Goal: Task Accomplishment & Management: Manage account settings

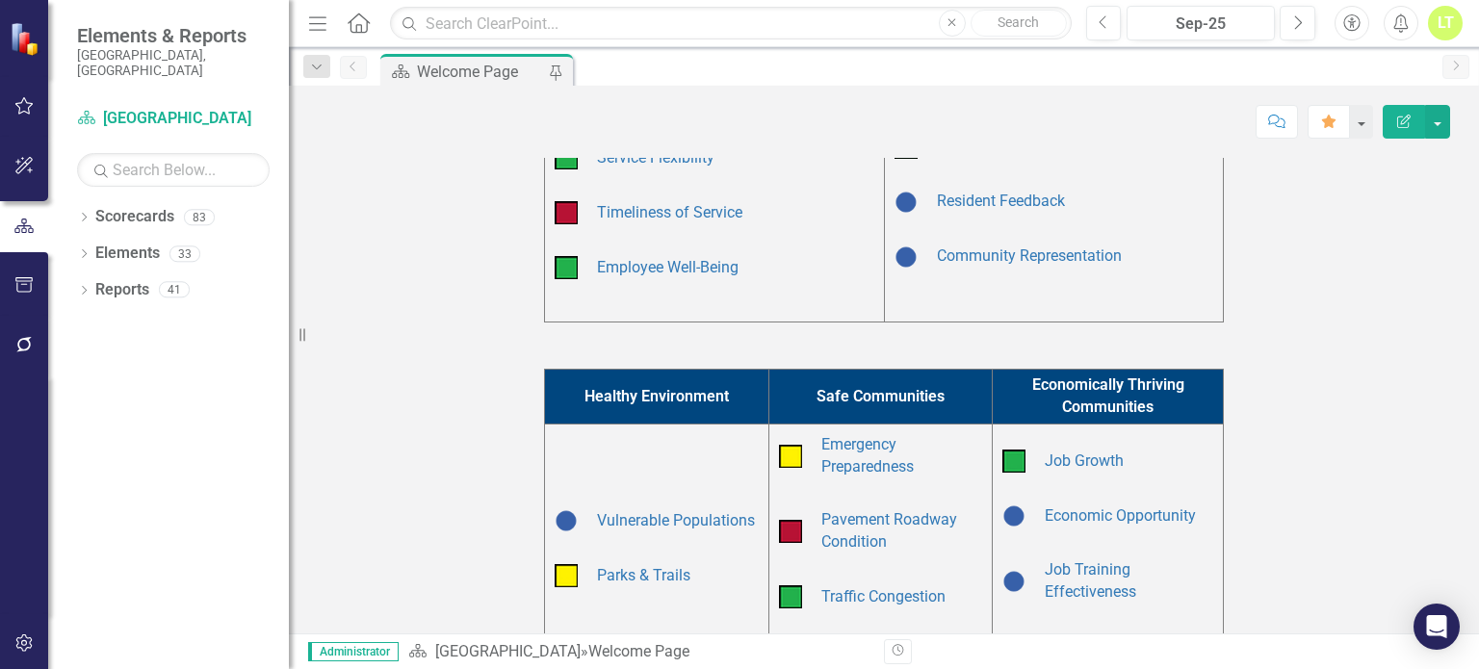
scroll to position [470, 0]
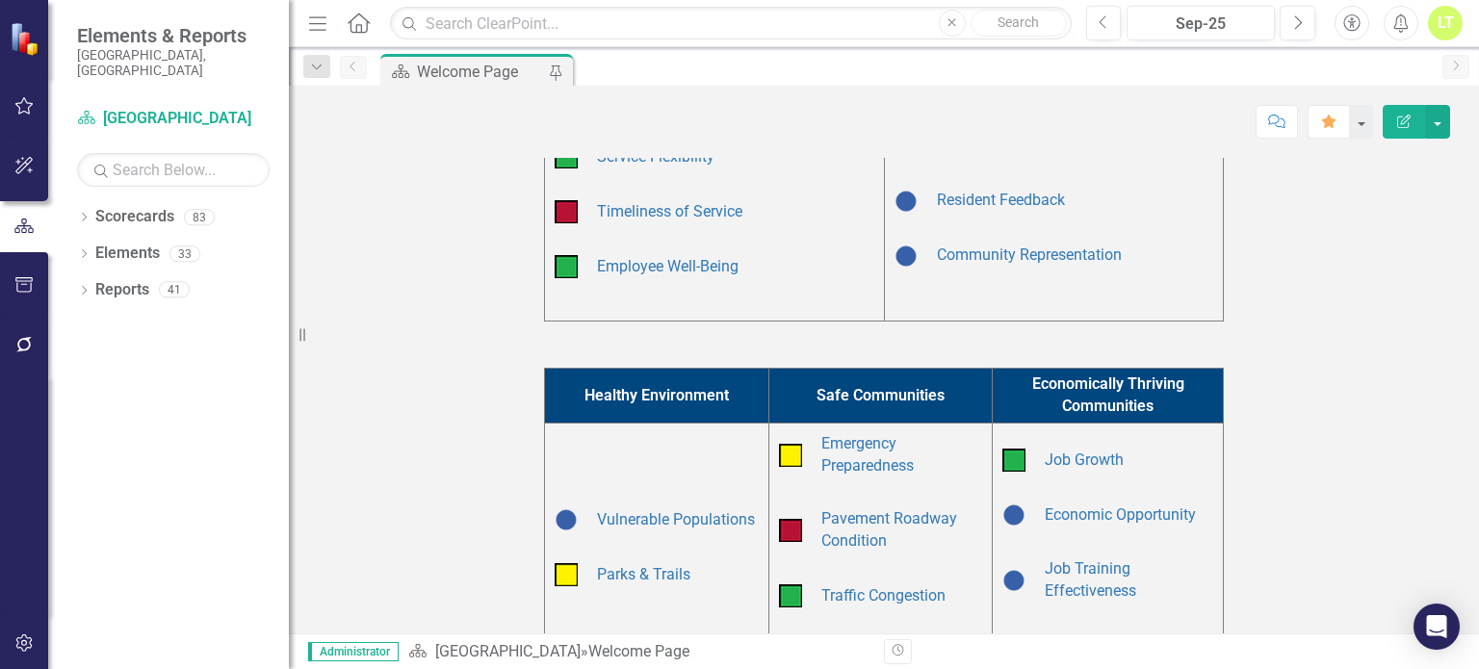
click at [76, 273] on div "Dropdown Scorecards 83 Dropdown Arapahoe County Provide Essential and Mandated …" at bounding box center [168, 435] width 241 height 468
click at [91, 274] on div "Dropdown Reports 41" at bounding box center [183, 292] width 212 height 37
click at [15, 337] on icon "button" at bounding box center [24, 344] width 20 height 15
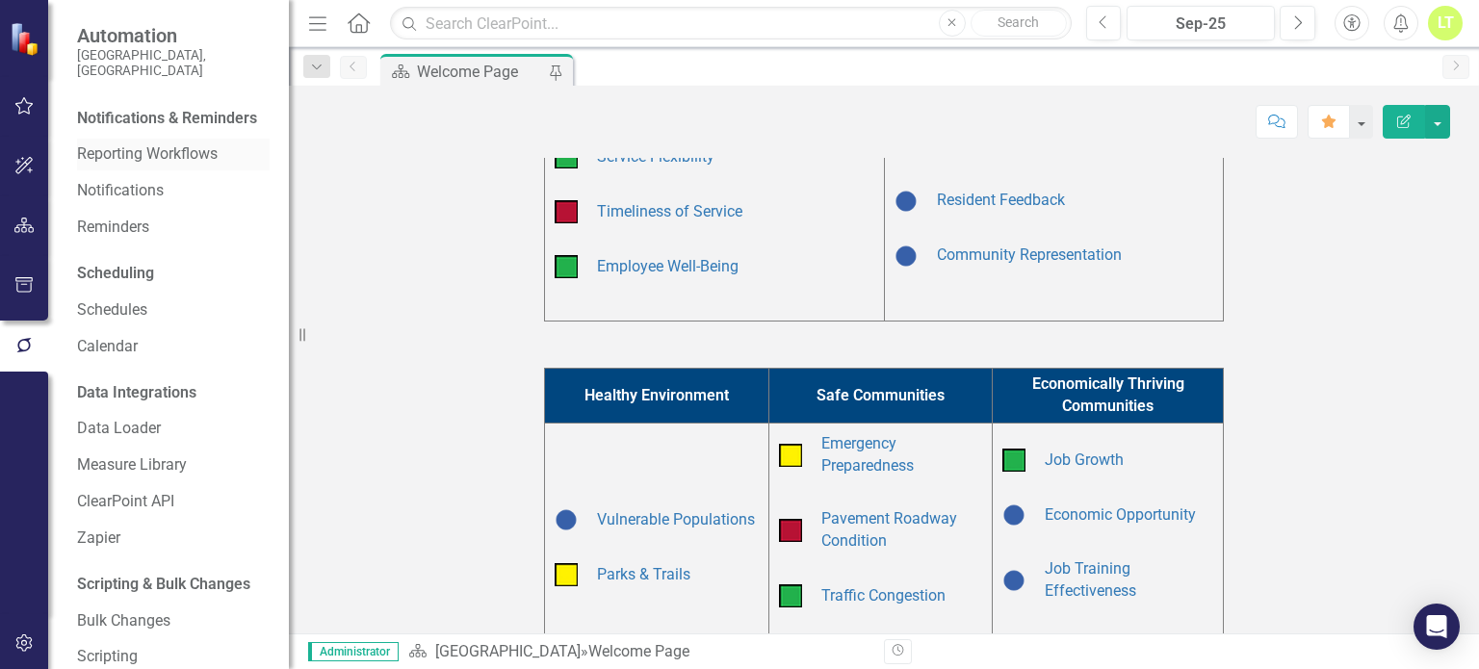
click at [101, 166] on link "Reporting Workflows" at bounding box center [173, 154] width 193 height 22
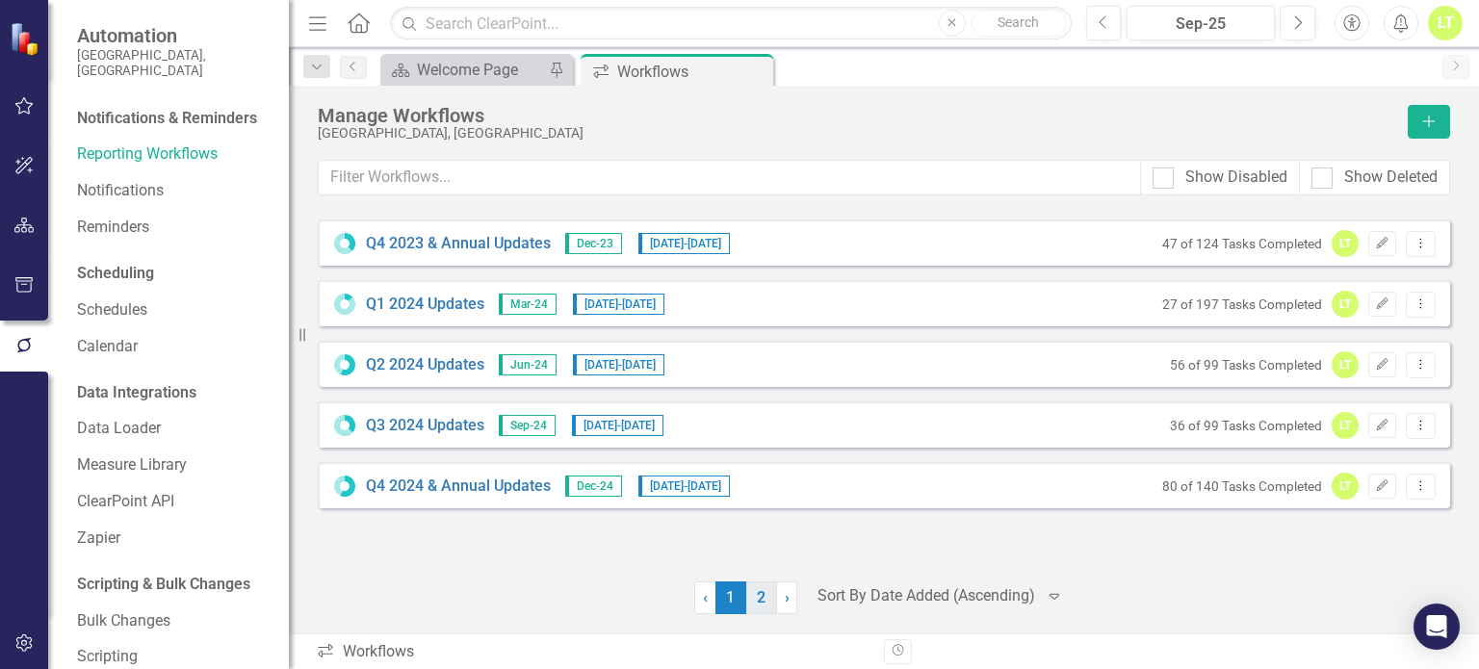
click at [759, 603] on link "2" at bounding box center [761, 598] width 31 height 33
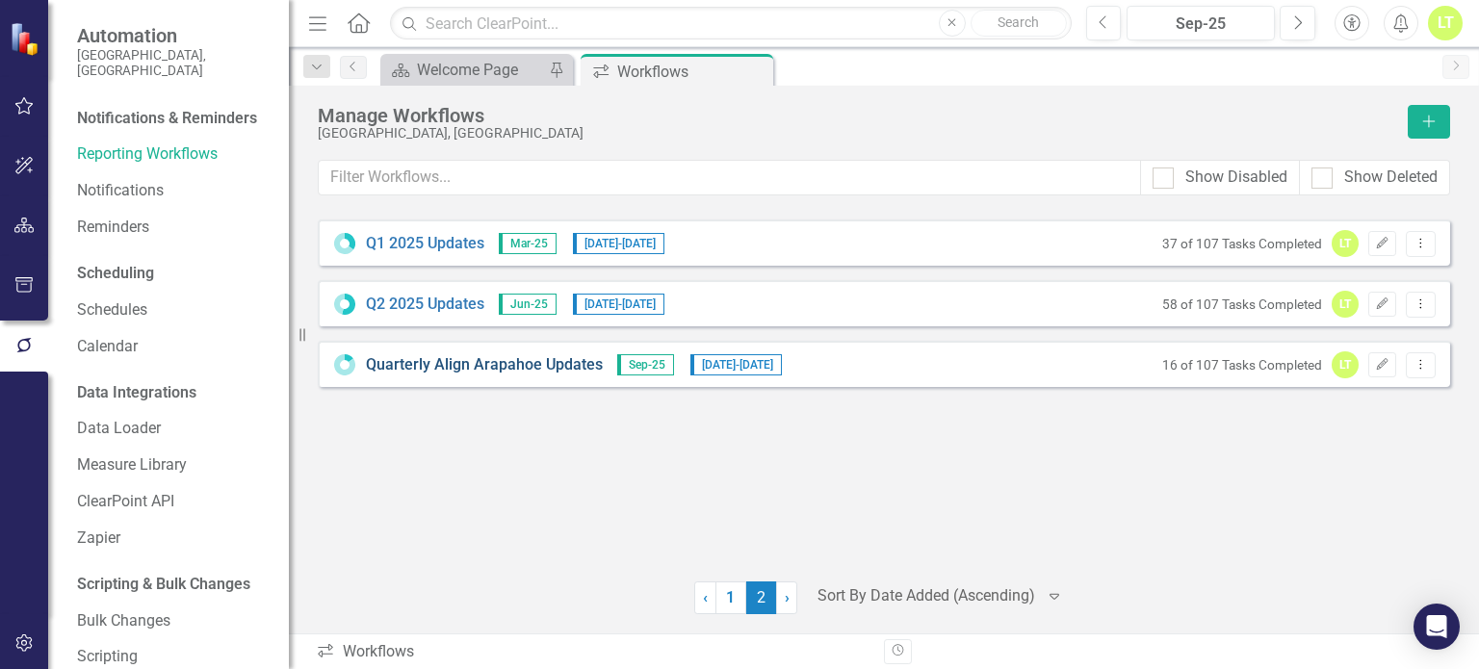
click at [457, 358] on link "Quarterly Align Arapahoe Updates" at bounding box center [484, 365] width 237 height 22
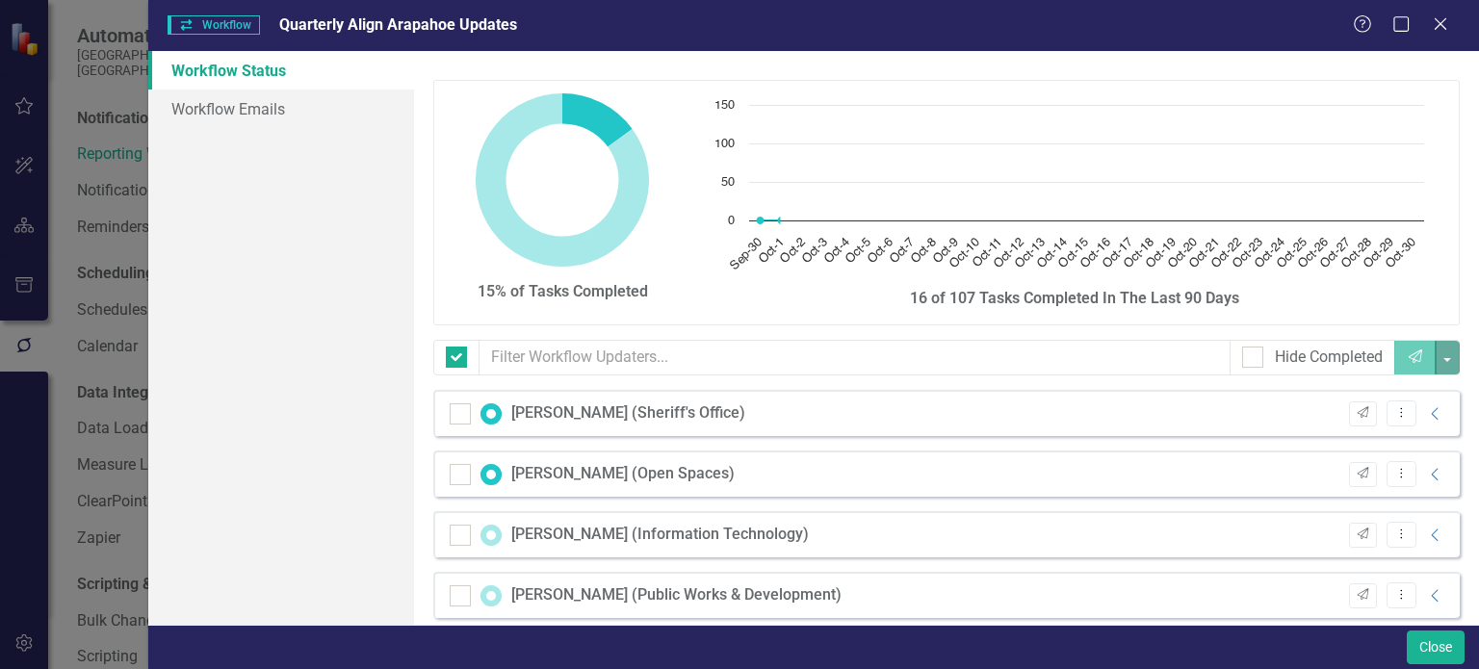
checkbox input "false"
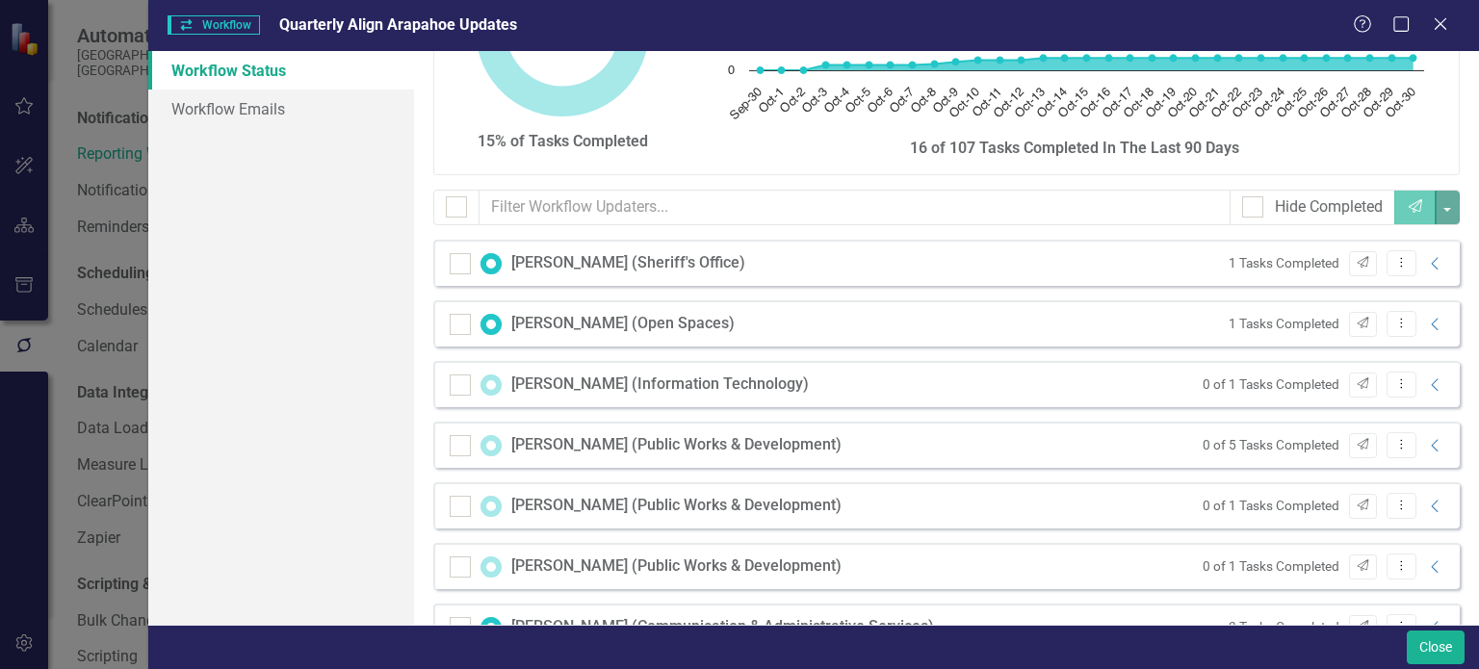
scroll to position [150, 0]
click at [1431, 384] on icon at bounding box center [1434, 384] width 7 height 13
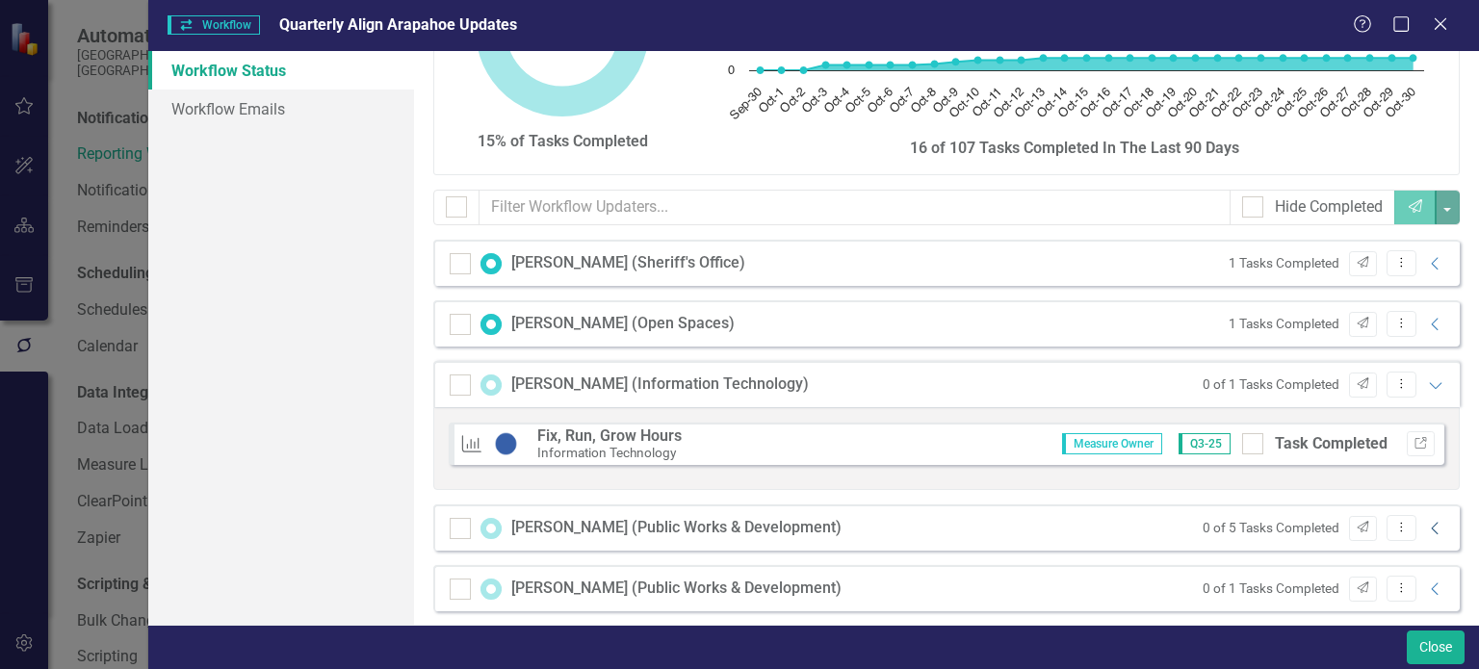
click at [1426, 529] on icon "Collapse" at bounding box center [1435, 528] width 19 height 15
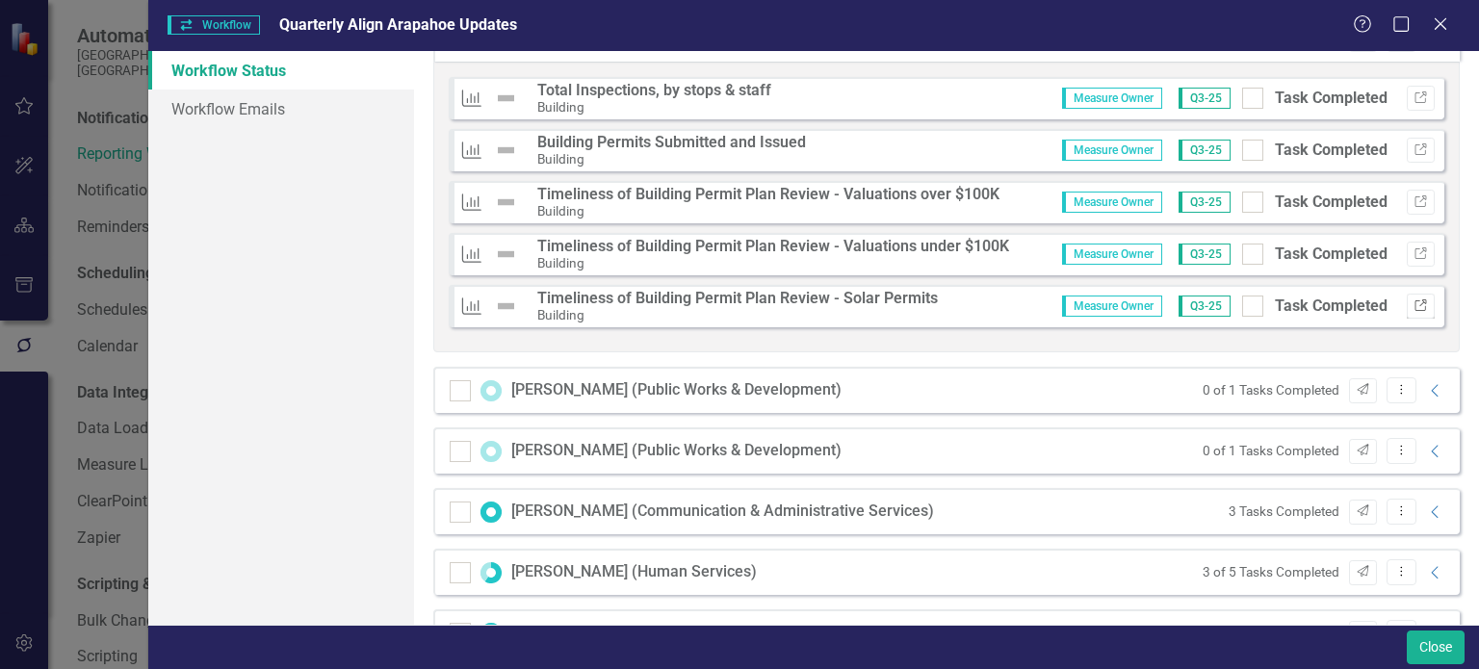
scroll to position [639, 0]
click at [1423, 378] on div "0 of 1 Tasks Completed Send Dropdown Menu Collapse" at bounding box center [1319, 390] width 253 height 26
click at [1426, 385] on icon "Collapse" at bounding box center [1435, 390] width 19 height 15
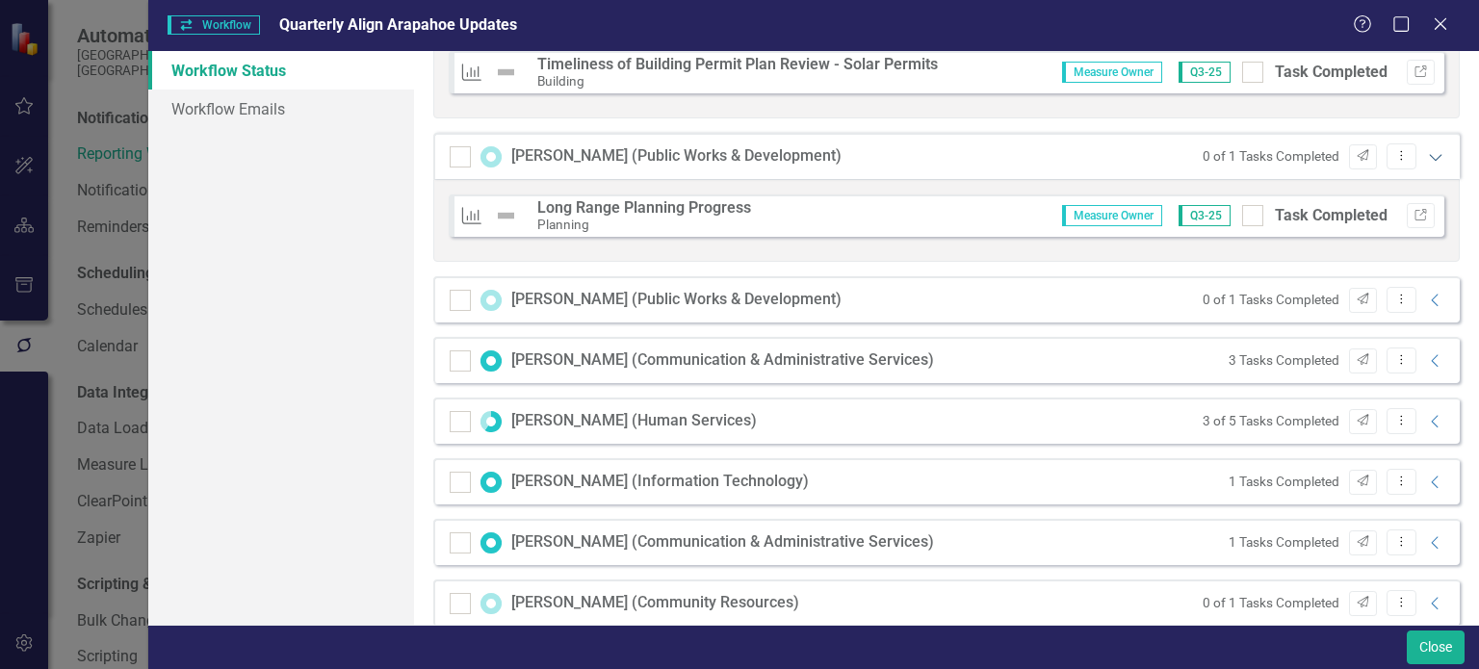
scroll to position [878, 0]
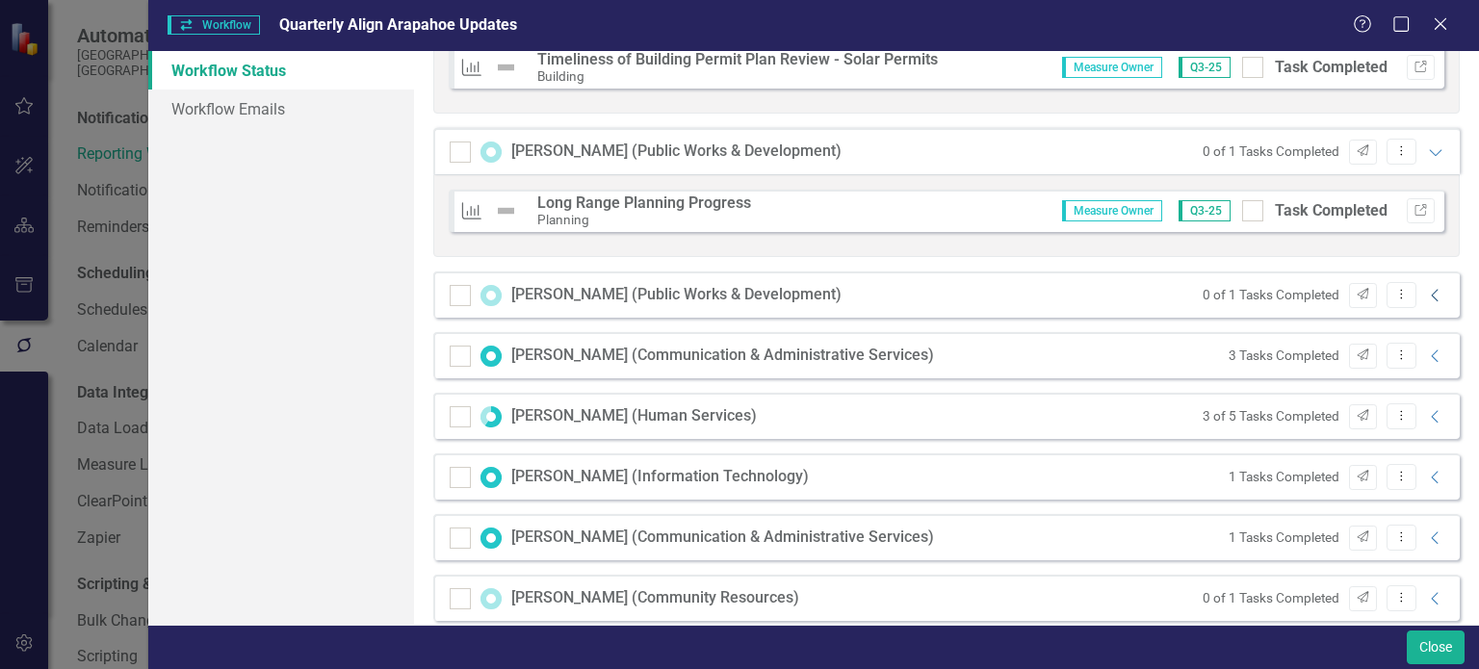
click at [1426, 296] on icon "Collapse" at bounding box center [1435, 295] width 19 height 15
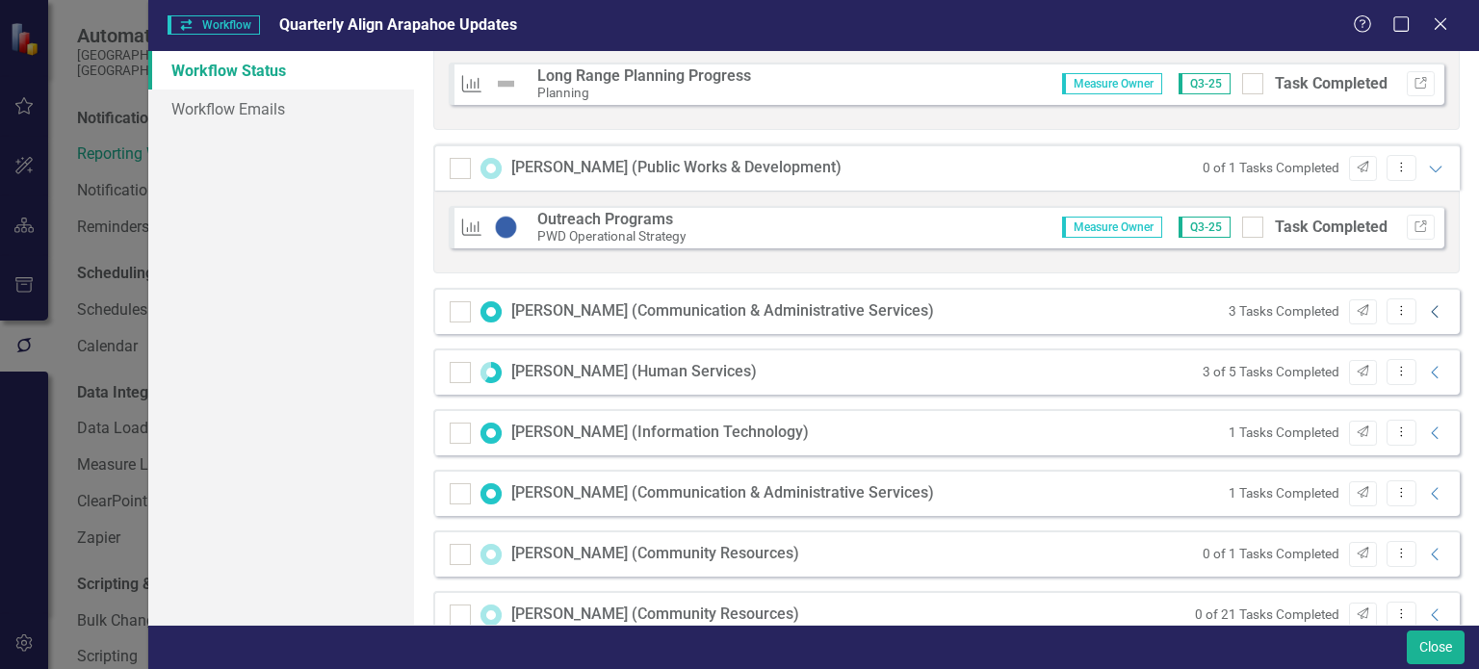
scroll to position [1005, 0]
click at [1431, 372] on icon at bounding box center [1434, 372] width 7 height 13
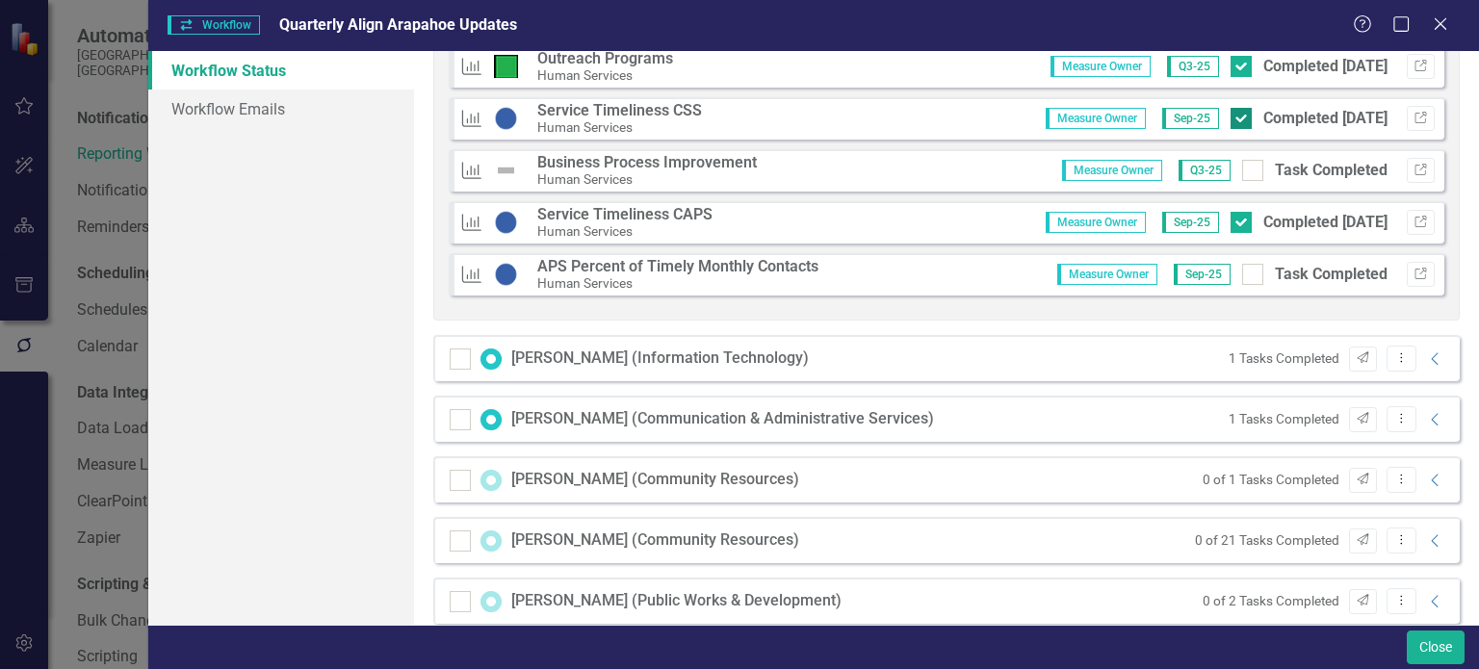
scroll to position [1389, 0]
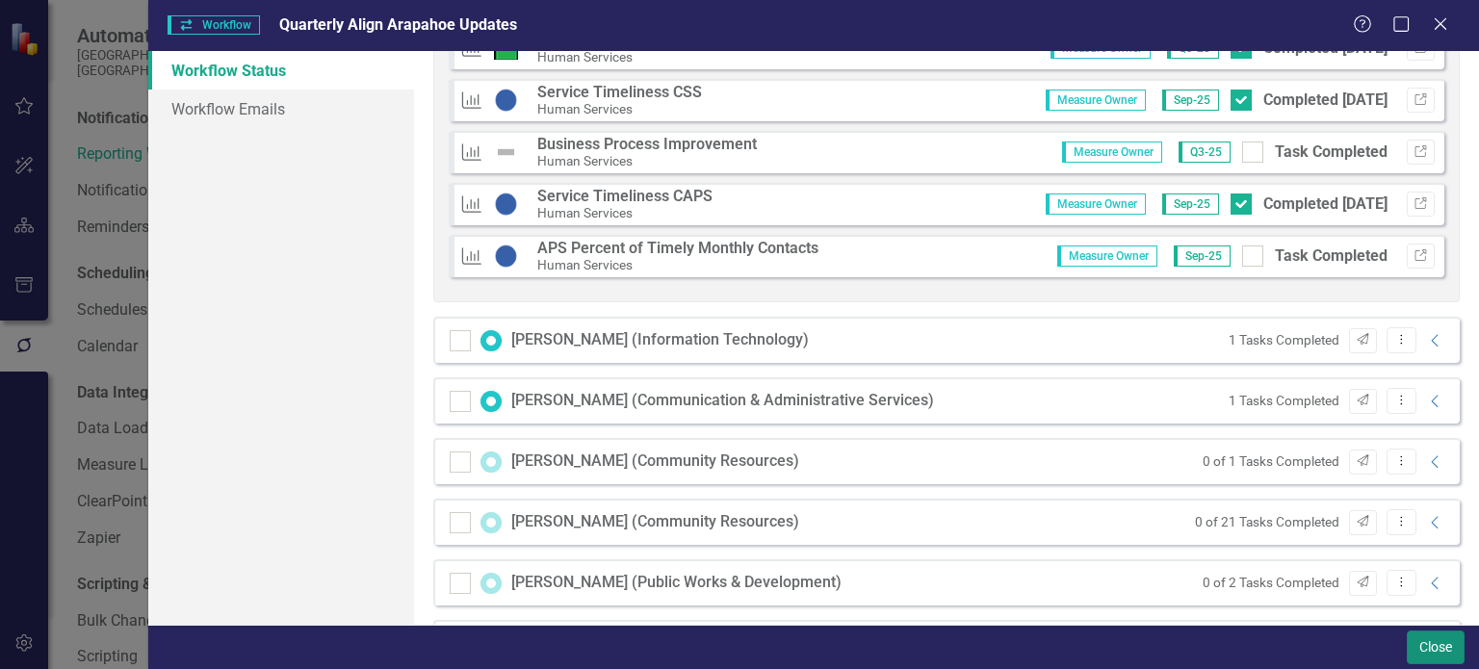
click at [1448, 644] on button "Close" at bounding box center [1436, 648] width 58 height 34
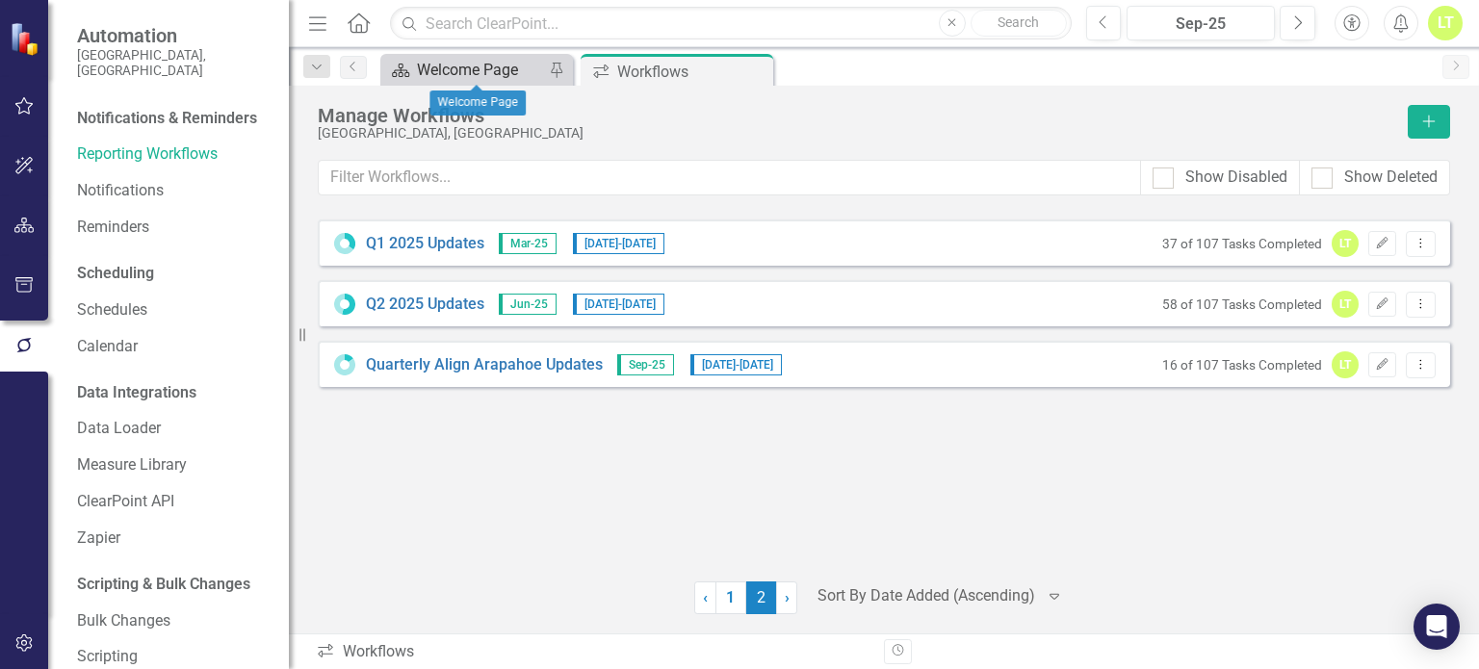
click at [493, 65] on div "Welcome Page" at bounding box center [480, 70] width 127 height 24
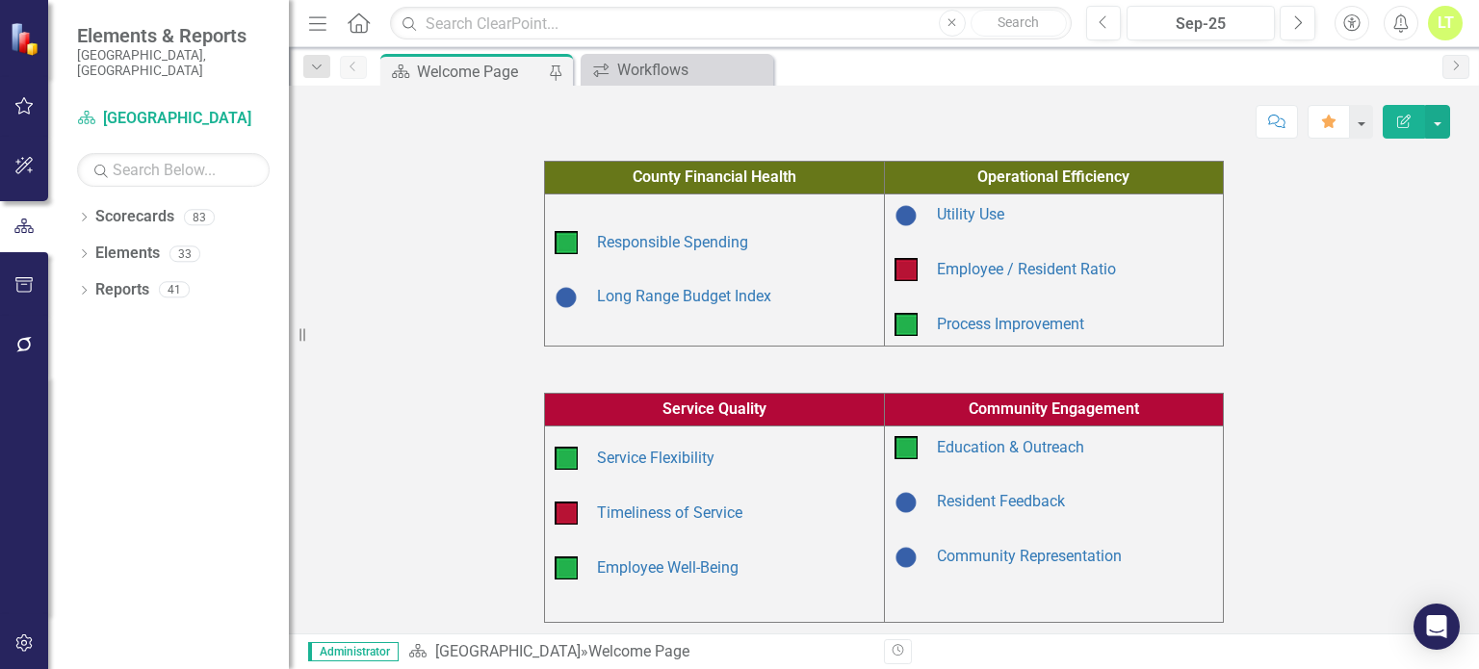
scroll to position [169, 0]
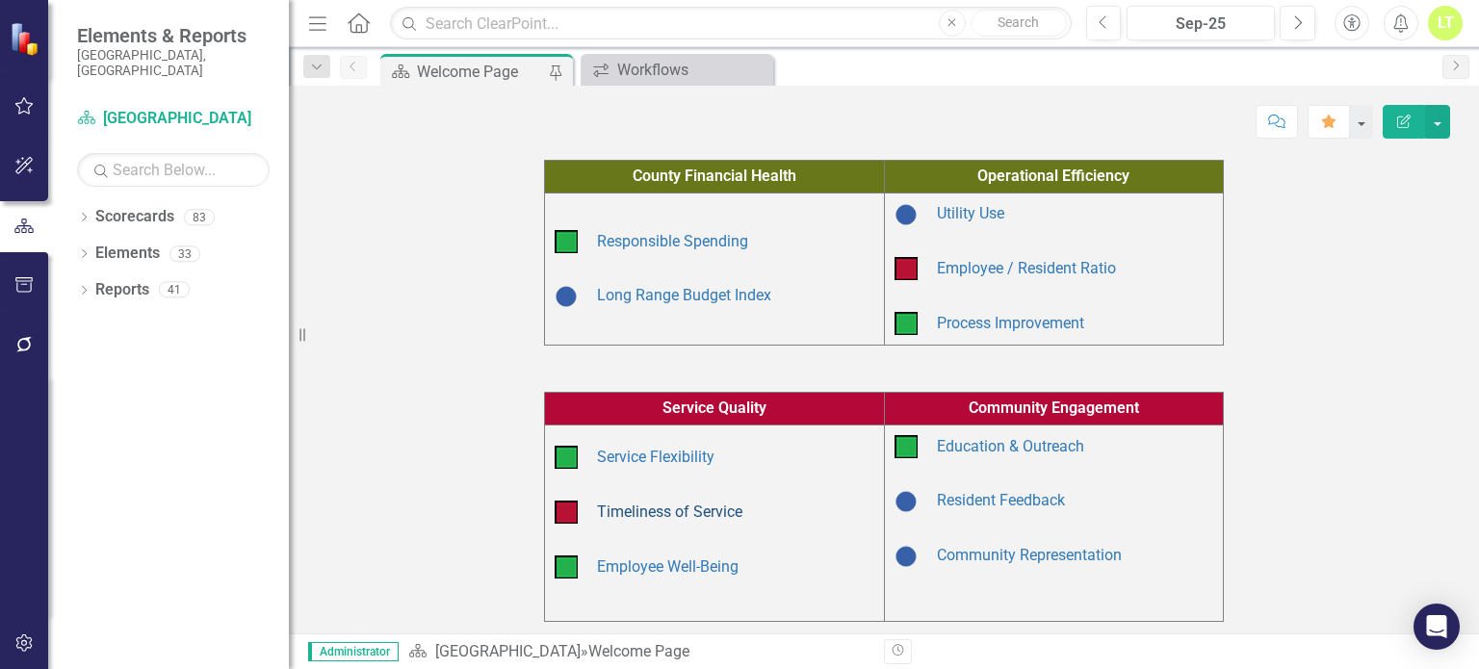
click at [656, 504] on link "Timeliness of Service" at bounding box center [669, 512] width 145 height 18
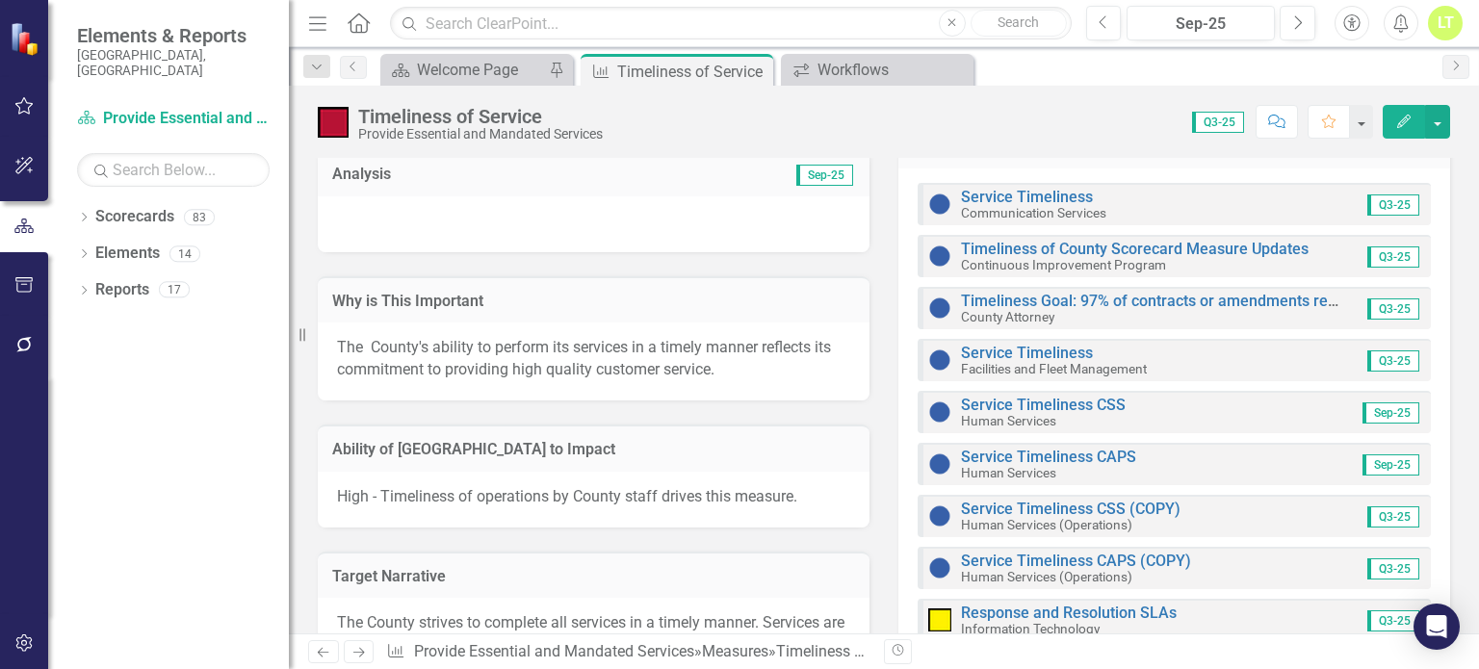
scroll to position [720, 0]
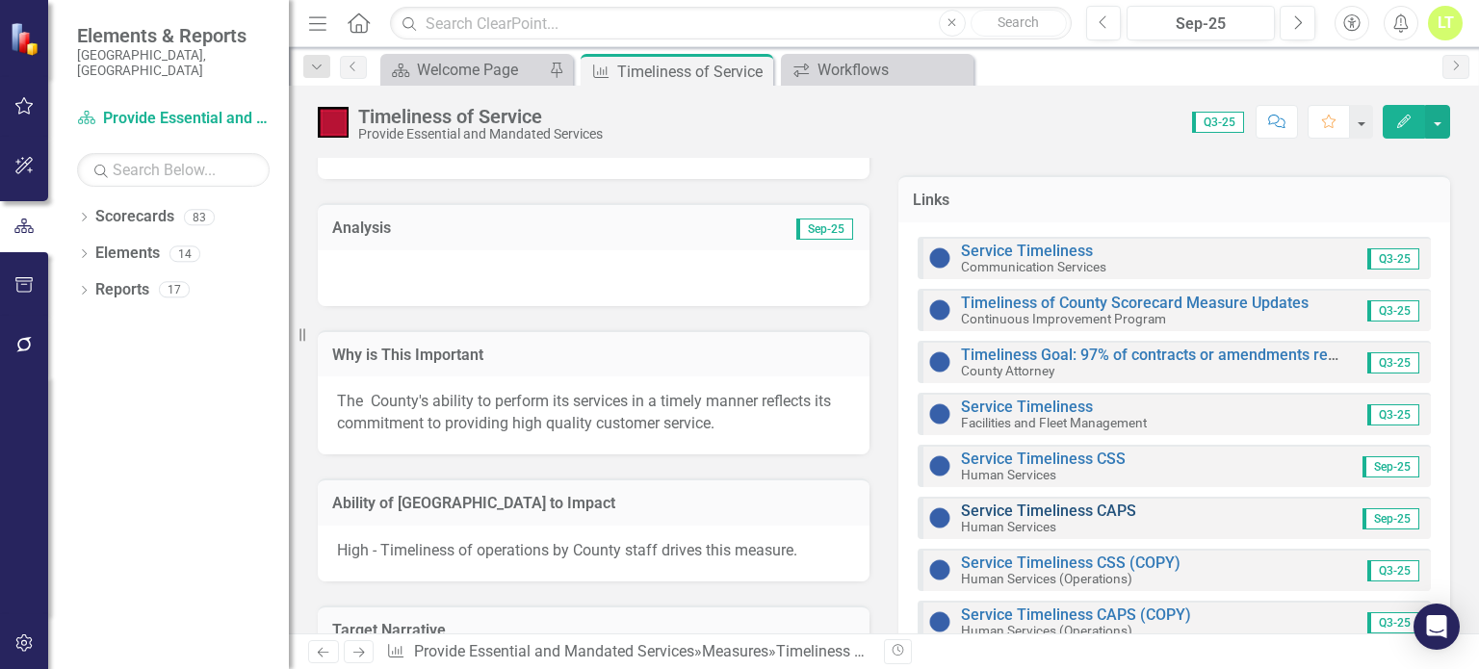
click at [1005, 502] on link "Service Timeliness CAPS" at bounding box center [1048, 511] width 175 height 18
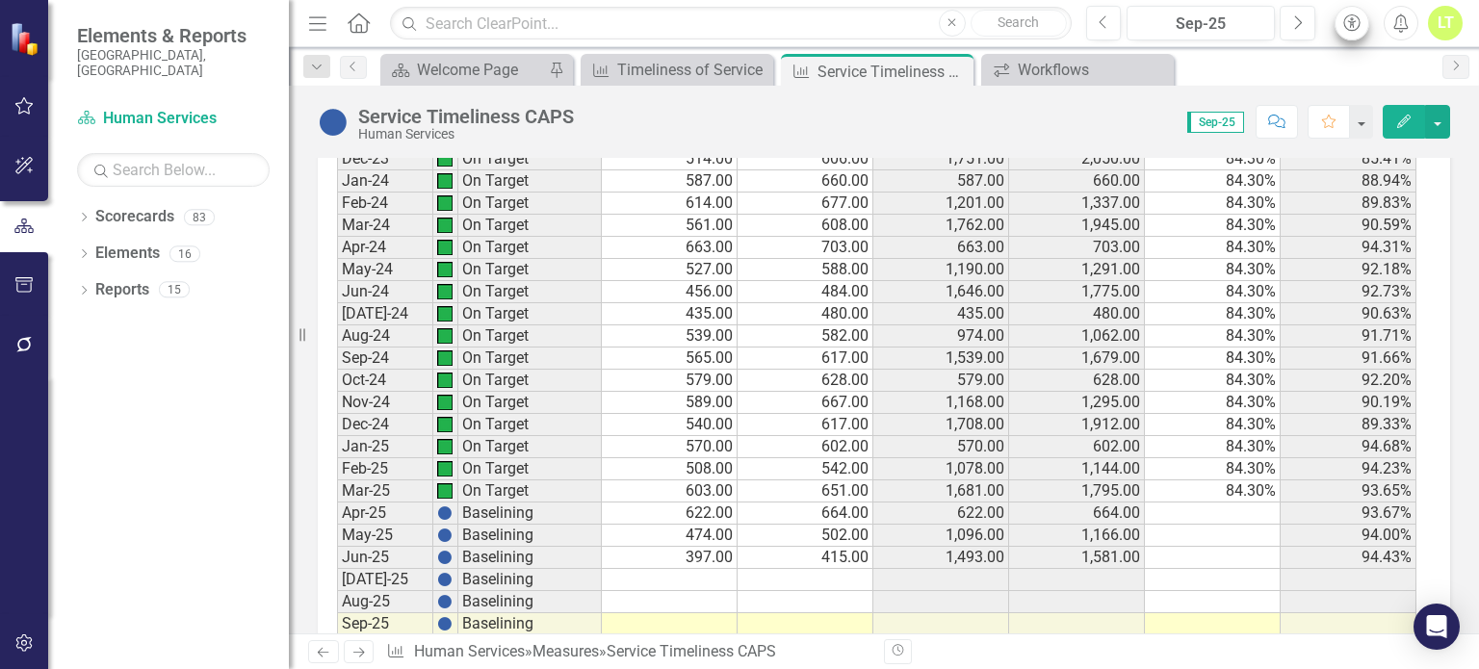
scroll to position [1929, 0]
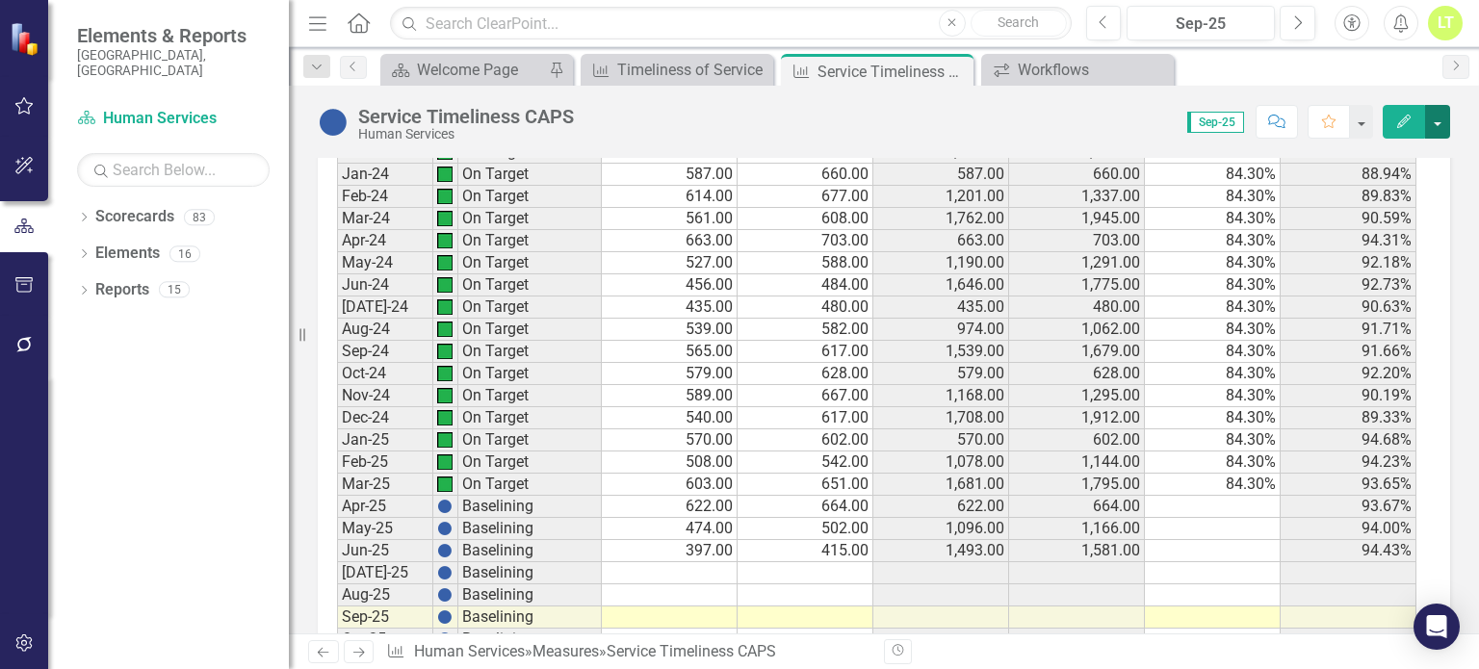
click at [1434, 111] on button "button" at bounding box center [1437, 122] width 25 height 34
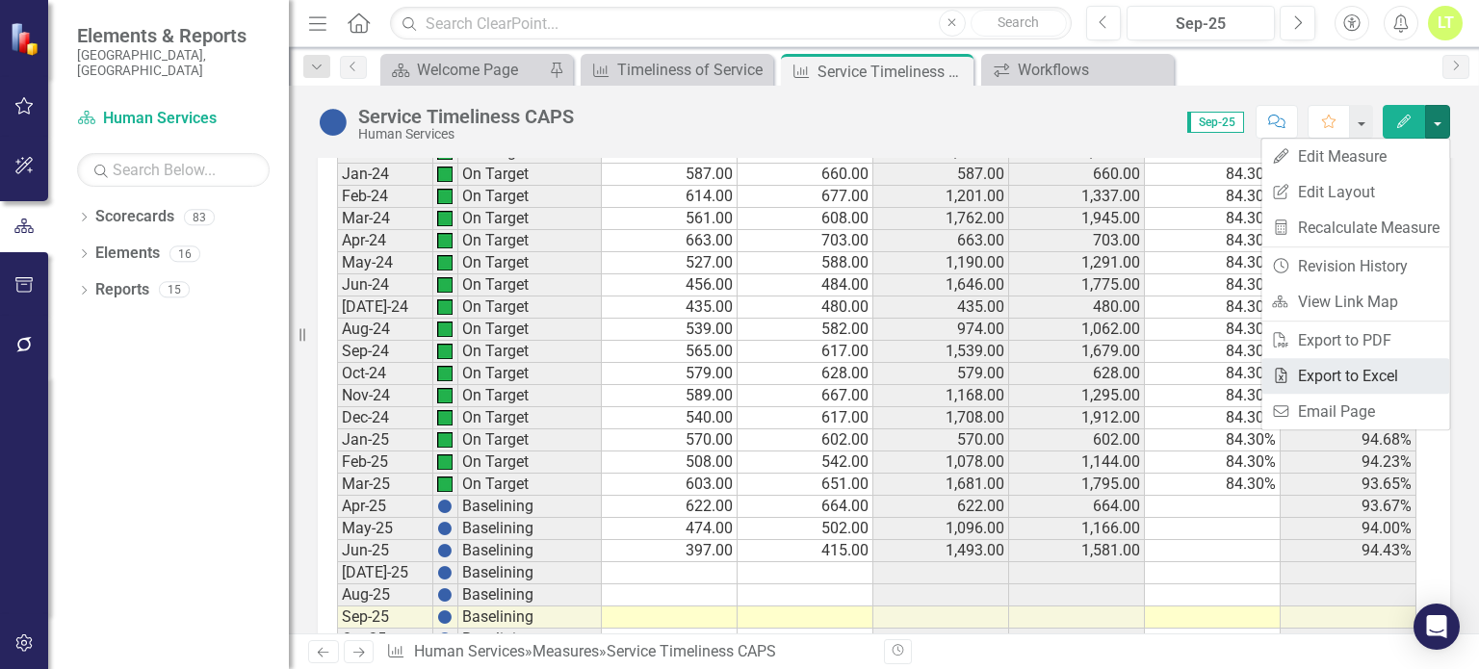
click at [1307, 364] on link "Excel Export to Excel" at bounding box center [1355, 376] width 188 height 36
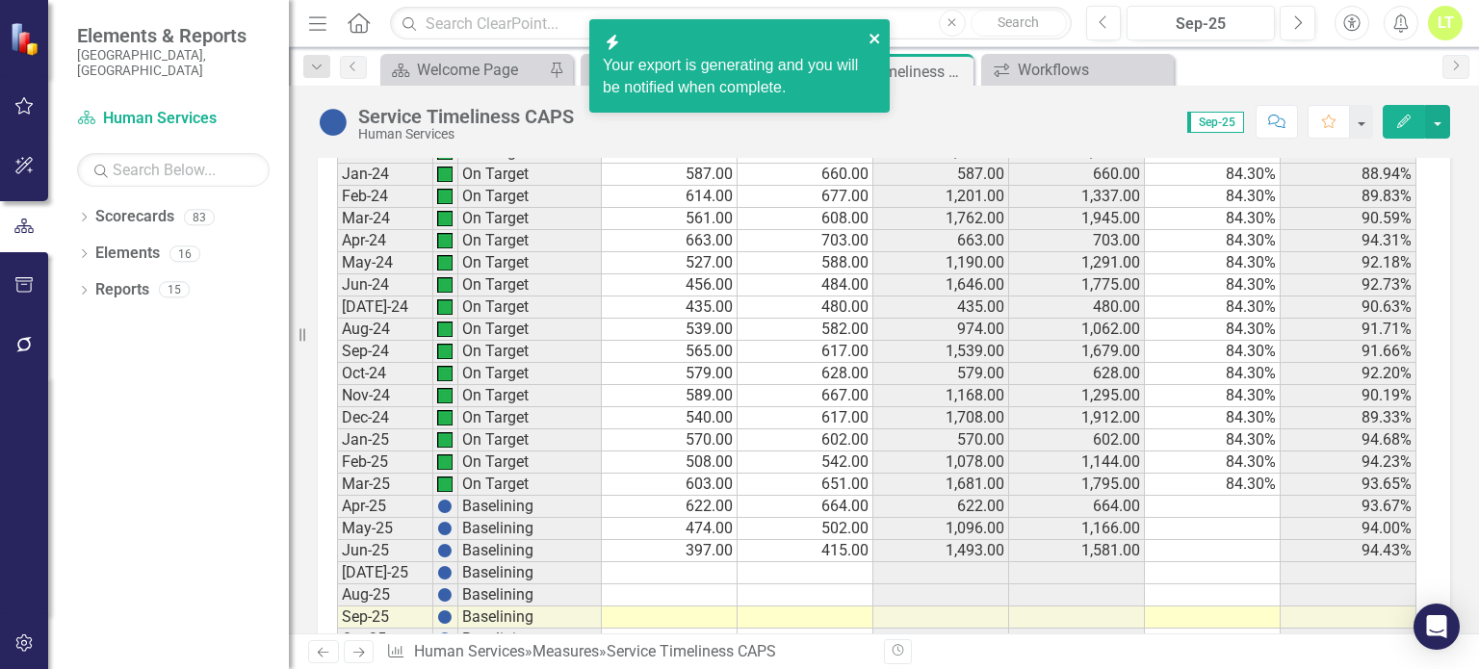
click at [871, 30] on button "close" at bounding box center [875, 38] width 13 height 22
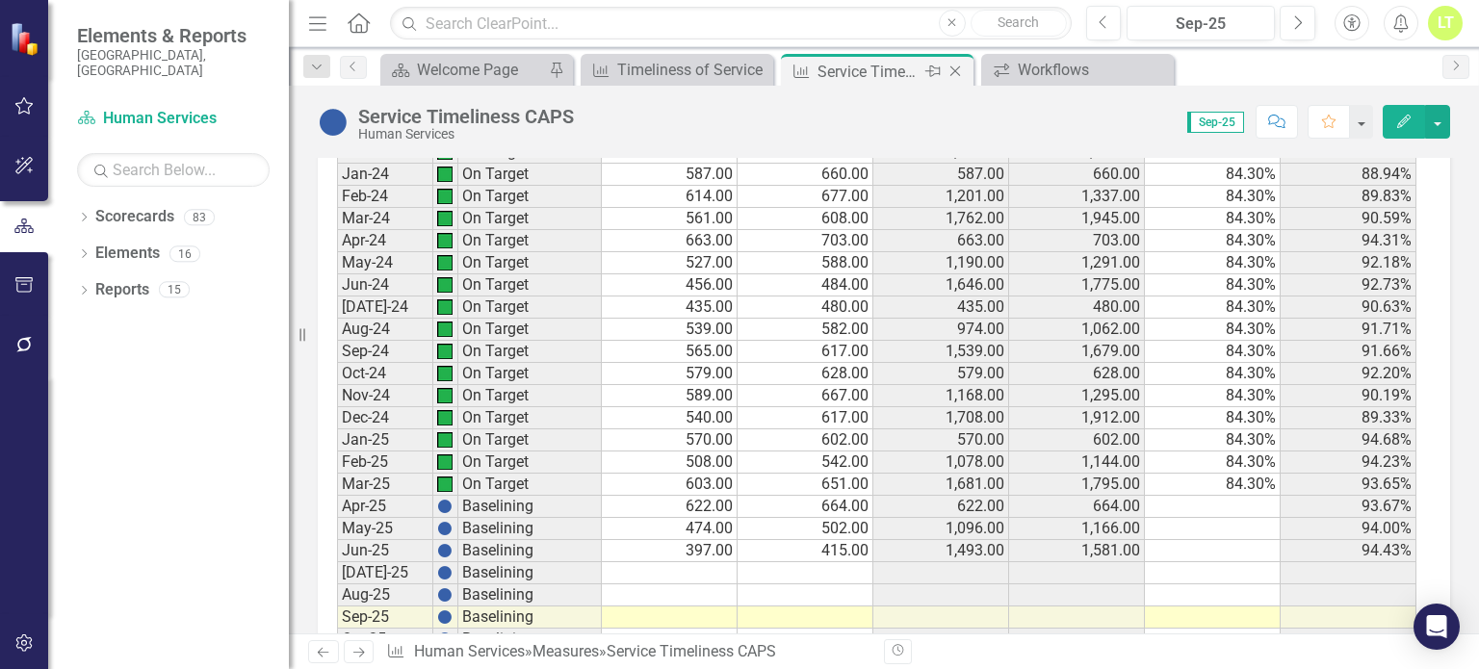
click at [950, 67] on icon "Close" at bounding box center [955, 71] width 19 height 15
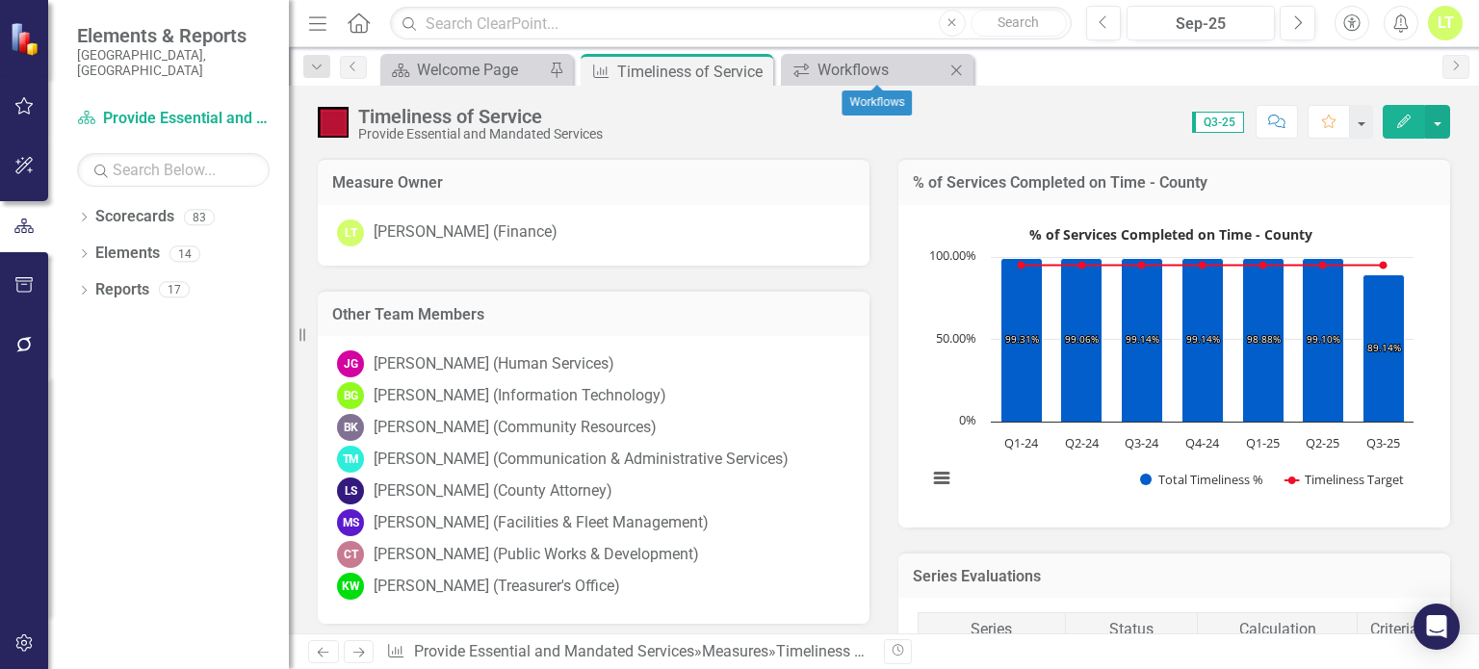
click at [954, 68] on icon "Close" at bounding box center [956, 70] width 19 height 15
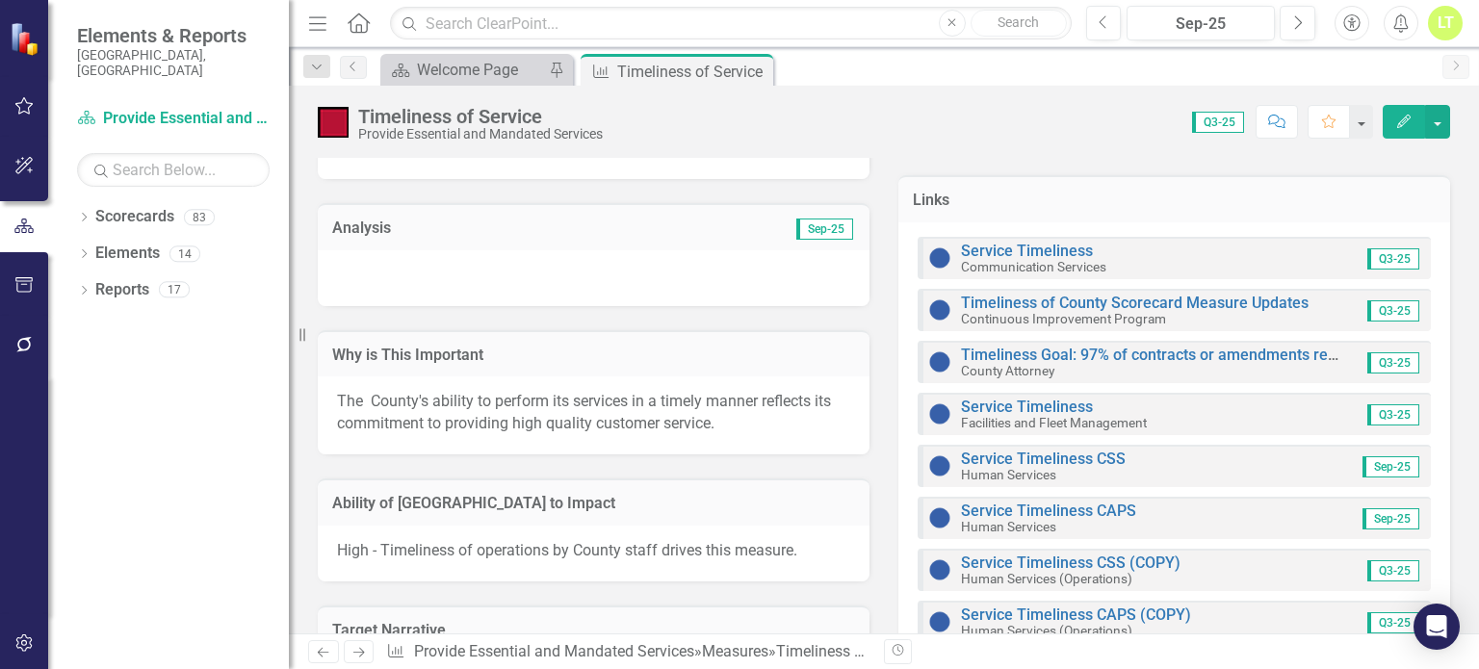
scroll to position [731, 0]
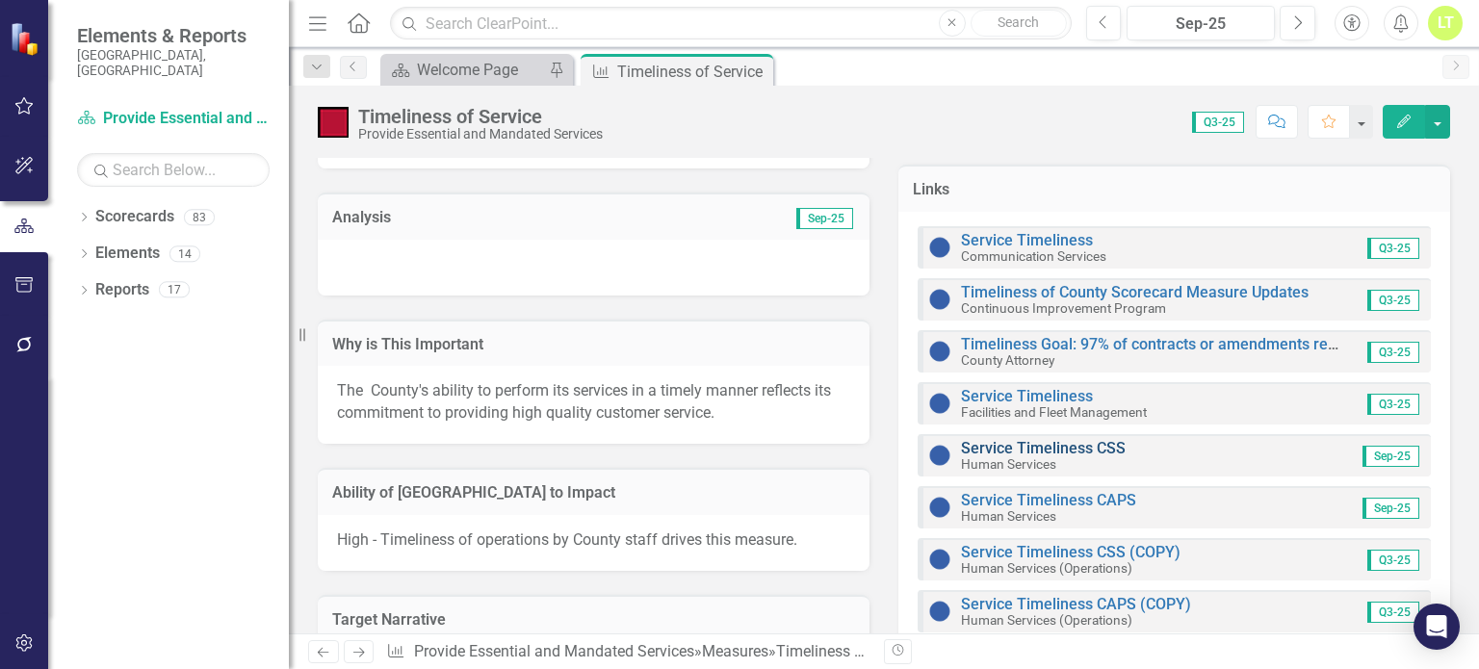
click at [1013, 439] on link "Service Timeliness CSS" at bounding box center [1043, 448] width 165 height 18
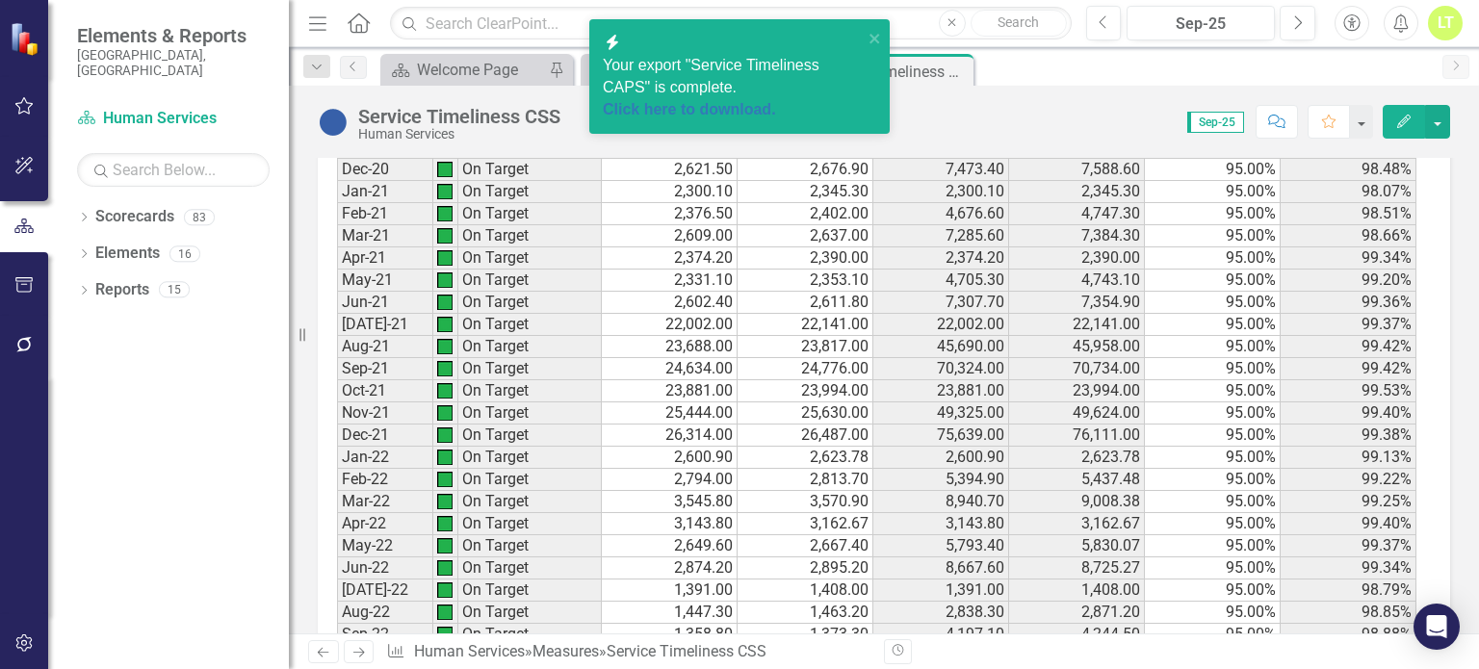
scroll to position [2364, 0]
click at [648, 101] on link "Click here to download." at bounding box center [689, 109] width 173 height 16
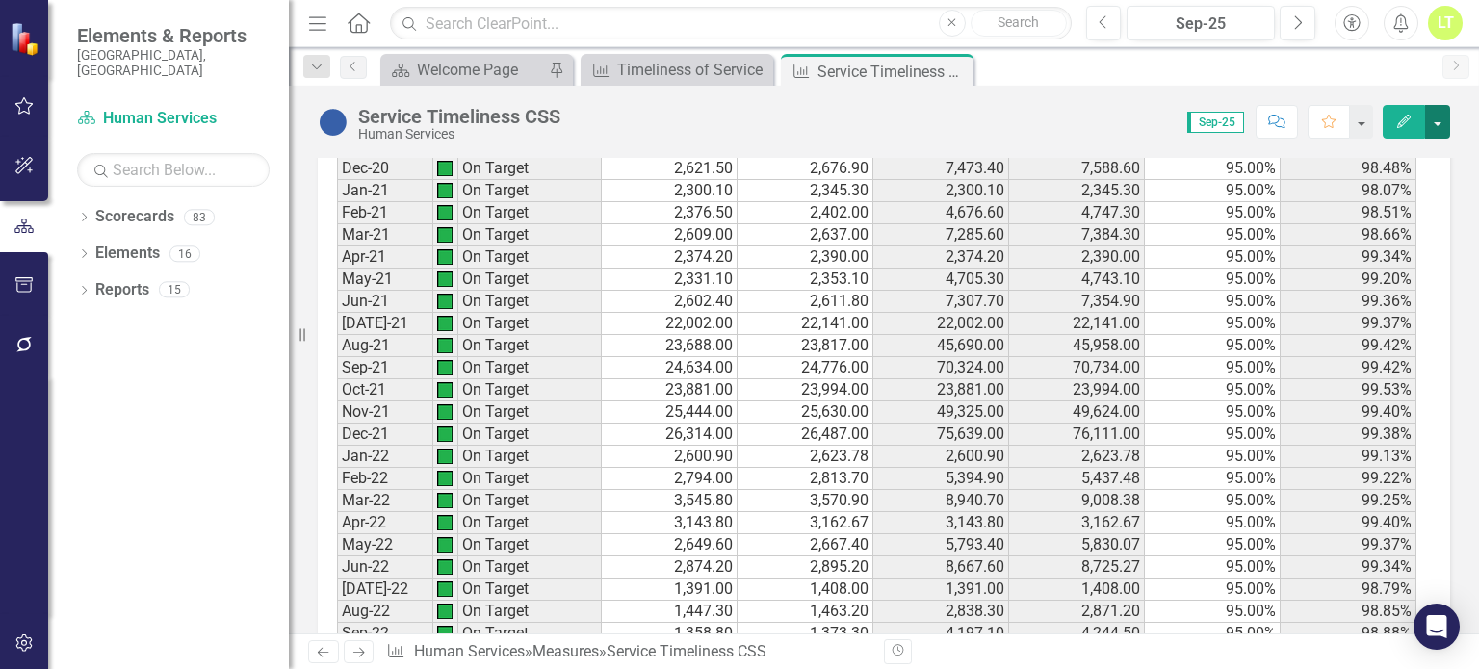
click at [1444, 112] on button "button" at bounding box center [1437, 122] width 25 height 34
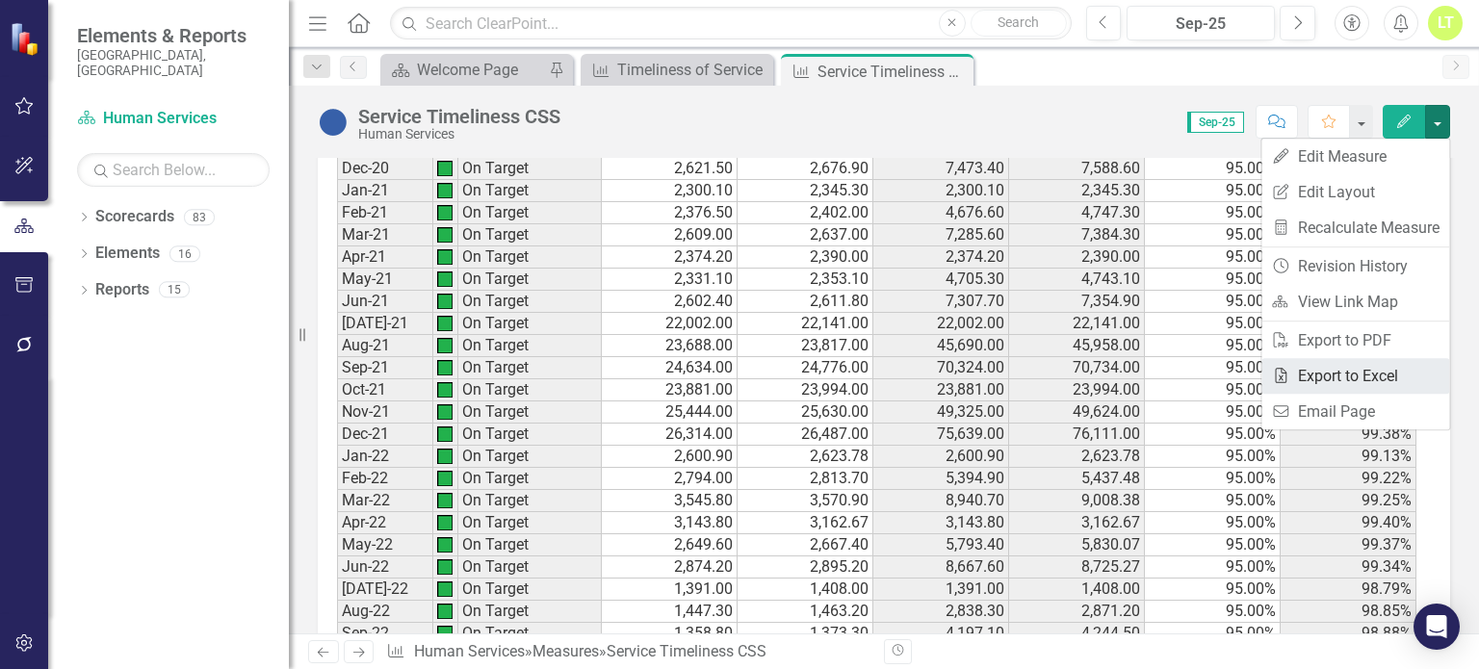
click at [1317, 372] on link "Excel Export to Excel" at bounding box center [1355, 376] width 188 height 36
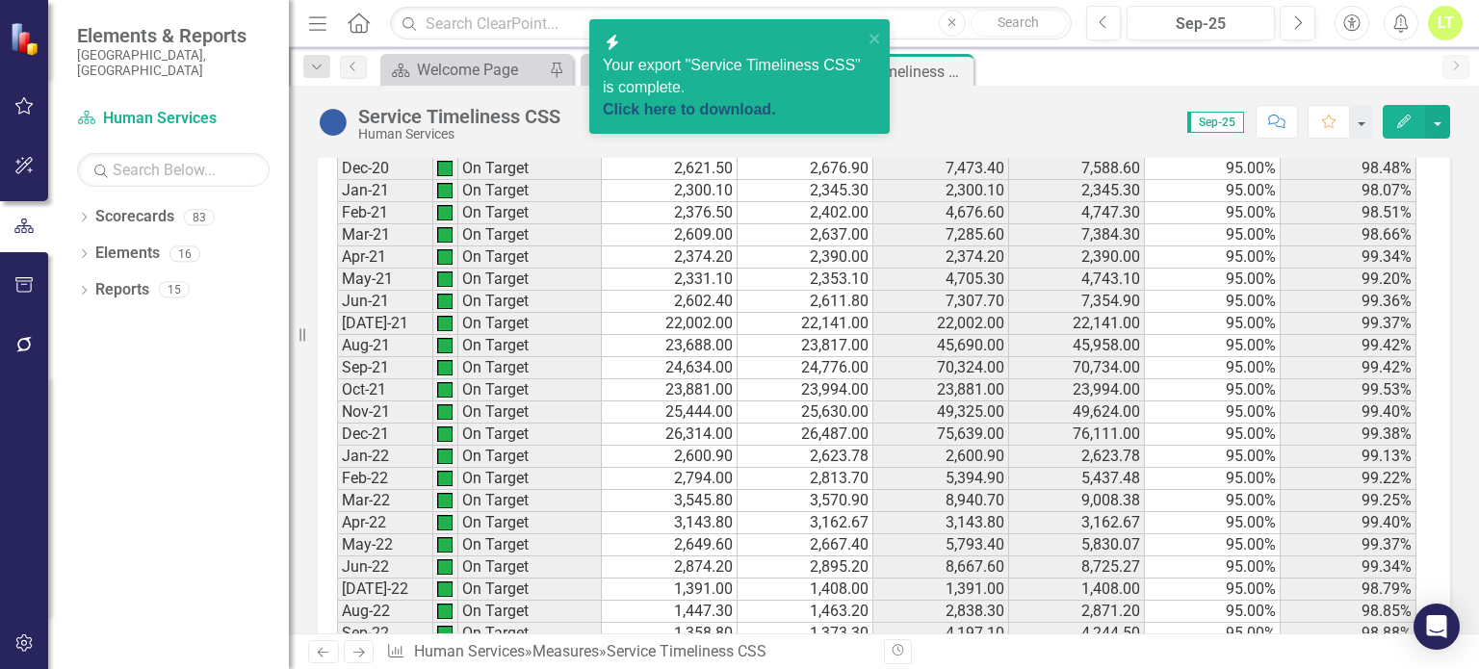
click at [751, 101] on link "Click here to download." at bounding box center [689, 109] width 173 height 16
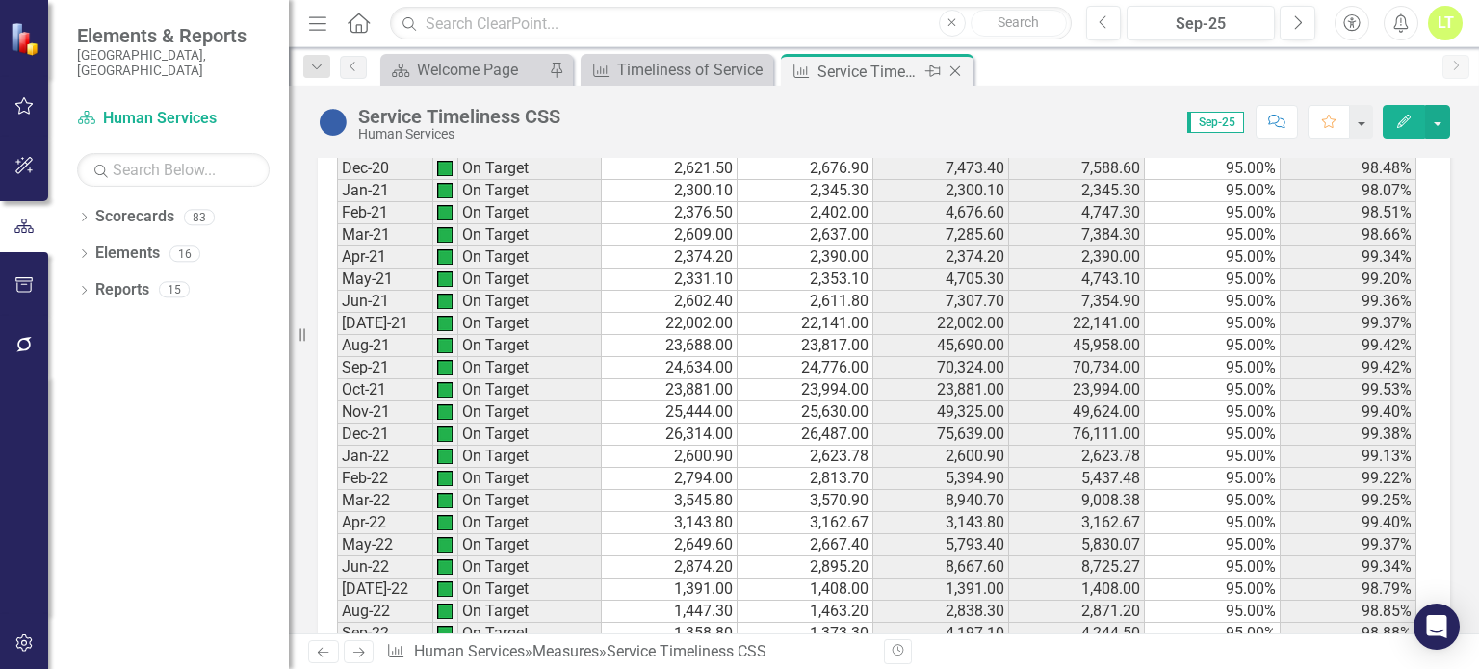
click at [958, 70] on icon "Close" at bounding box center [955, 71] width 19 height 15
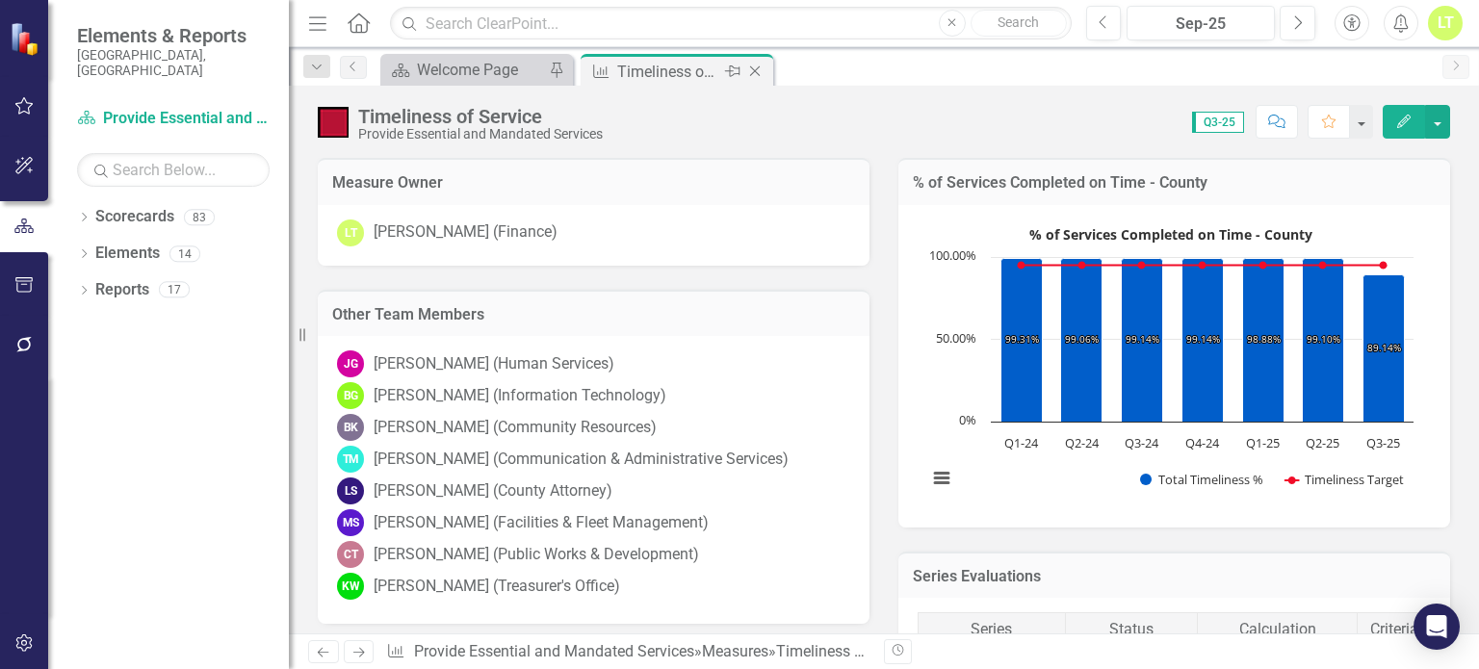
click at [761, 72] on icon "Close" at bounding box center [754, 71] width 19 height 15
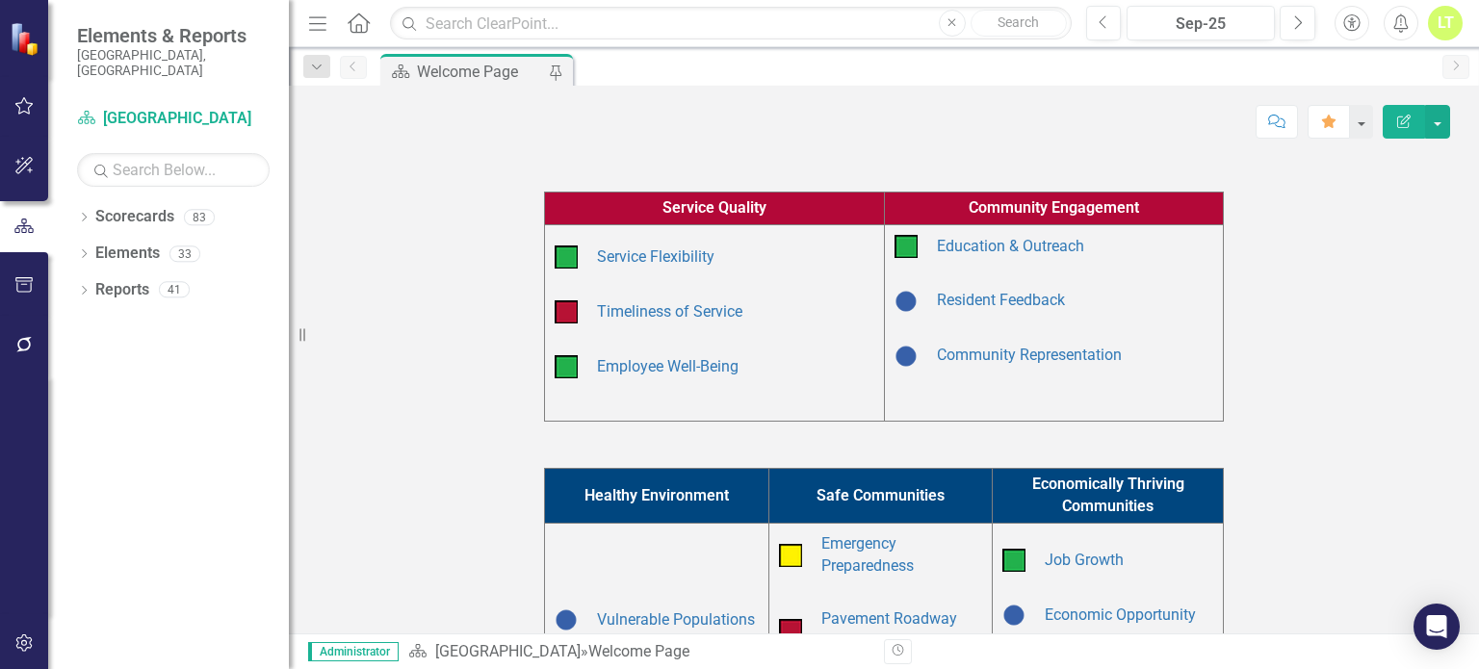
scroll to position [370, 0]
click at [662, 311] on link "Timeliness of Service" at bounding box center [669, 311] width 145 height 18
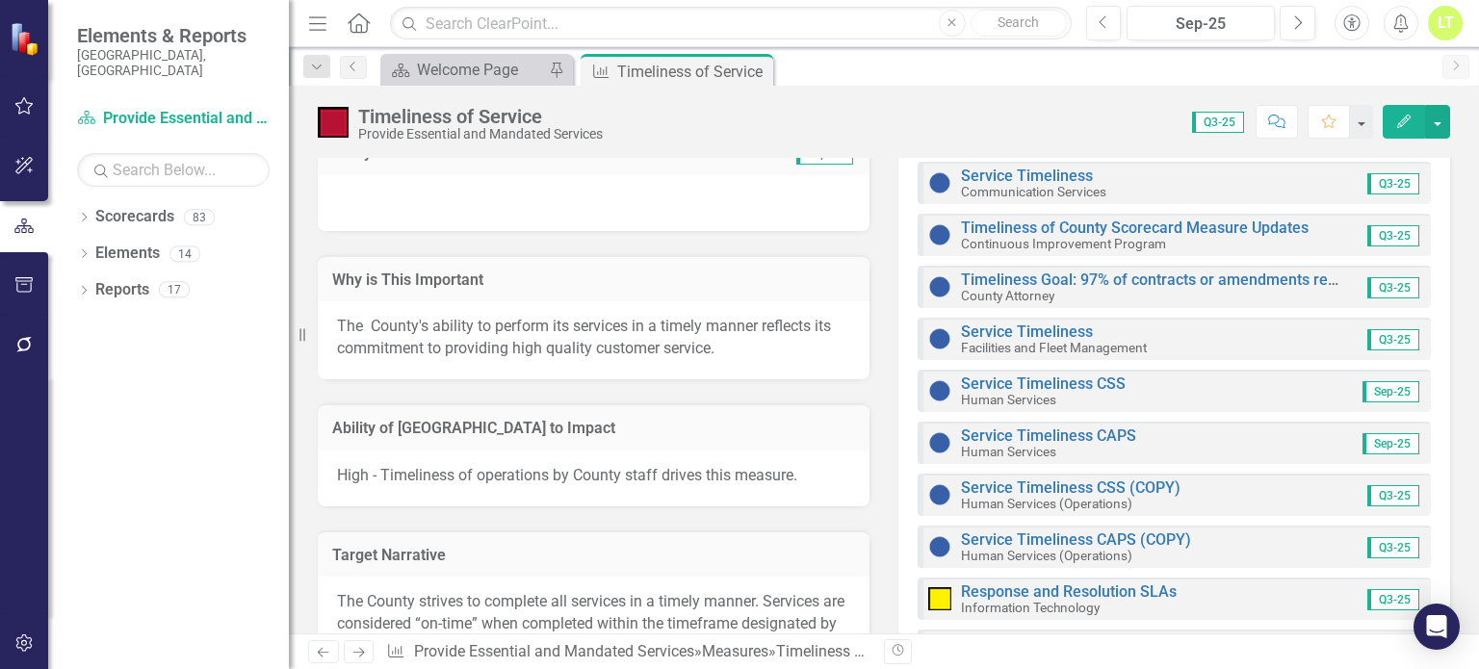
scroll to position [796, 0]
click at [1044, 478] on link "Service Timeliness CSS (COPY)" at bounding box center [1071, 487] width 220 height 18
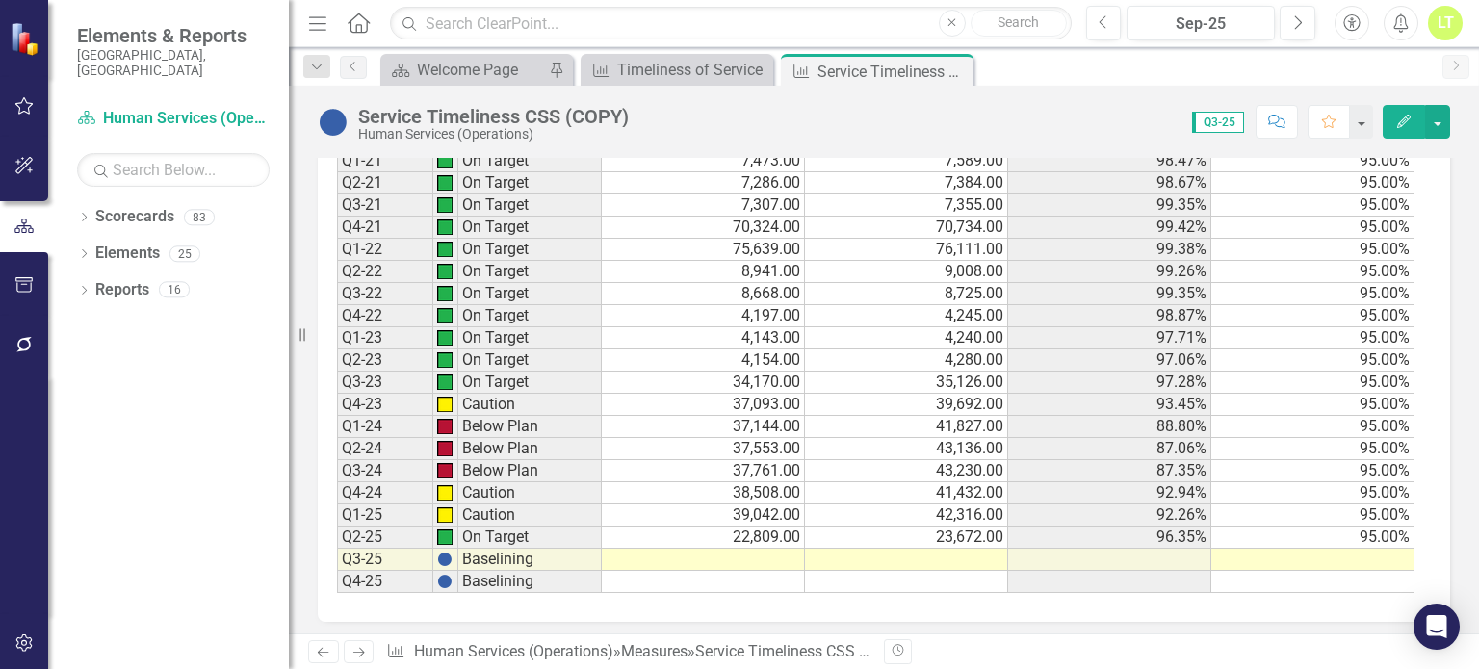
scroll to position [1487, 0]
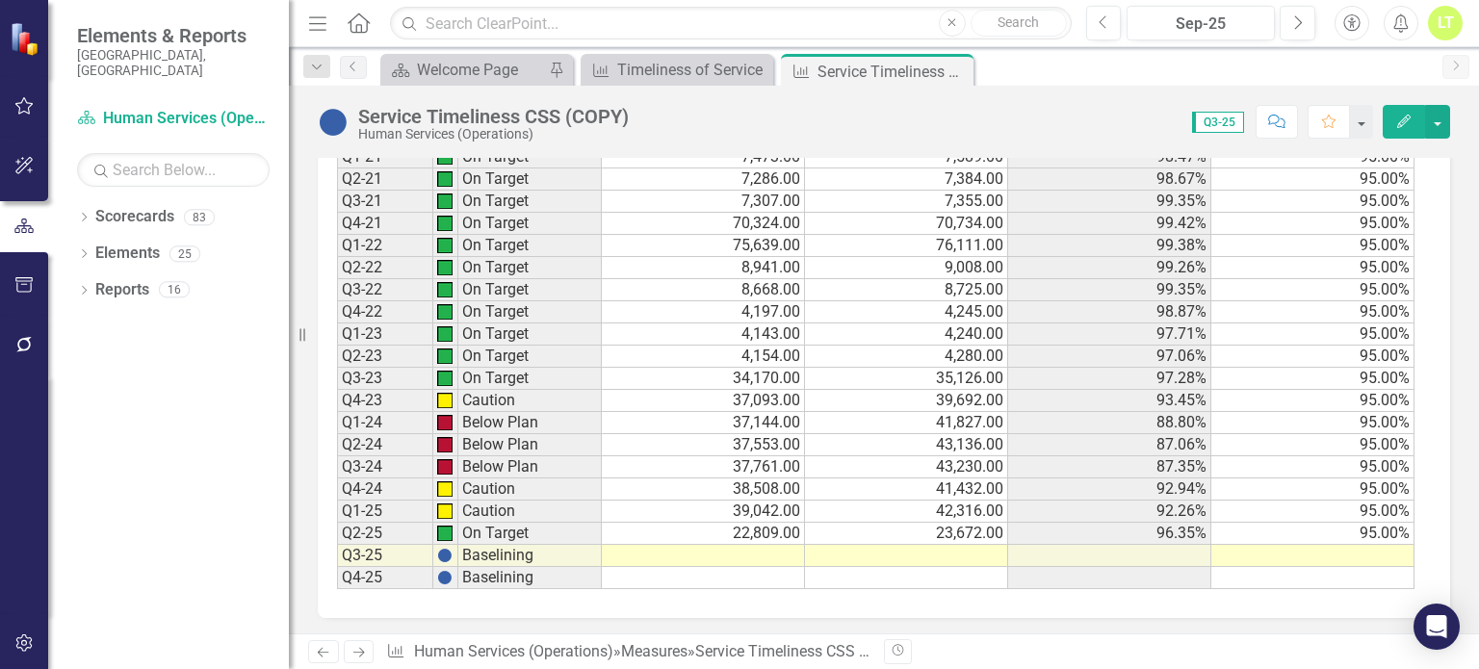
click at [721, 554] on td at bounding box center [703, 556] width 203 height 22
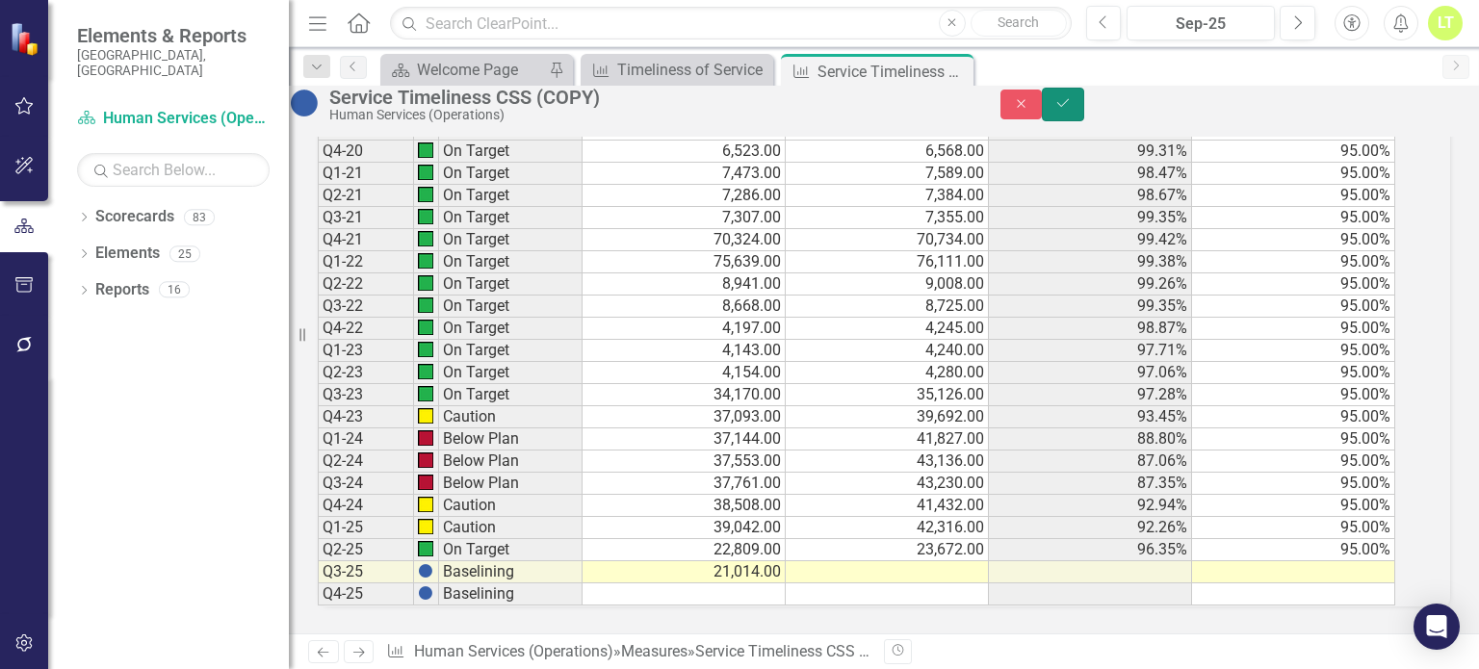
click at [1072, 110] on icon "Save" at bounding box center [1062, 102] width 17 height 13
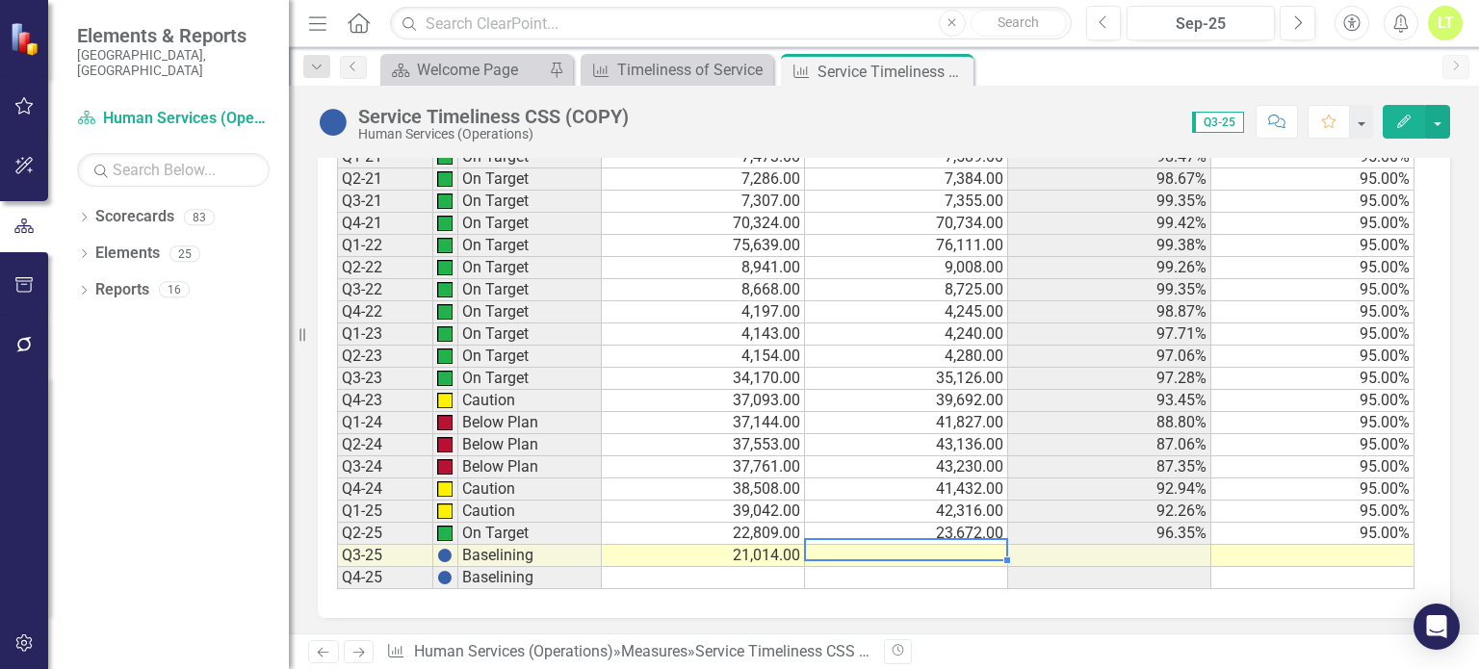
click at [951, 546] on td at bounding box center [906, 556] width 203 height 22
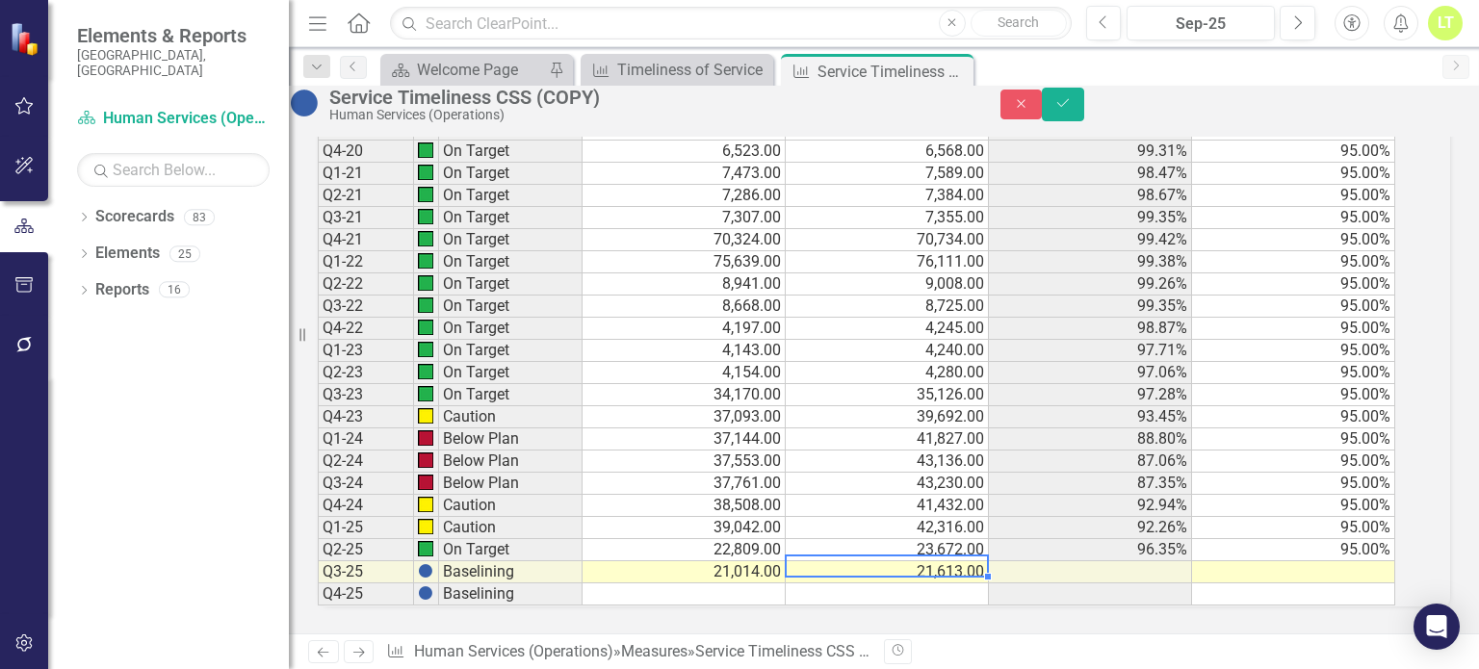
click at [1390, 561] on td at bounding box center [1293, 572] width 203 height 22
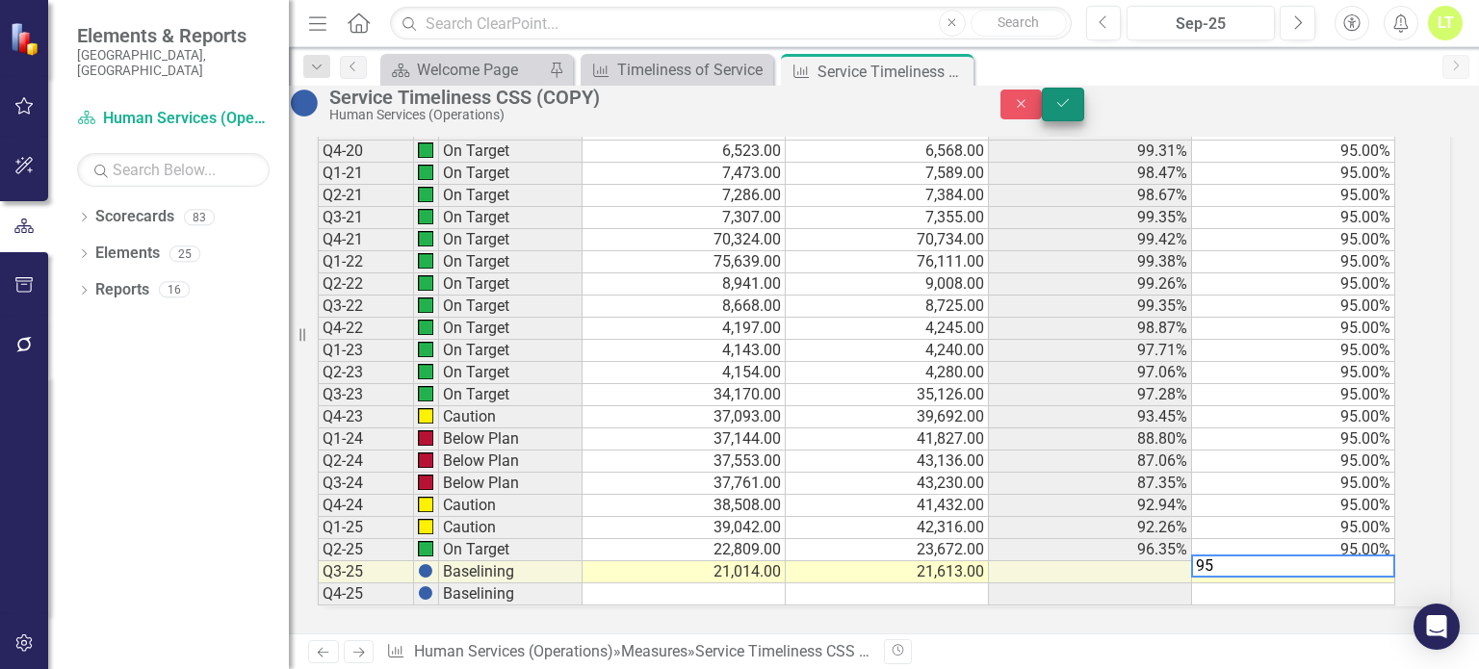
type textarea "95"
click at [1072, 110] on icon "Save" at bounding box center [1062, 102] width 17 height 13
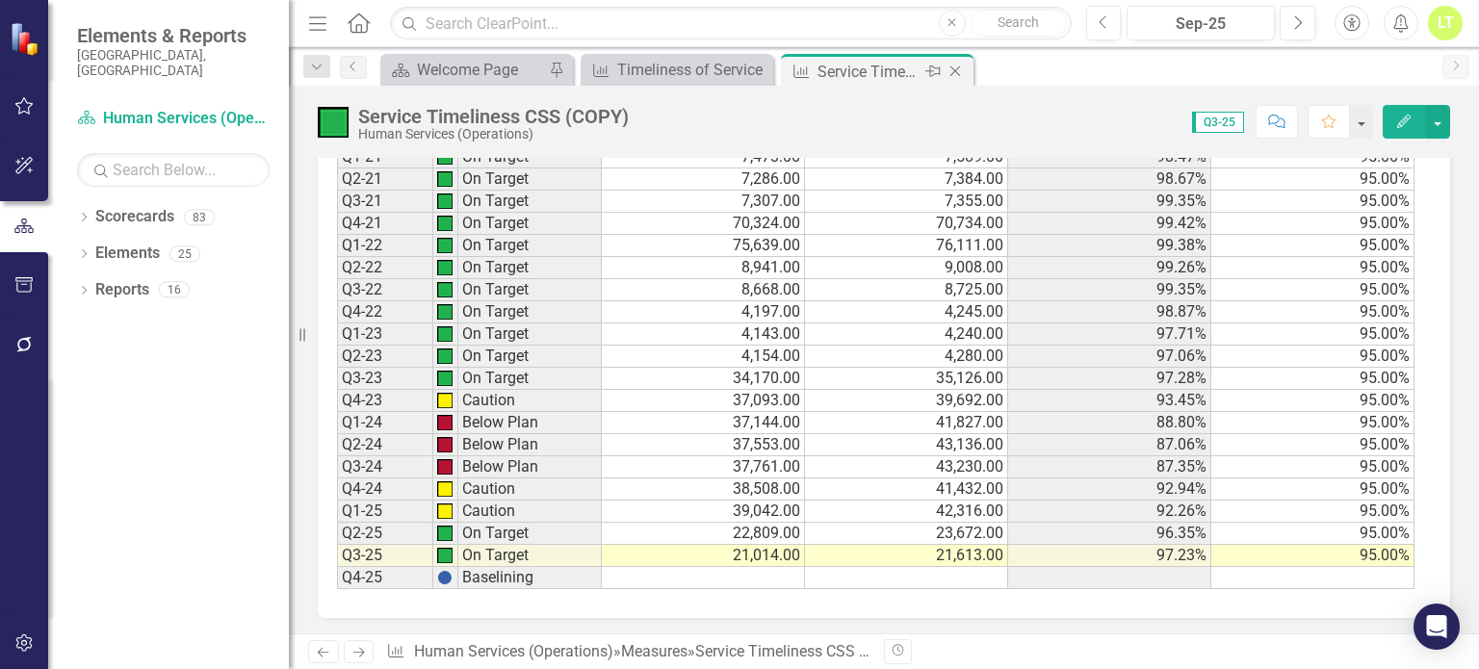
click at [951, 72] on icon "Close" at bounding box center [955, 71] width 19 height 15
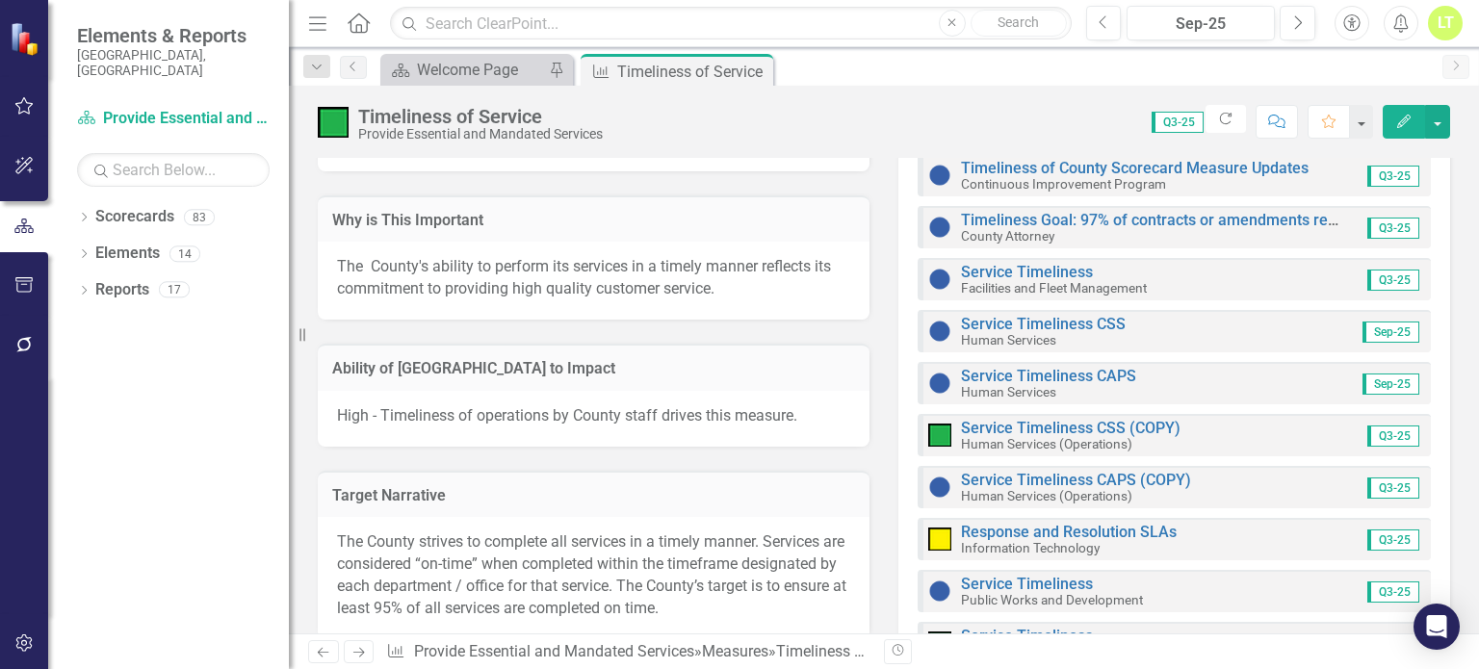
scroll to position [859, 0]
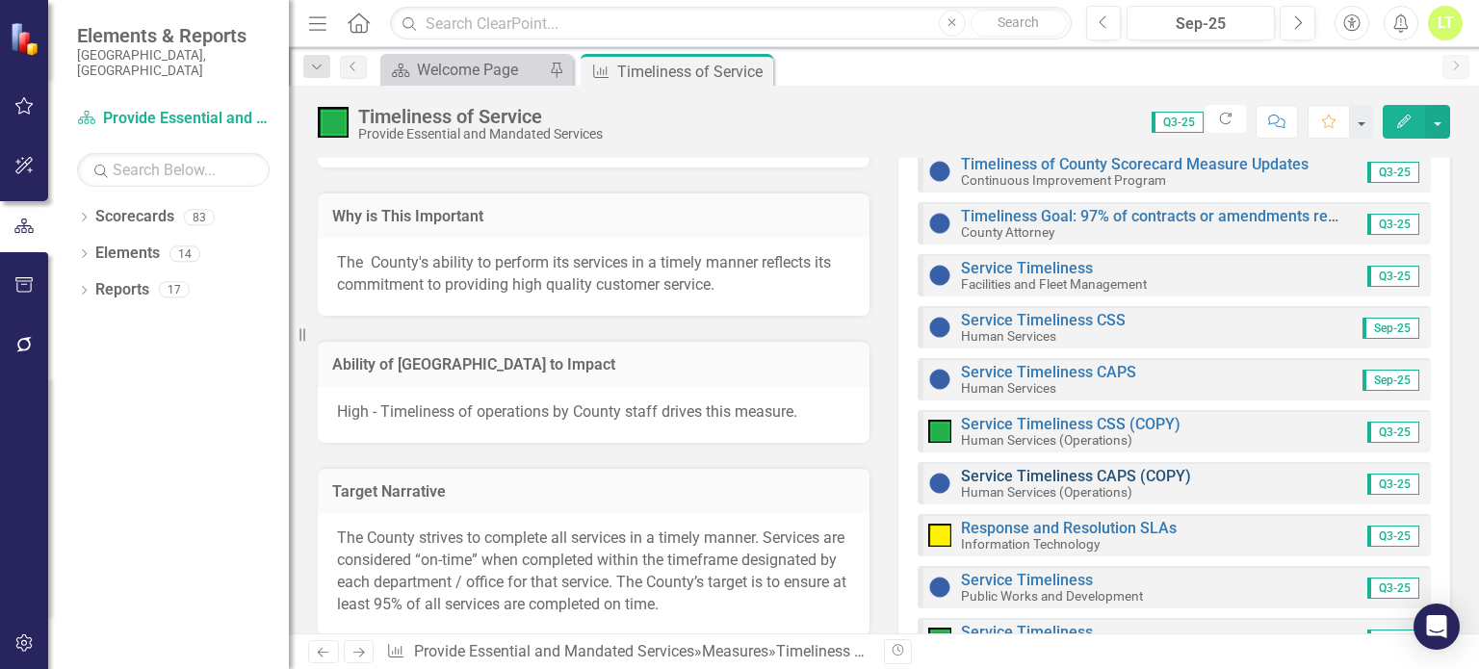
click at [1037, 467] on link "Service Timeliness CAPS (COPY)" at bounding box center [1076, 476] width 230 height 18
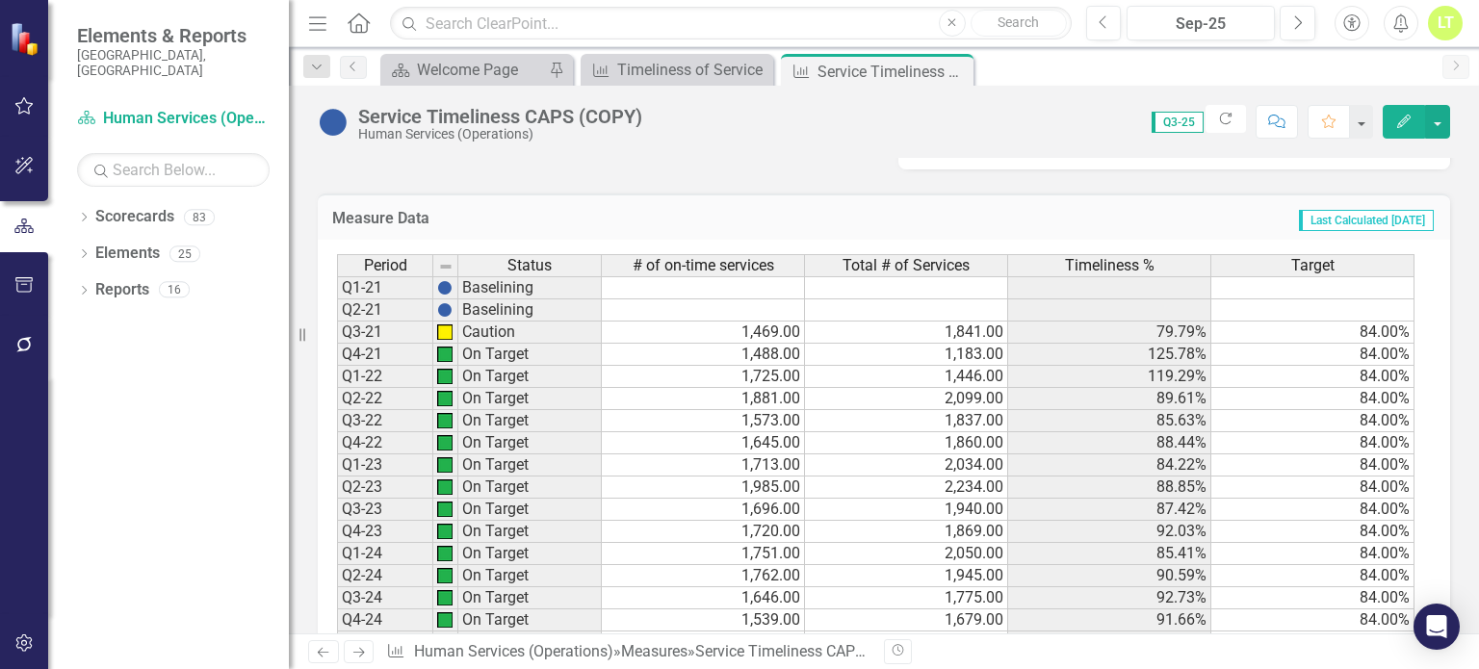
scroll to position [1132, 0]
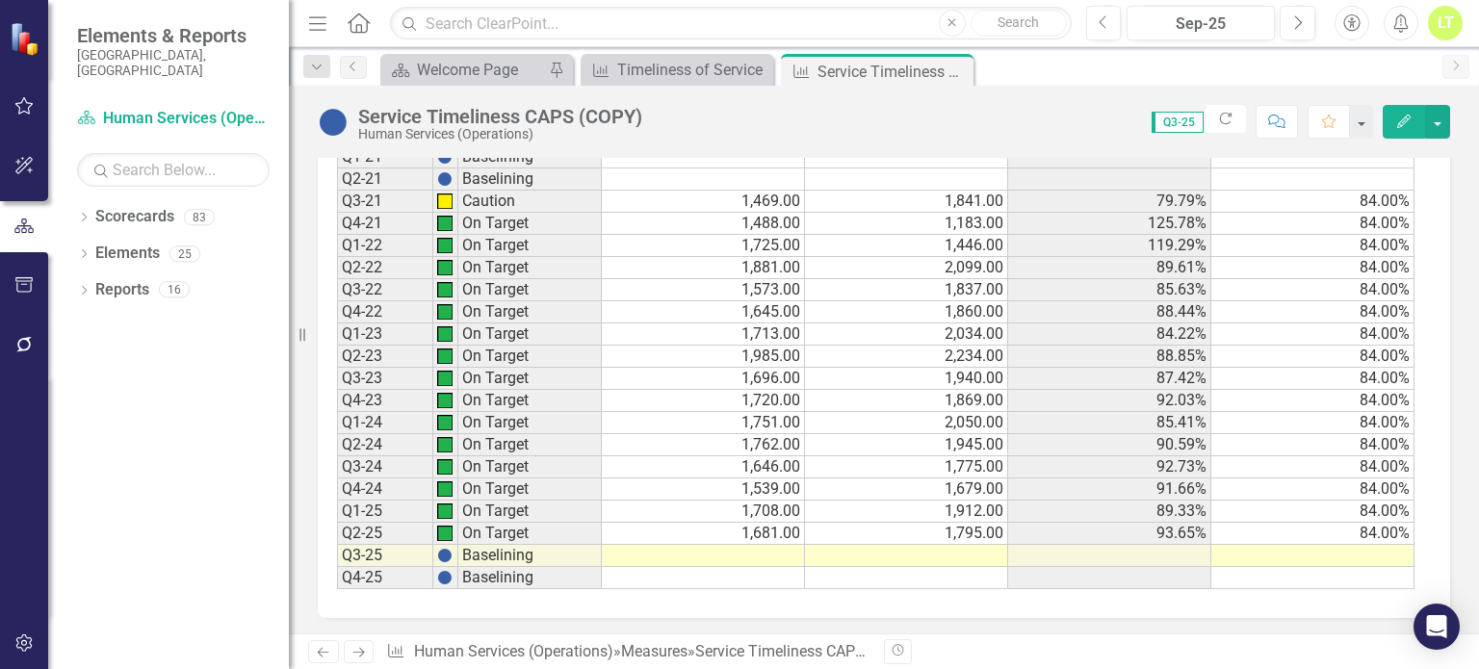
click at [711, 558] on td at bounding box center [703, 556] width 203 height 22
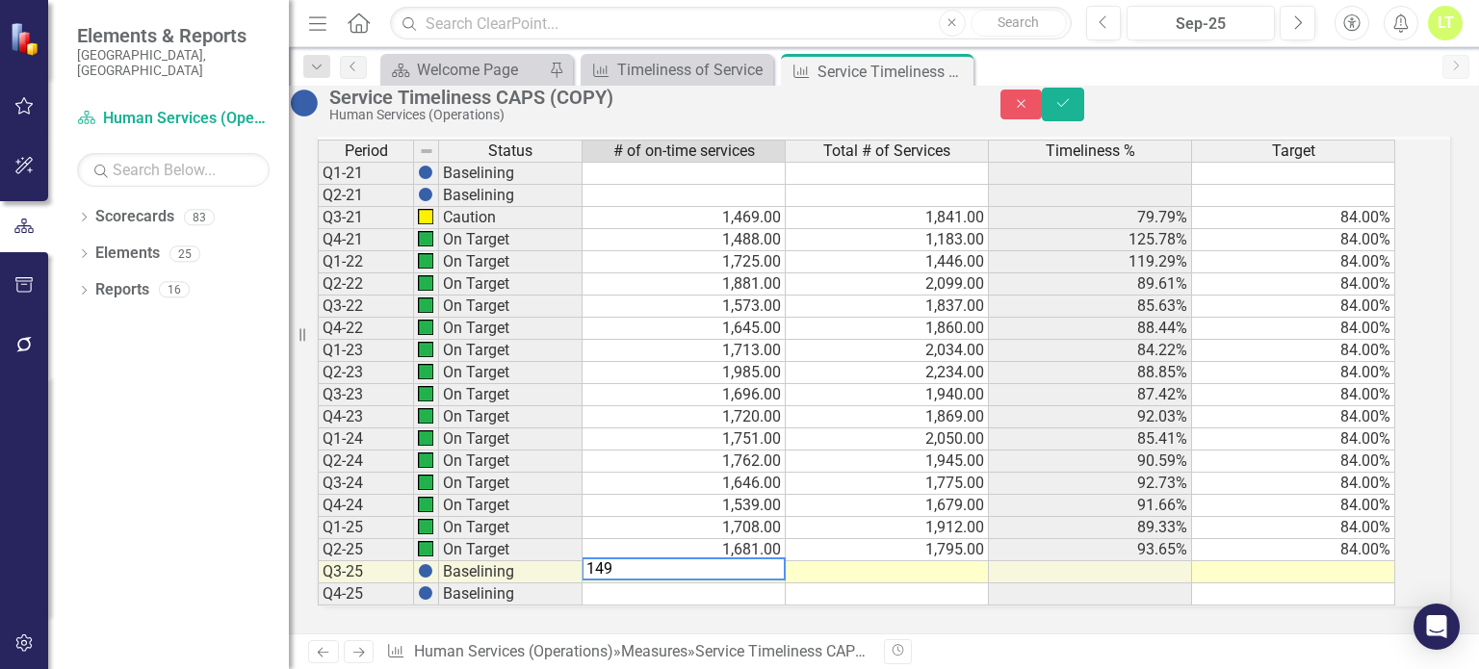
type textarea "1493"
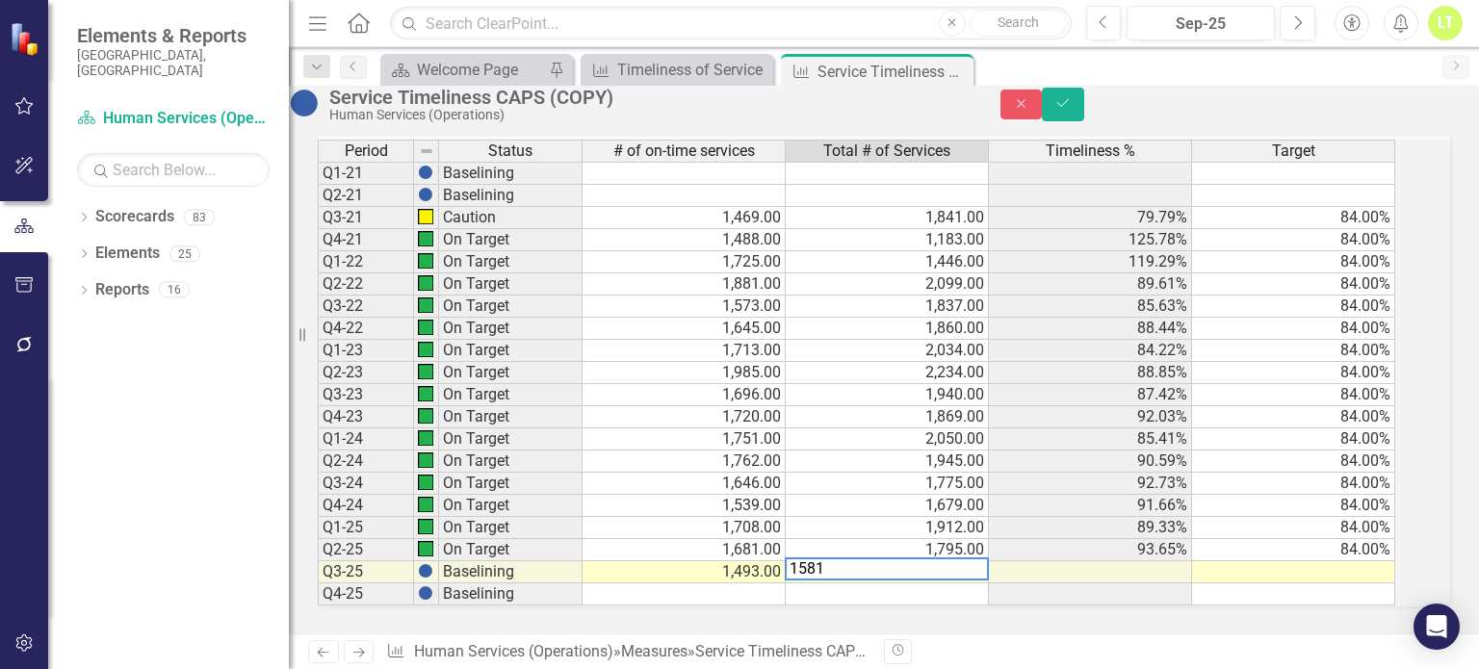
click at [1253, 561] on td at bounding box center [1293, 572] width 203 height 22
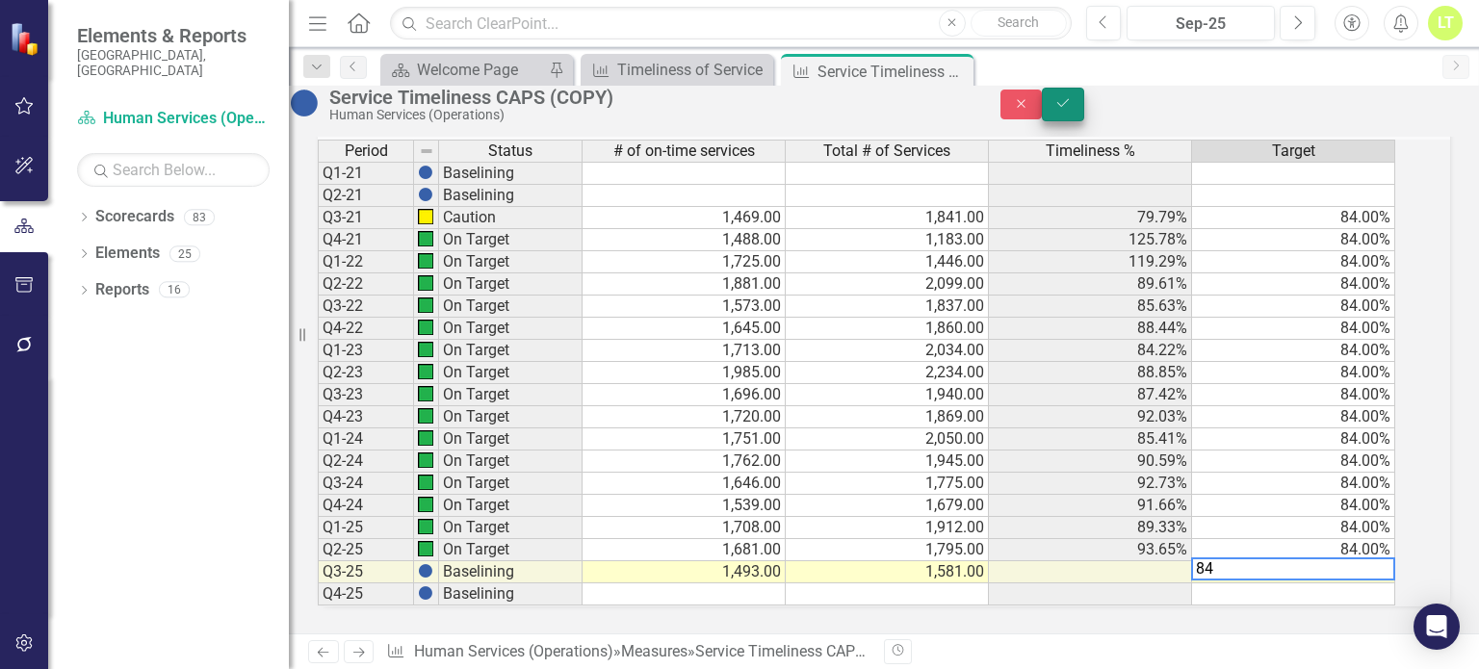
type textarea "84"
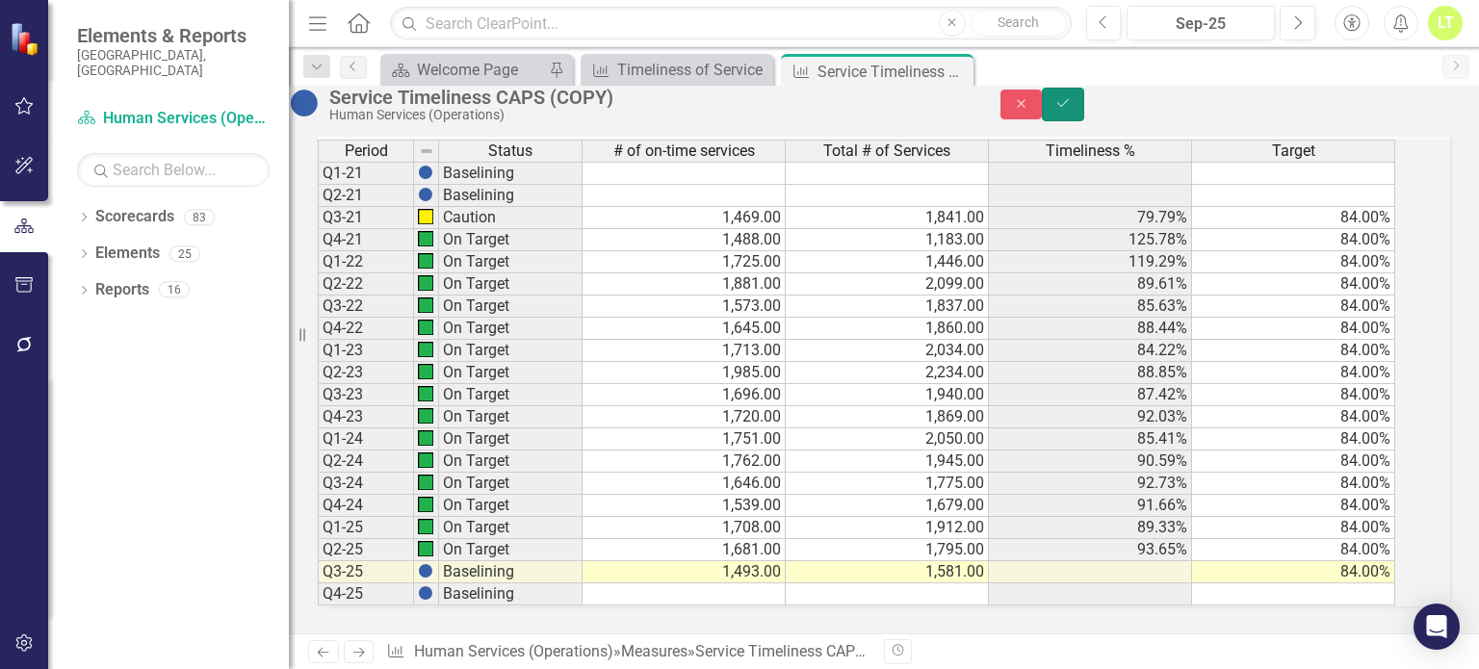
click at [1084, 103] on button "Save" at bounding box center [1063, 105] width 42 height 34
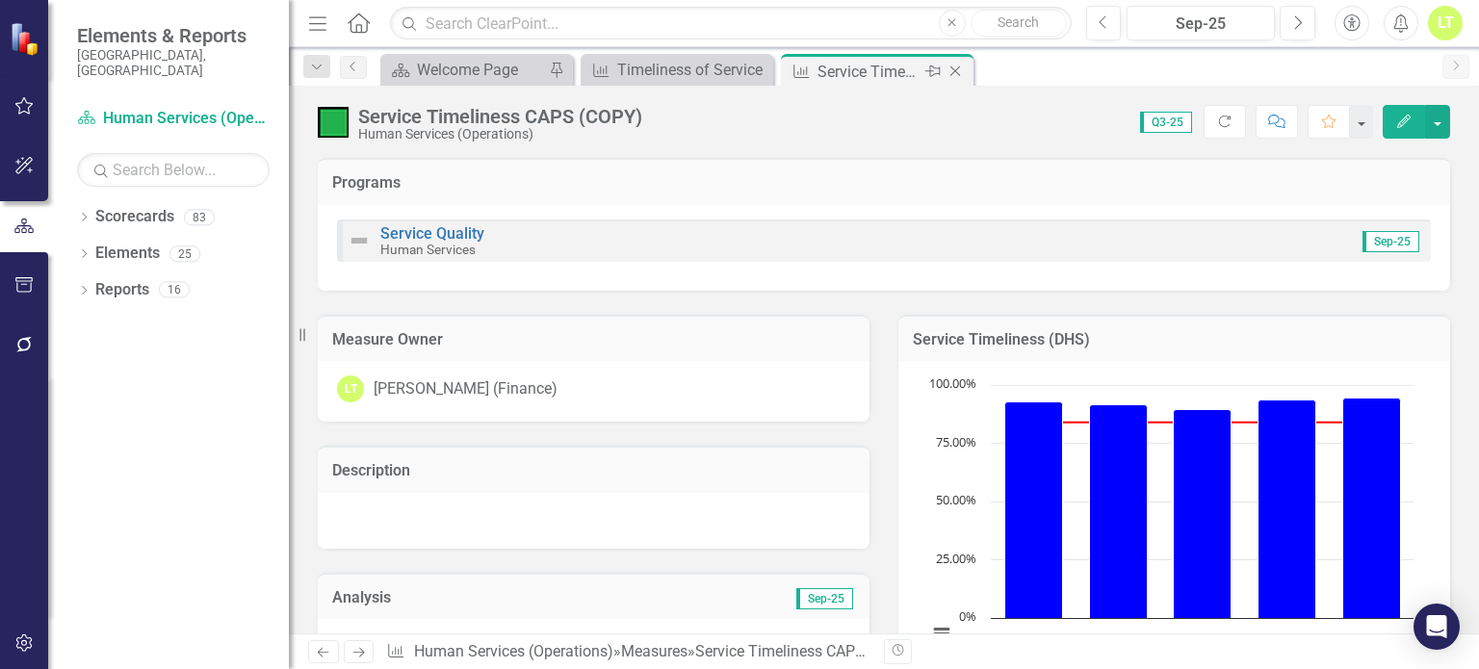
click at [958, 72] on icon "Close" at bounding box center [955, 71] width 19 height 15
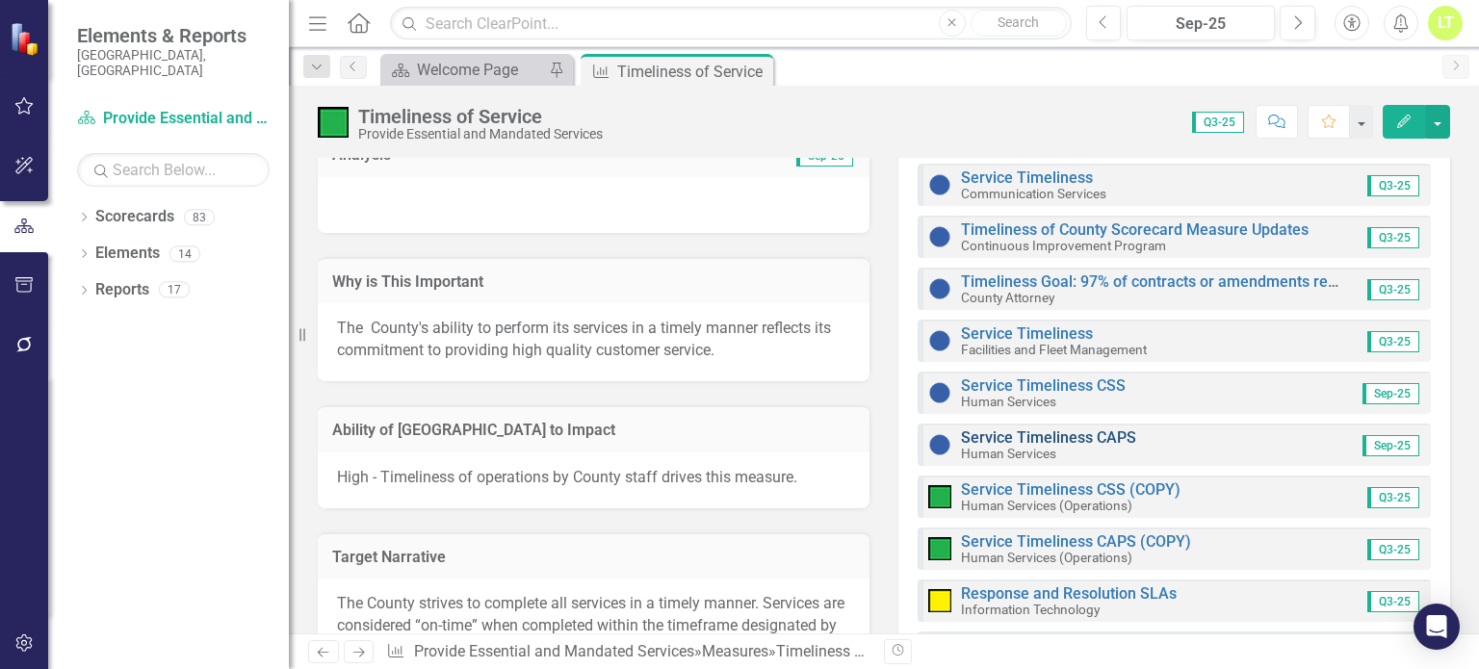
scroll to position [765, 0]
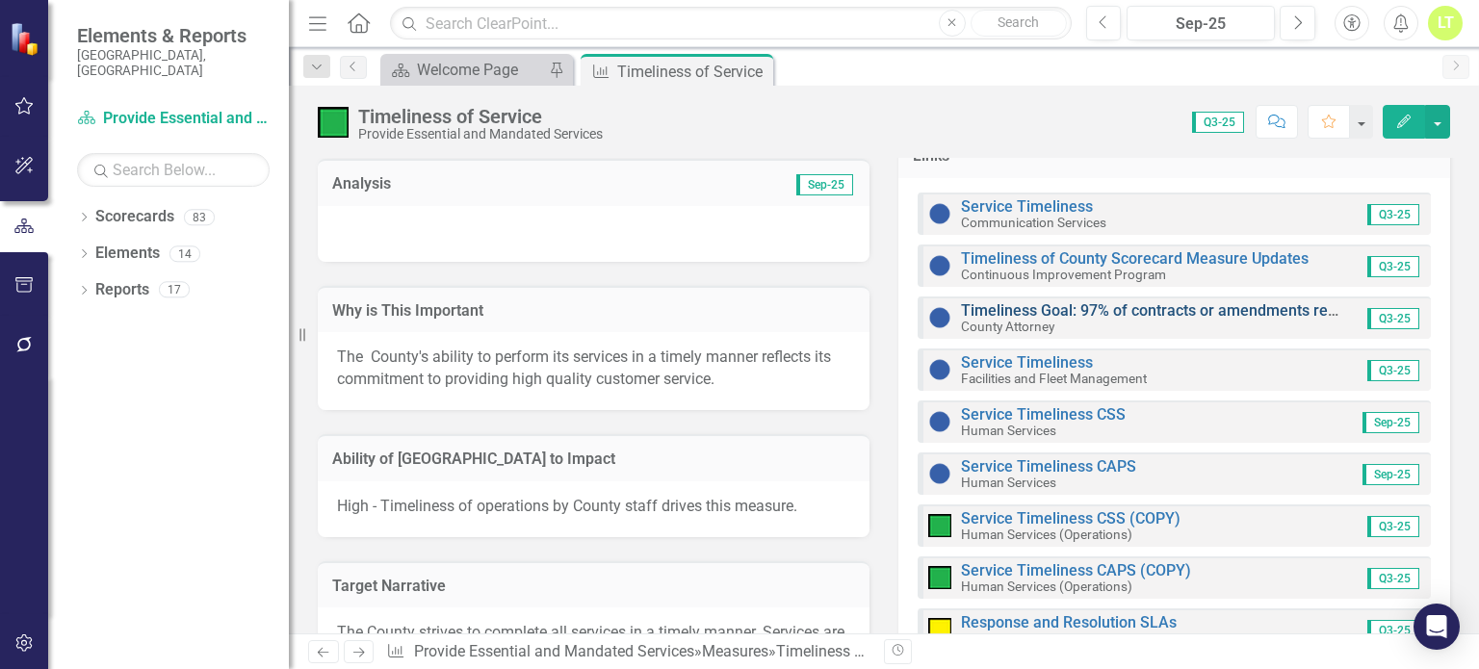
click at [1006, 301] on link "Timeliness Goal: 97% of contracts or amendments reviewed within 3 business days" at bounding box center [1249, 310] width 576 height 18
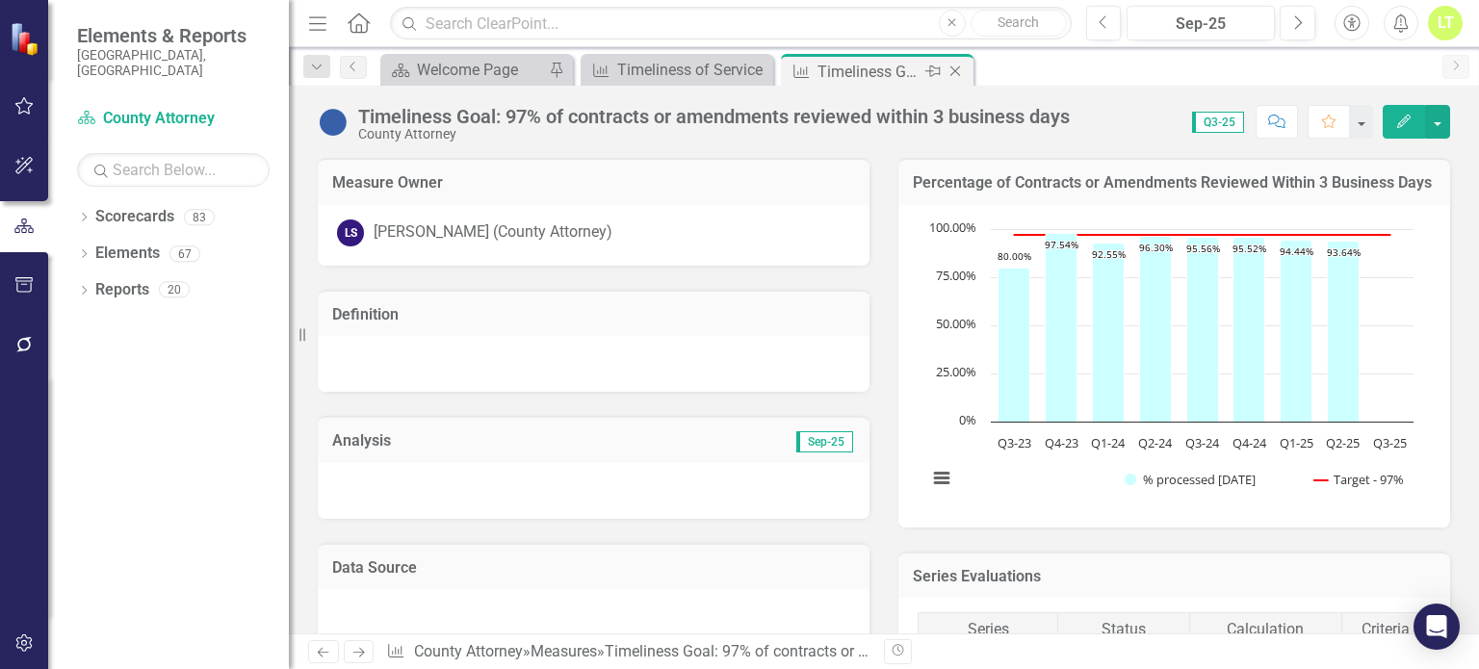
click at [950, 75] on icon at bounding box center [955, 71] width 11 height 11
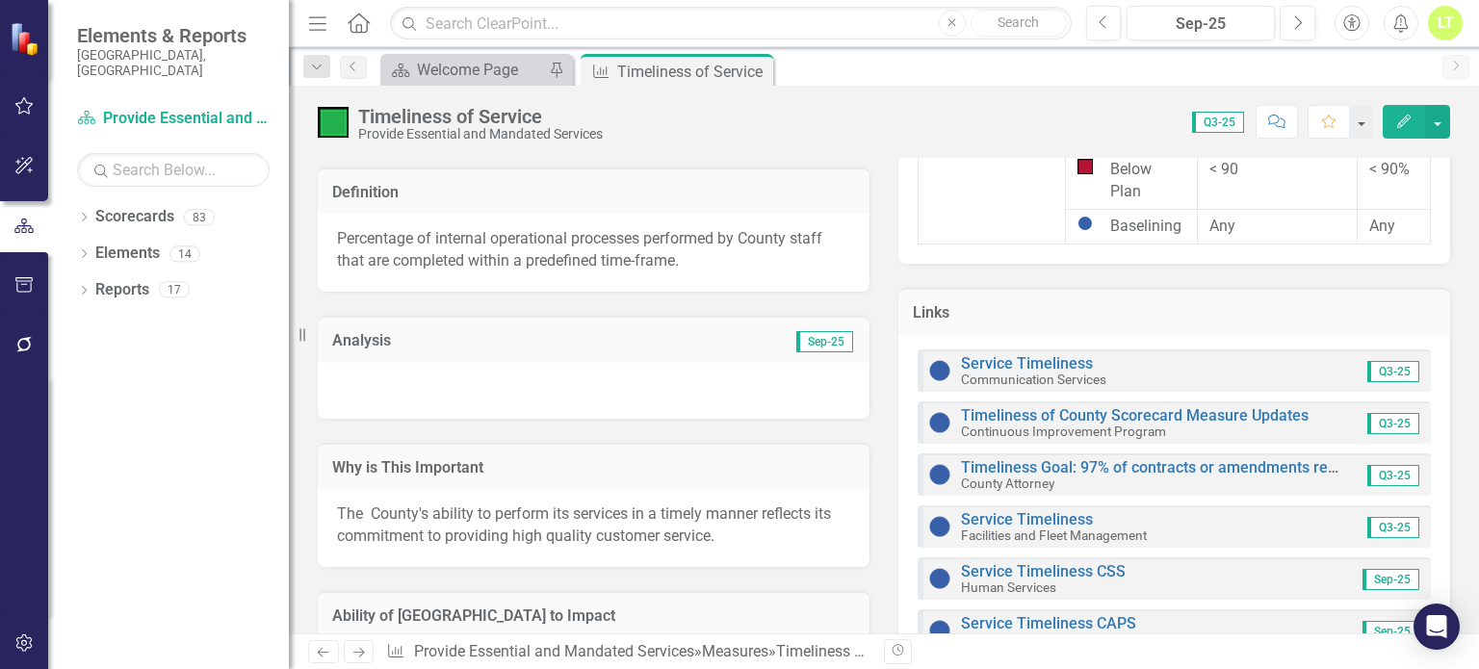
scroll to position [626, 0]
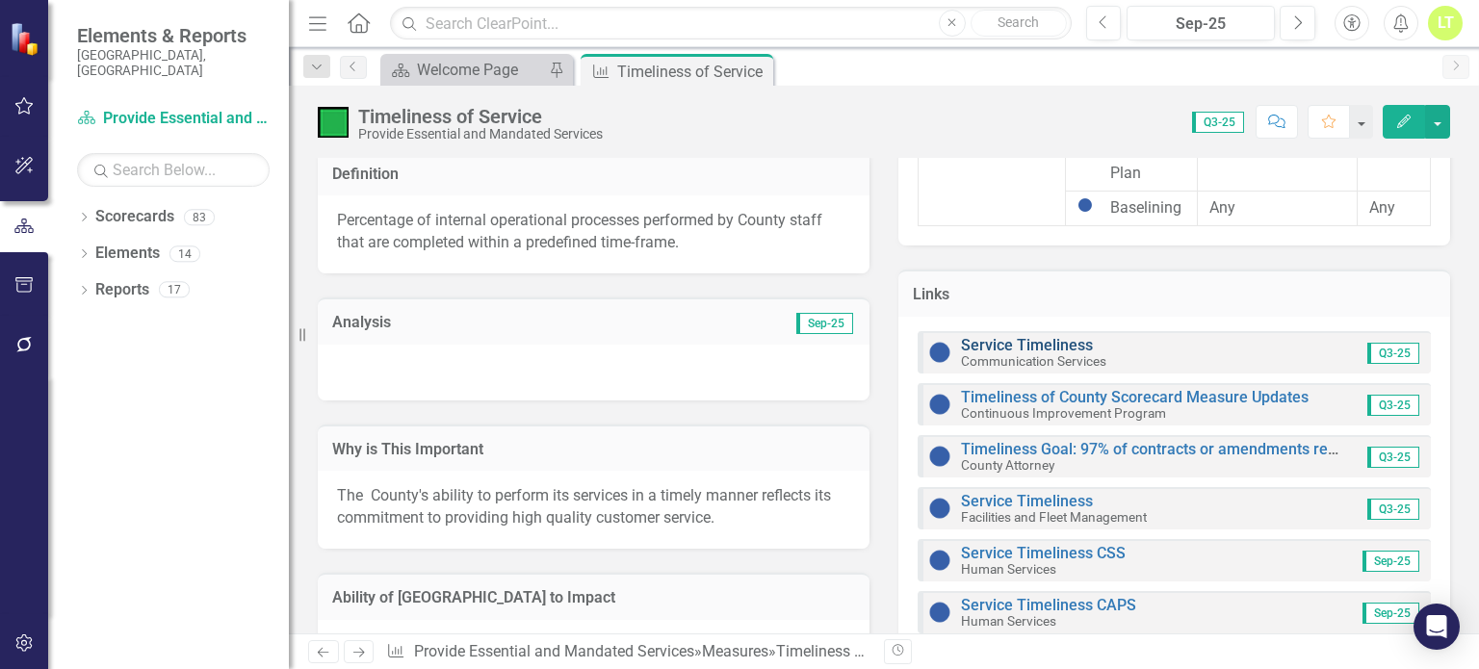
click at [999, 336] on link "Service Timeliness" at bounding box center [1027, 345] width 132 height 18
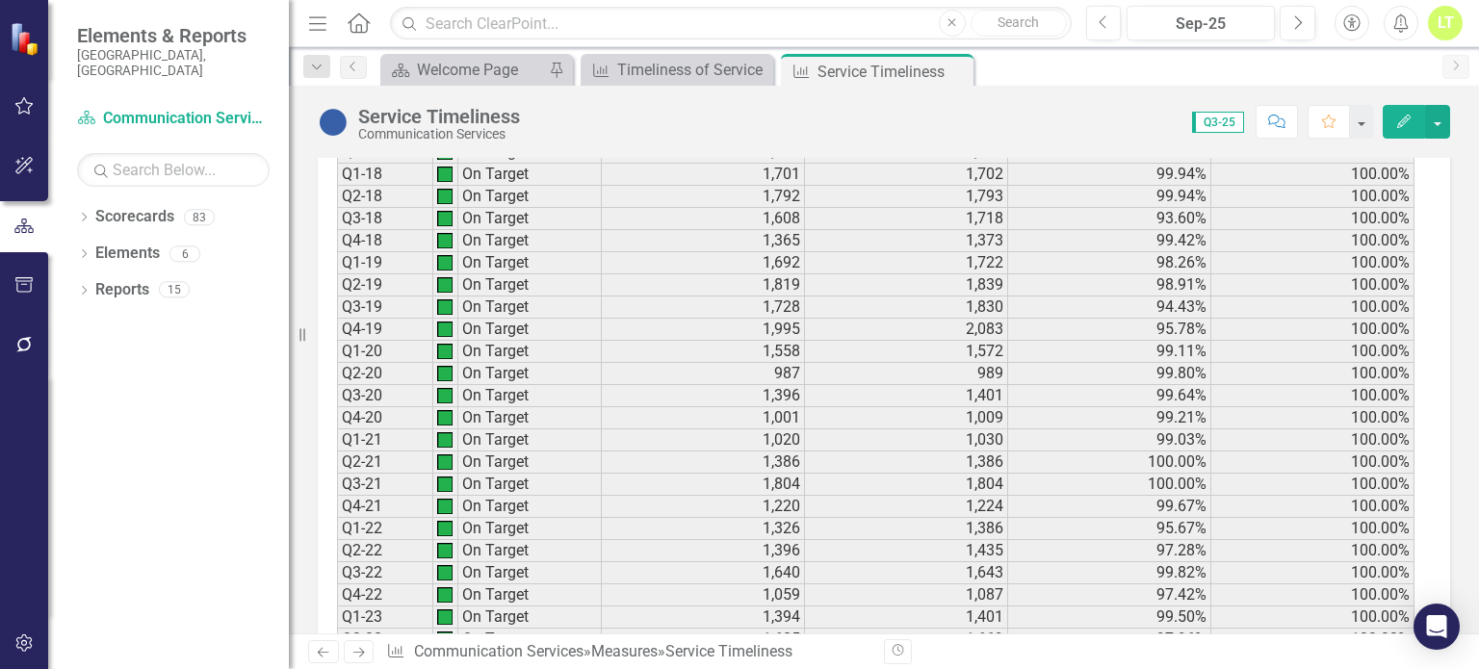
scroll to position [1753, 0]
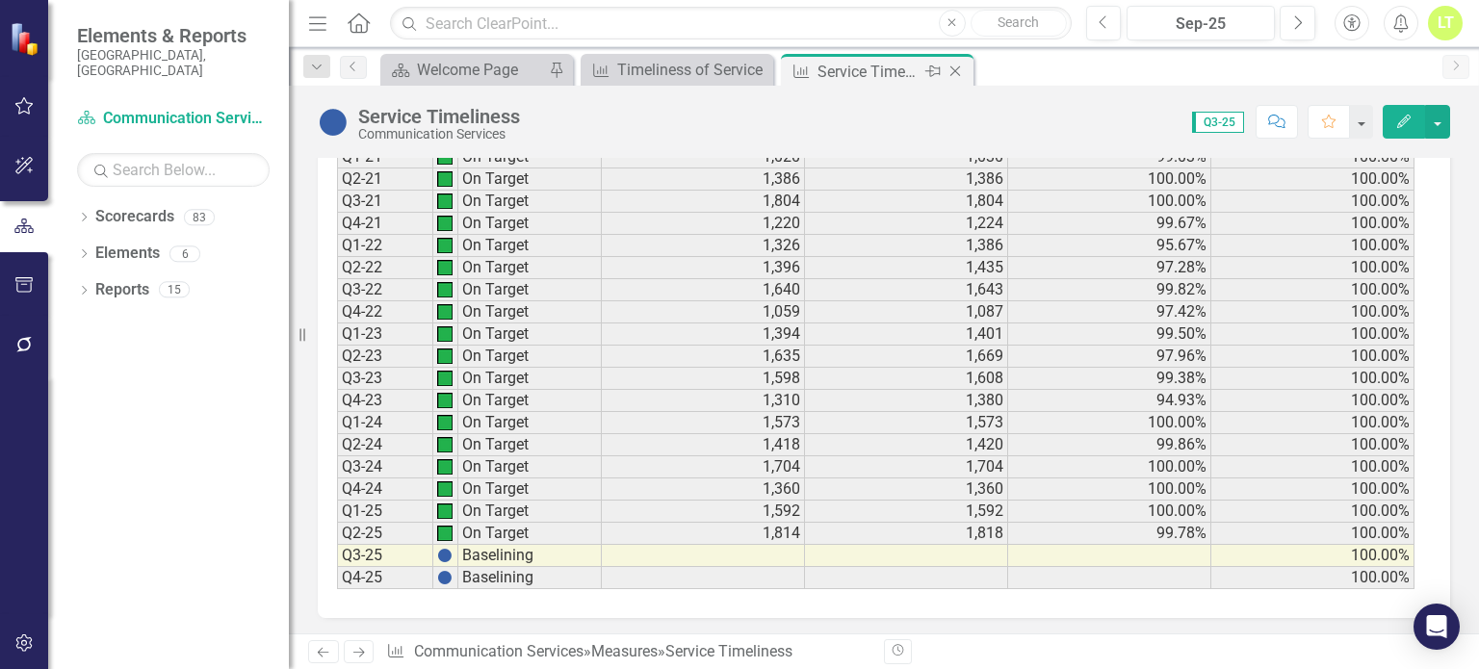
click at [953, 70] on icon "Close" at bounding box center [955, 71] width 19 height 15
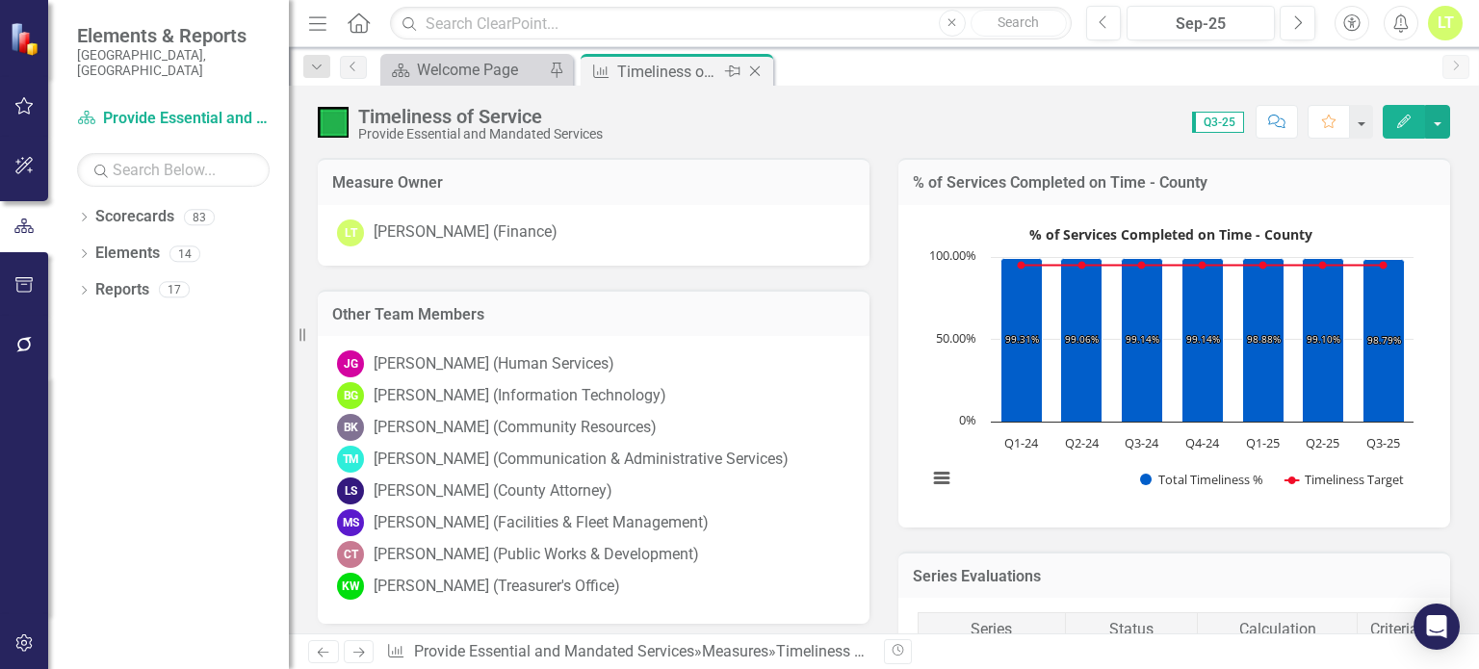
click at [770, 77] on div "Measure Timeliness of Service Pin Close" at bounding box center [677, 70] width 193 height 32
click at [751, 74] on icon "Close" at bounding box center [754, 71] width 19 height 15
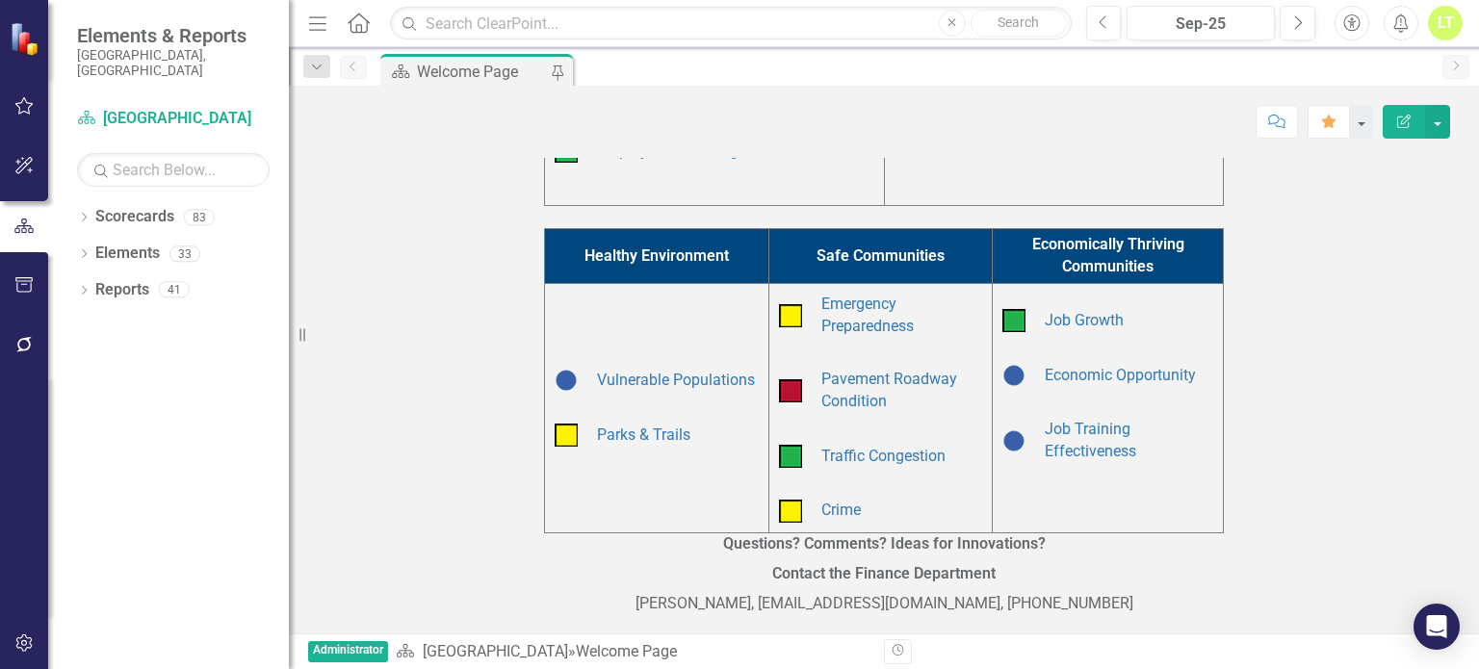
scroll to position [636, 0]
click at [624, 371] on link "Vulnerable Populations" at bounding box center [676, 380] width 158 height 18
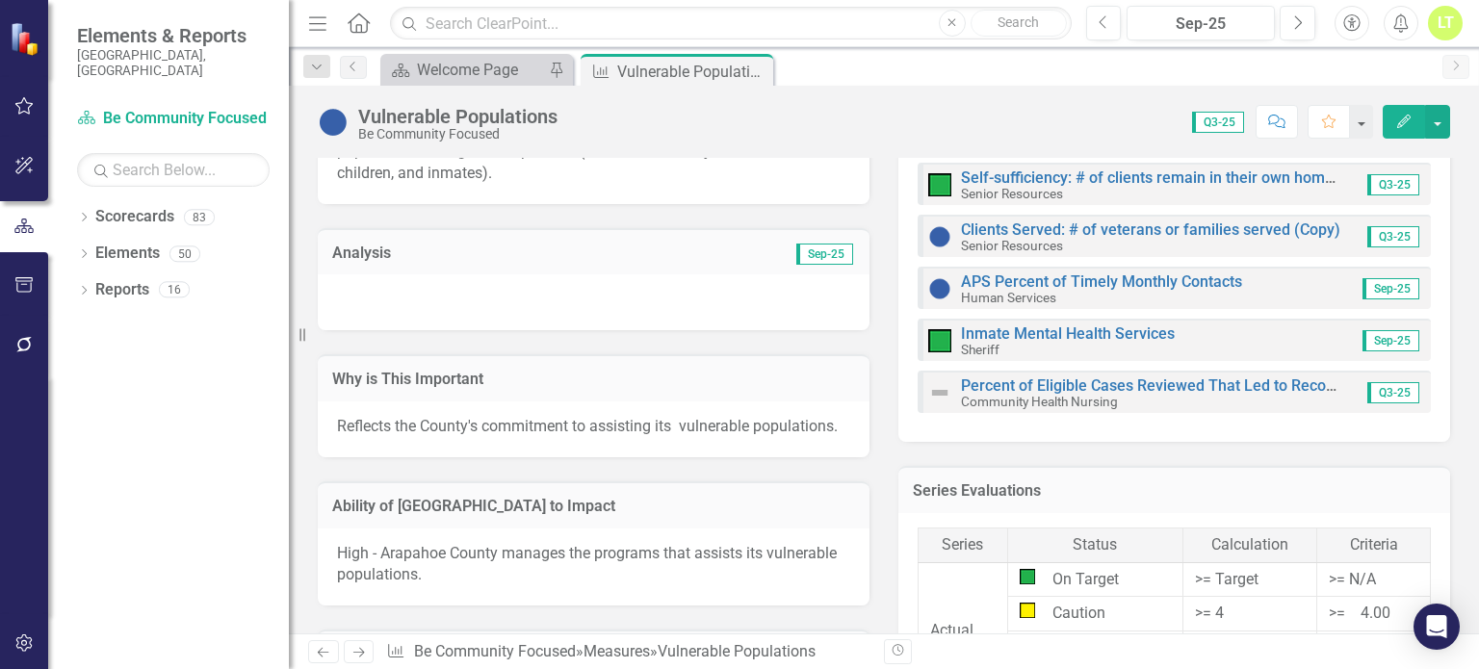
scroll to position [374, 0]
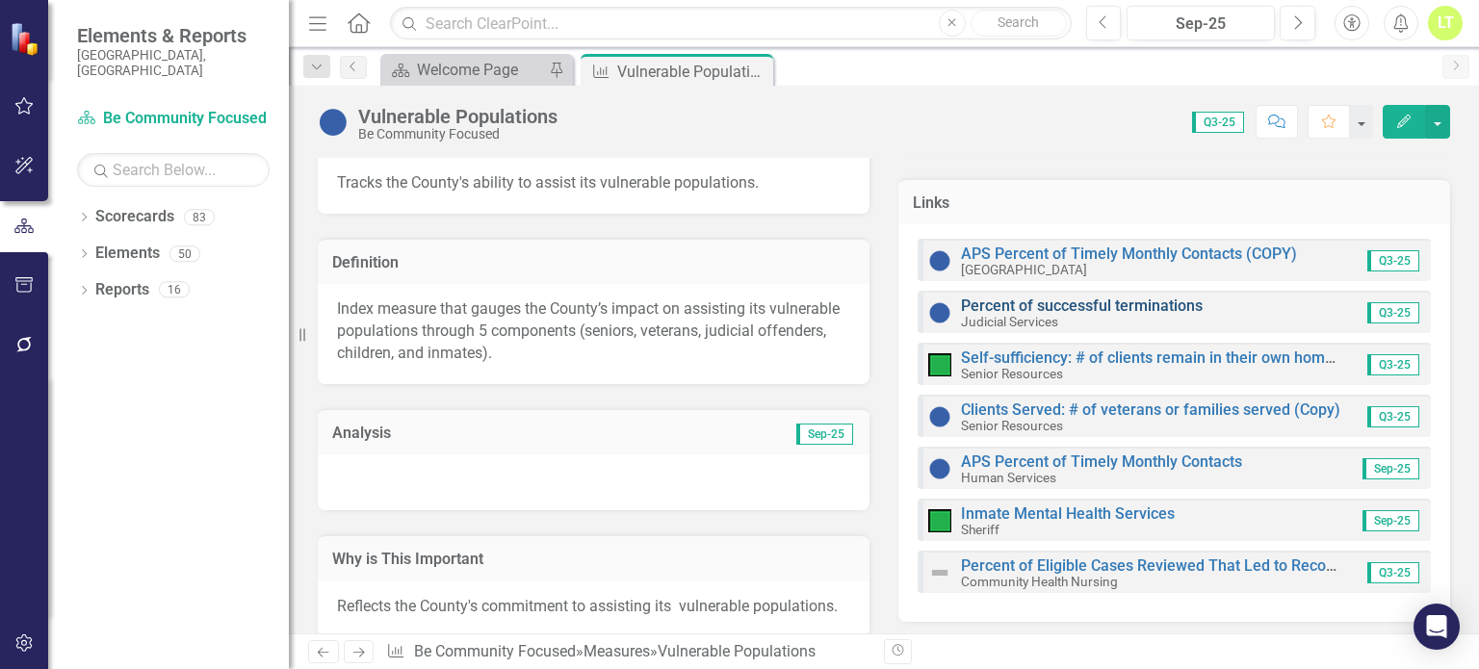
click at [991, 302] on link "Percent of successful terminations" at bounding box center [1082, 306] width 242 height 18
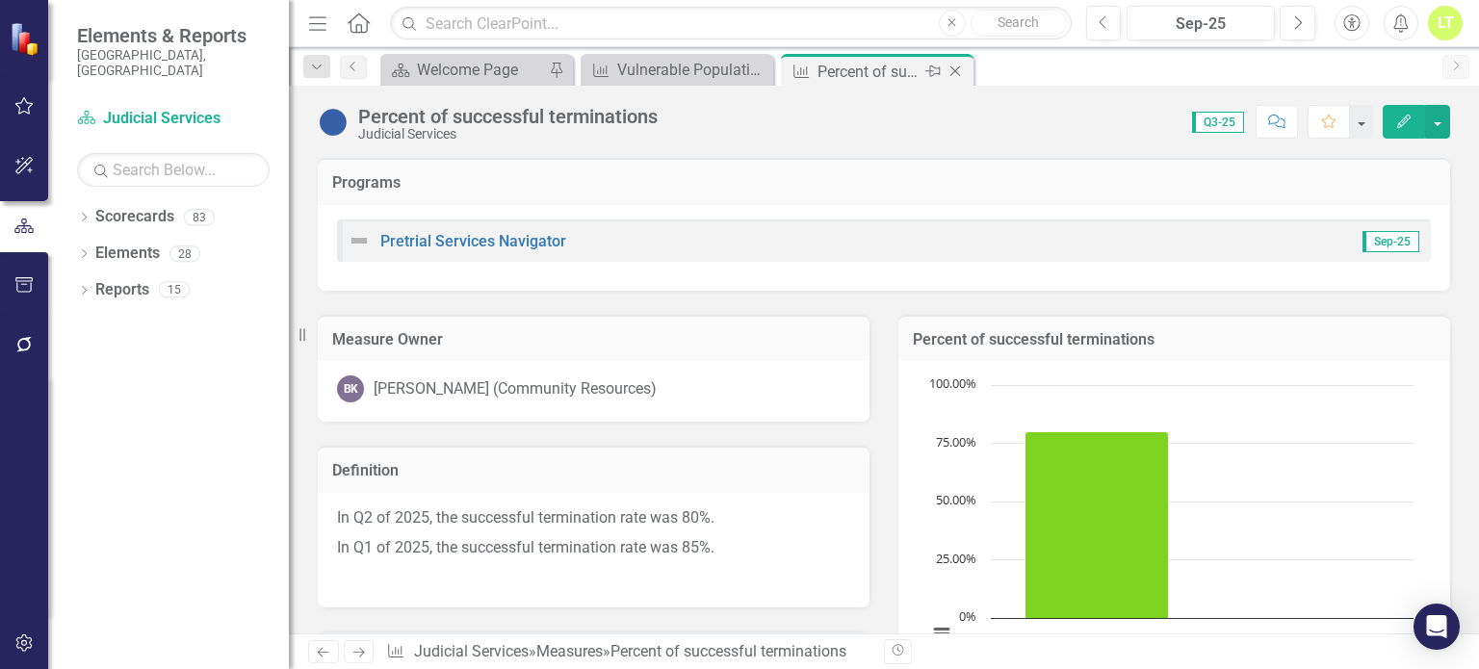
click at [958, 68] on icon "Close" at bounding box center [955, 71] width 19 height 15
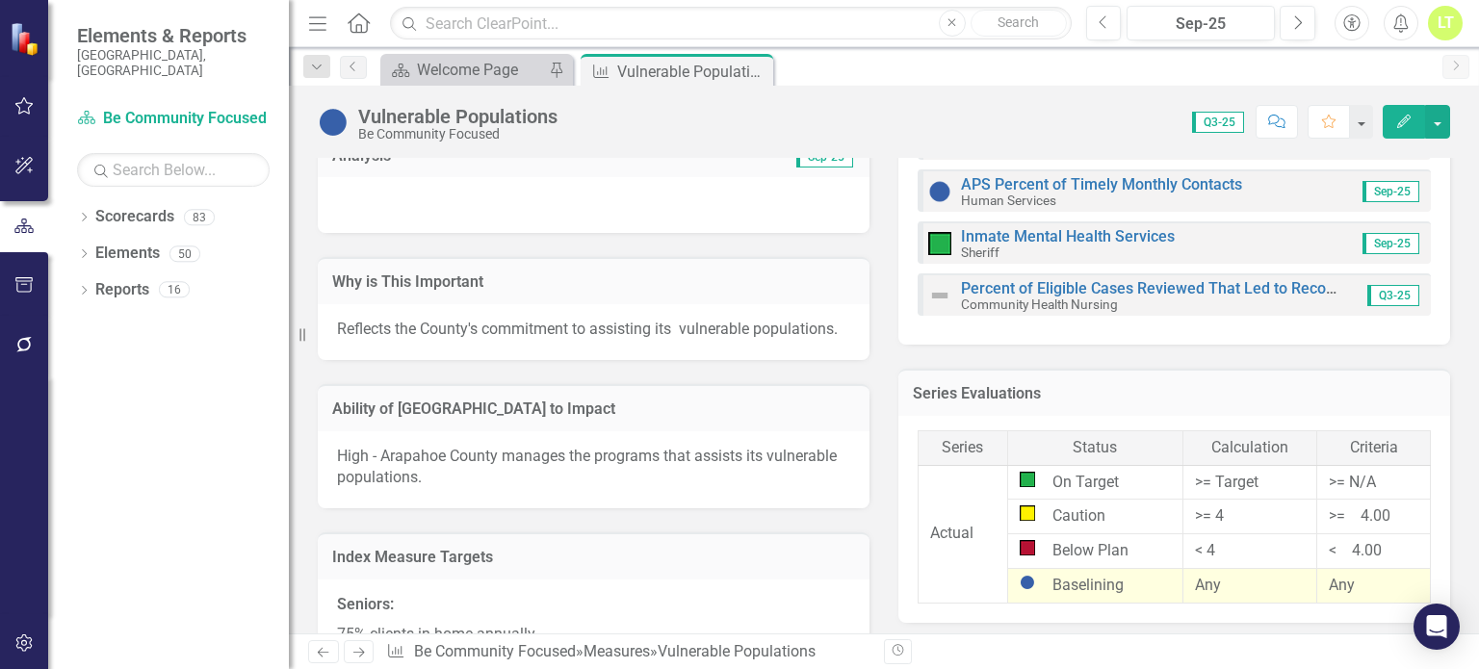
scroll to position [661, 0]
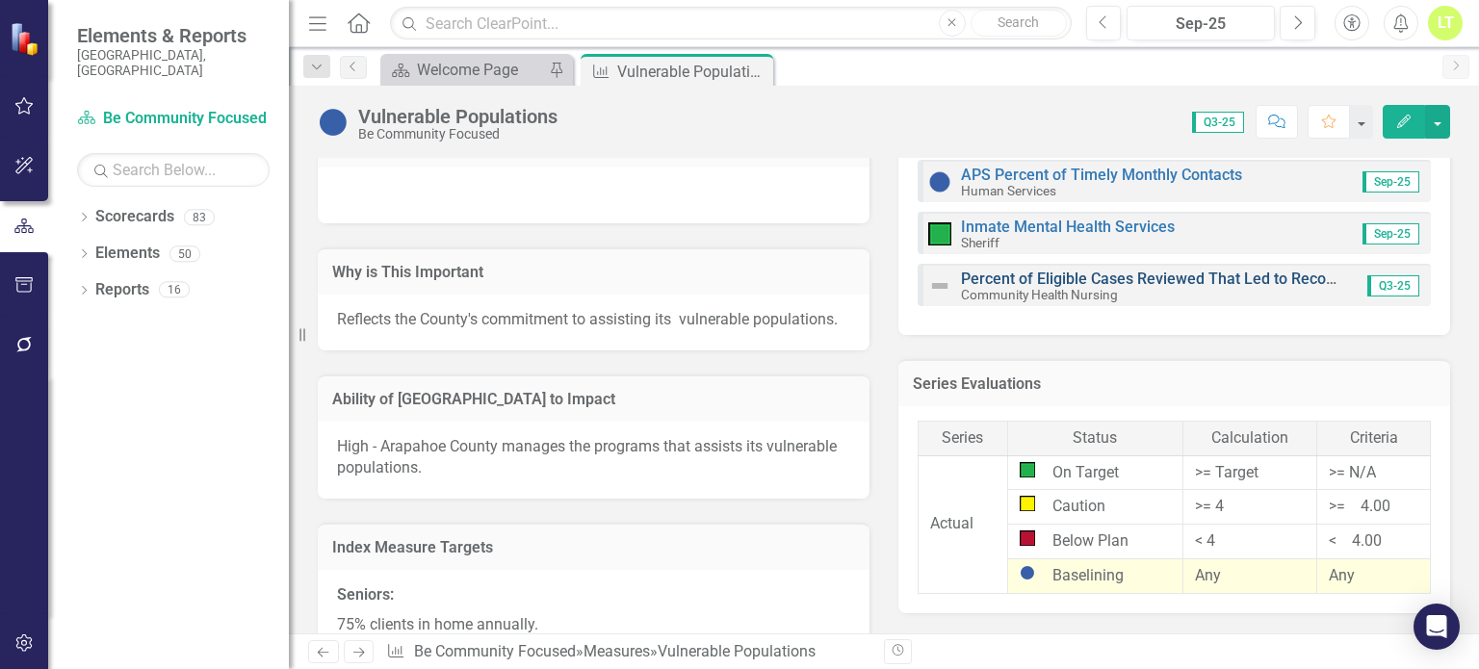
click at [1028, 279] on link "Percent of Eligible Cases Reviewed That Led to Recommendations" at bounding box center [1191, 279] width 460 height 18
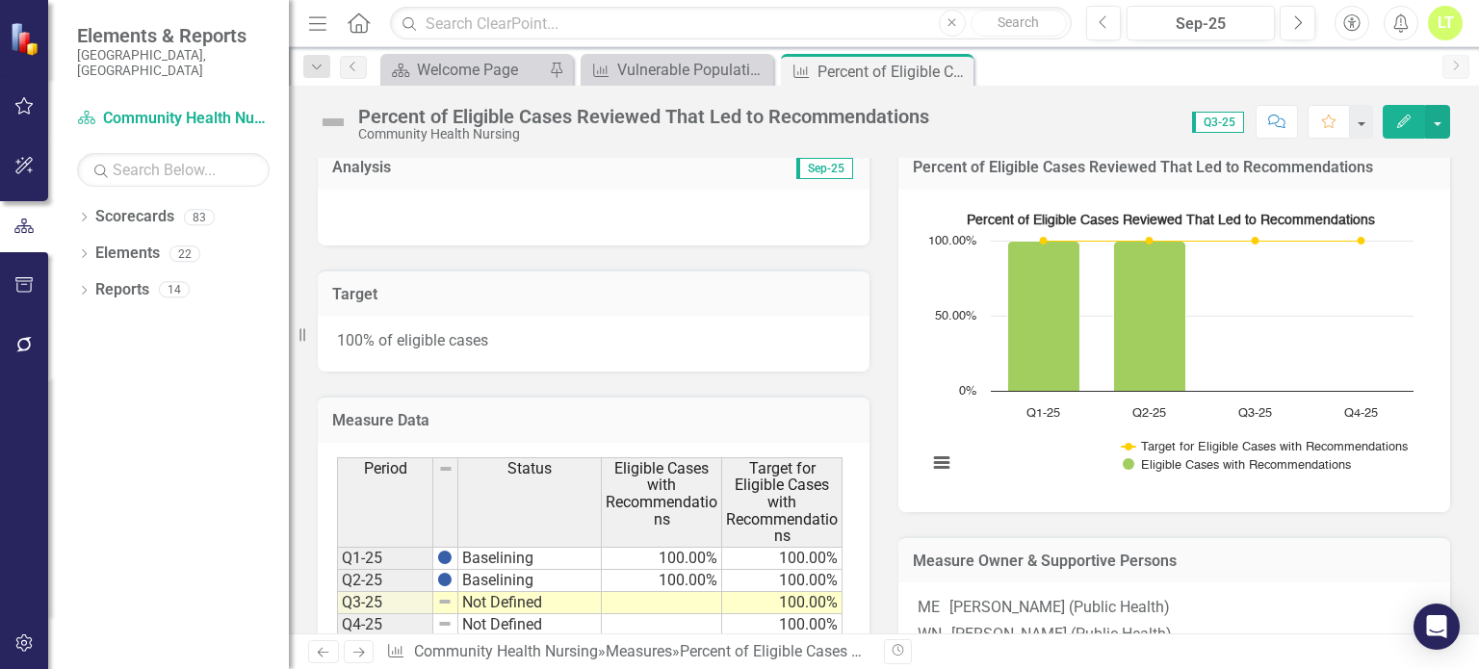
scroll to position [424, 0]
click at [958, 67] on icon at bounding box center [955, 71] width 11 height 11
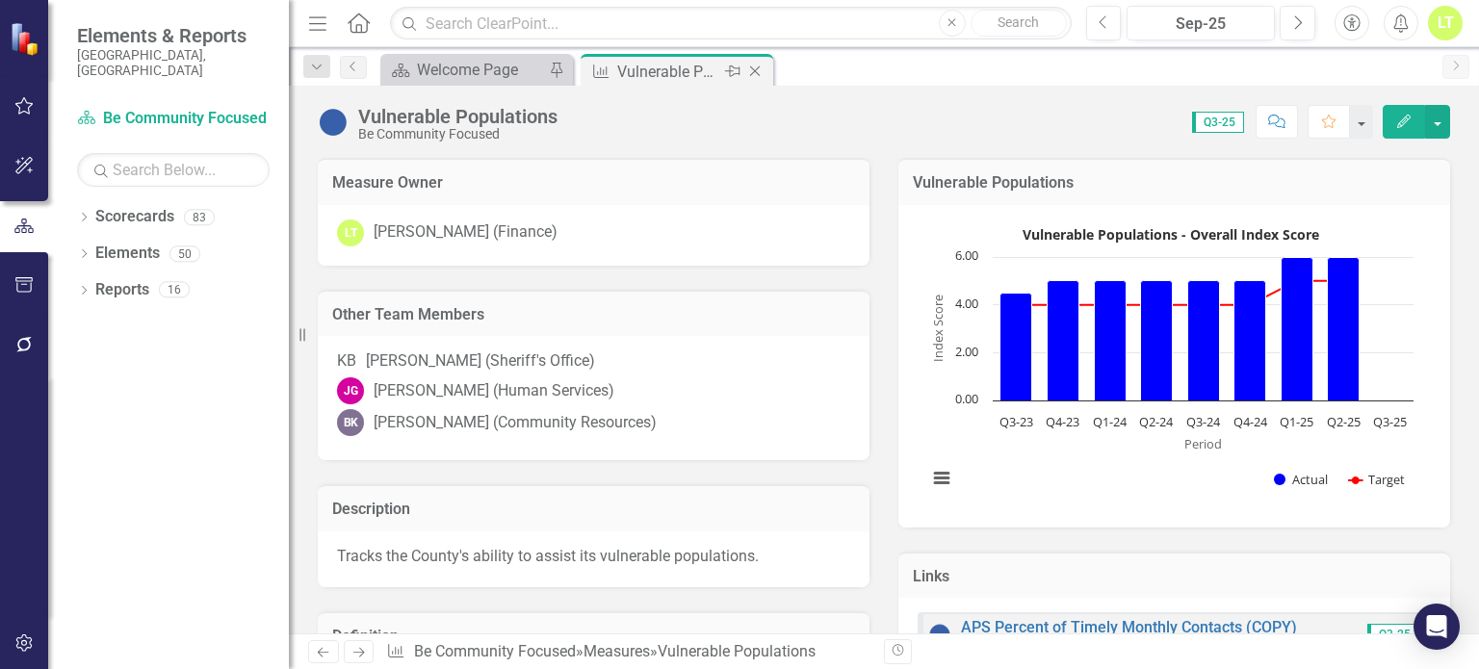
click at [758, 72] on icon "Close" at bounding box center [754, 71] width 19 height 15
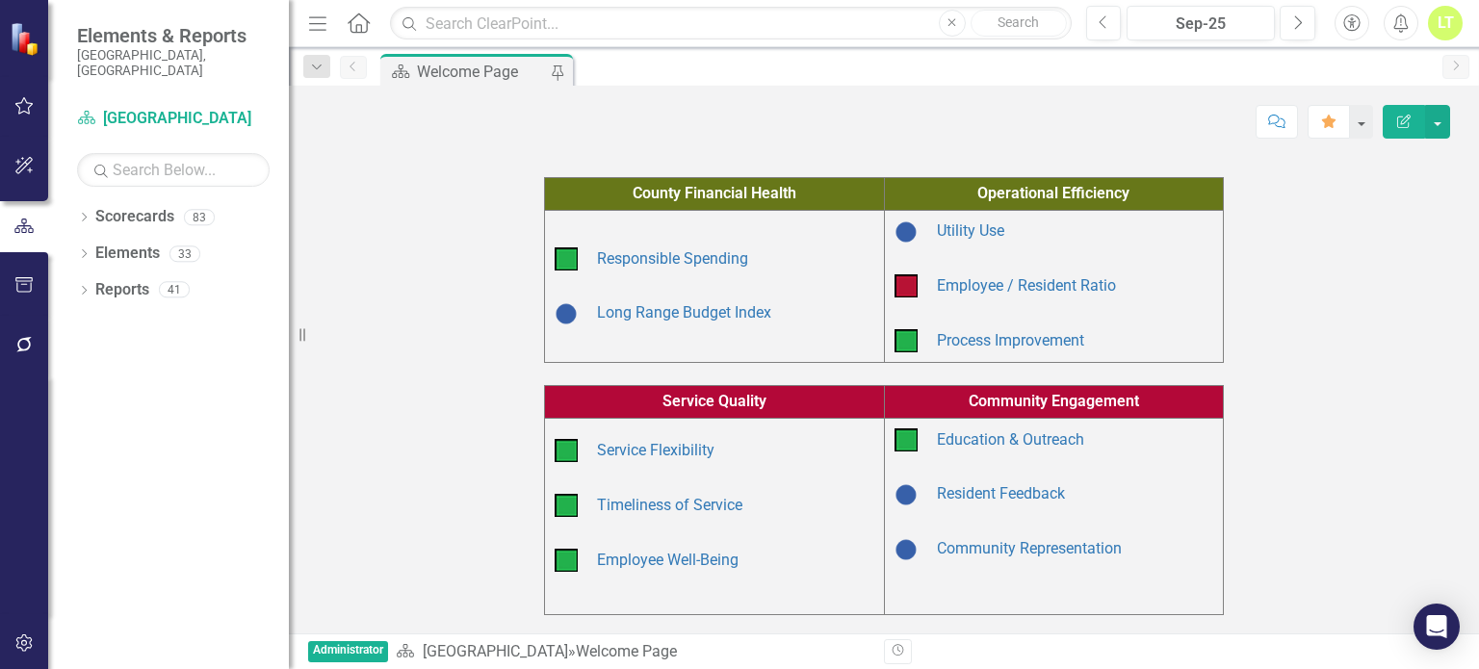
scroll to position [104, 0]
click at [994, 449] on link "Education & Outreach" at bounding box center [1010, 439] width 147 height 18
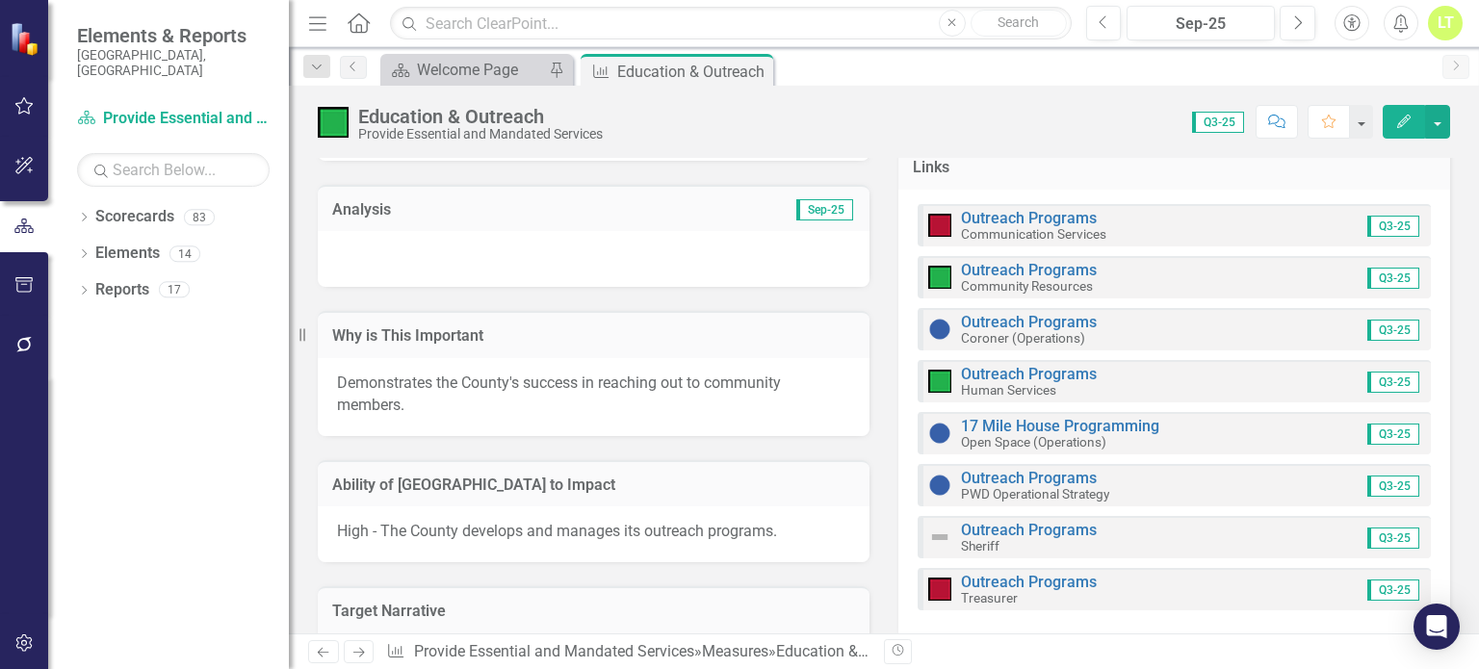
scroll to position [751, 0]
click at [15, 629] on button "button" at bounding box center [24, 644] width 43 height 40
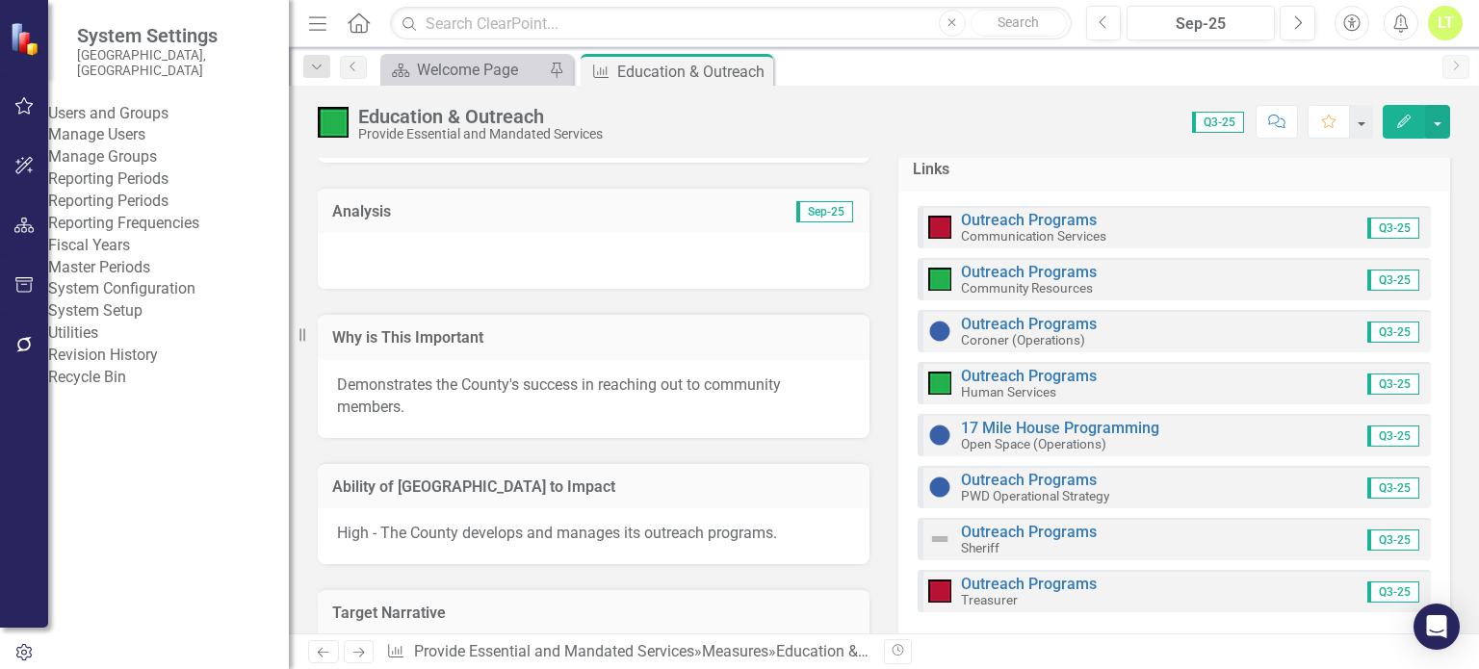
click at [179, 140] on link "Manage Users" at bounding box center [168, 135] width 241 height 22
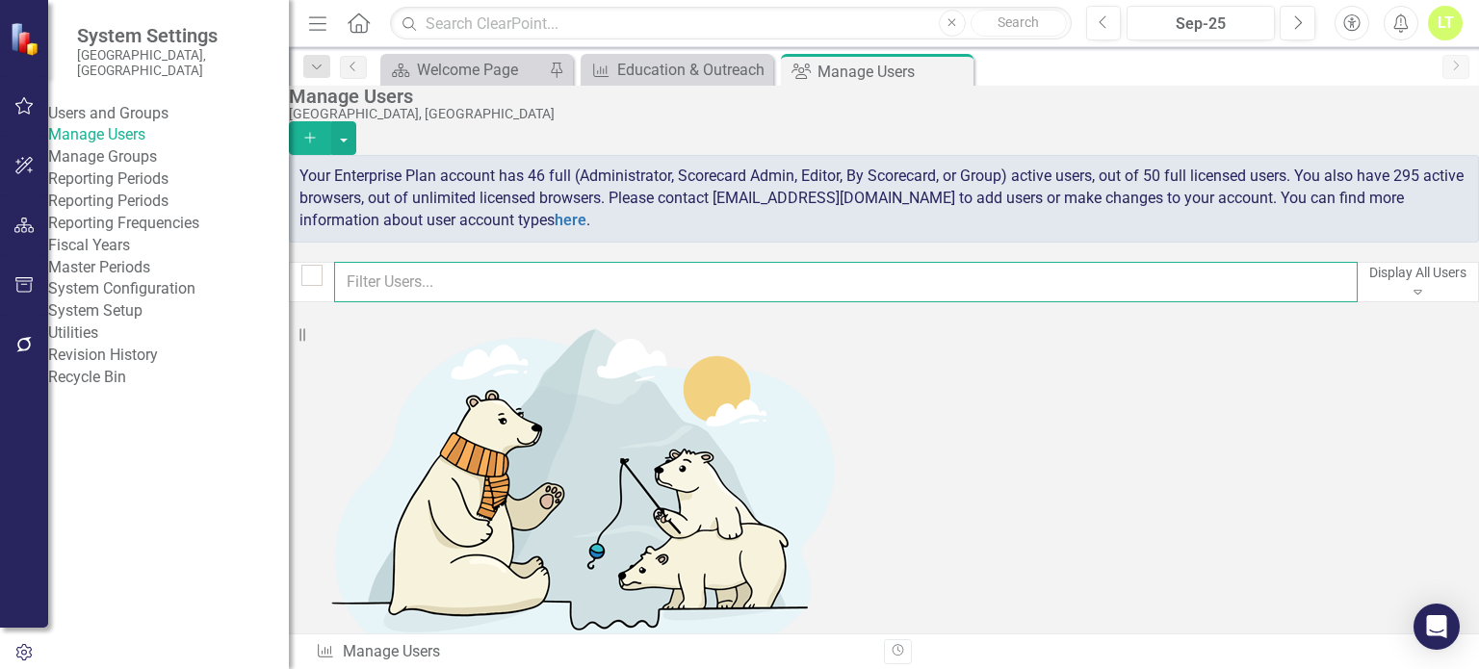
click at [575, 292] on input "text" at bounding box center [846, 282] width 1024 height 40
type input "[PERSON_NAME]"
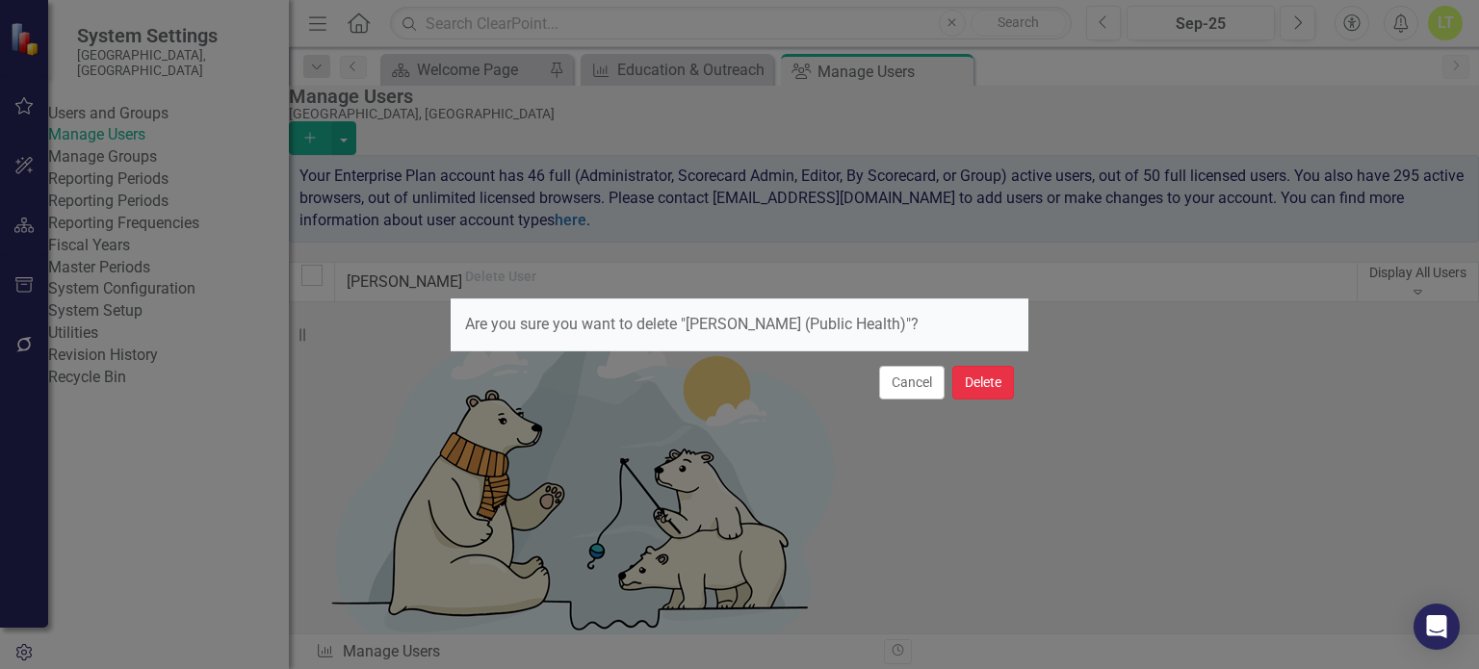
click at [988, 390] on button "Delete" at bounding box center [983, 383] width 62 height 34
